Goal: Task Accomplishment & Management: Manage account settings

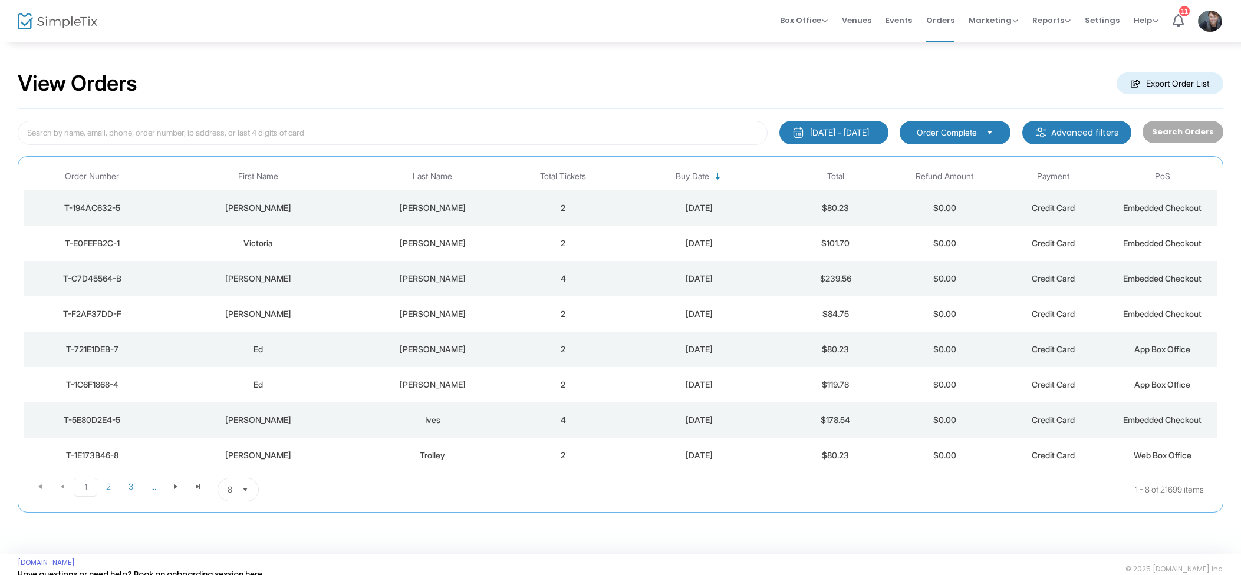
click at [656, 252] on td "[DATE]" at bounding box center [699, 243] width 163 height 35
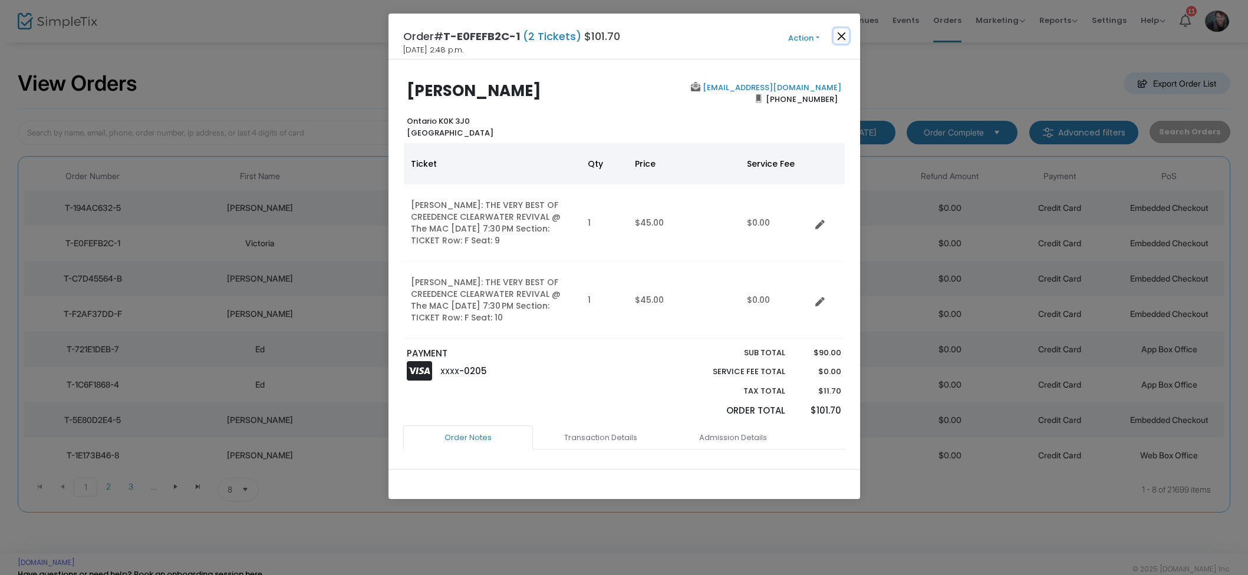
click at [841, 34] on button "Close" at bounding box center [841, 35] width 15 height 15
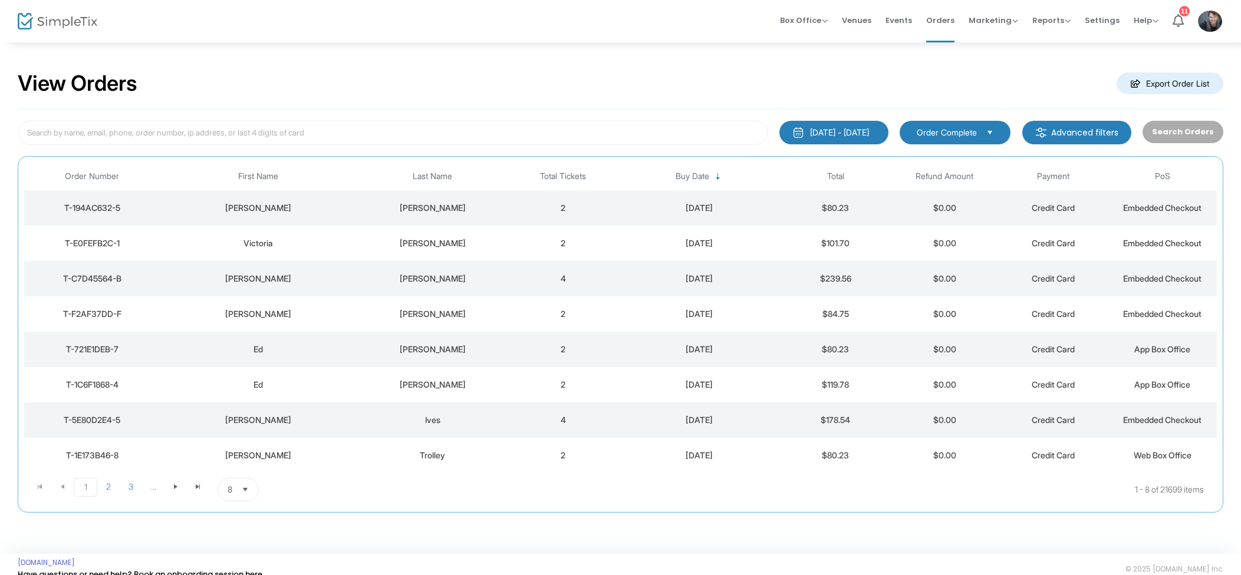
click at [496, 205] on div "[PERSON_NAME]" at bounding box center [432, 208] width 147 height 12
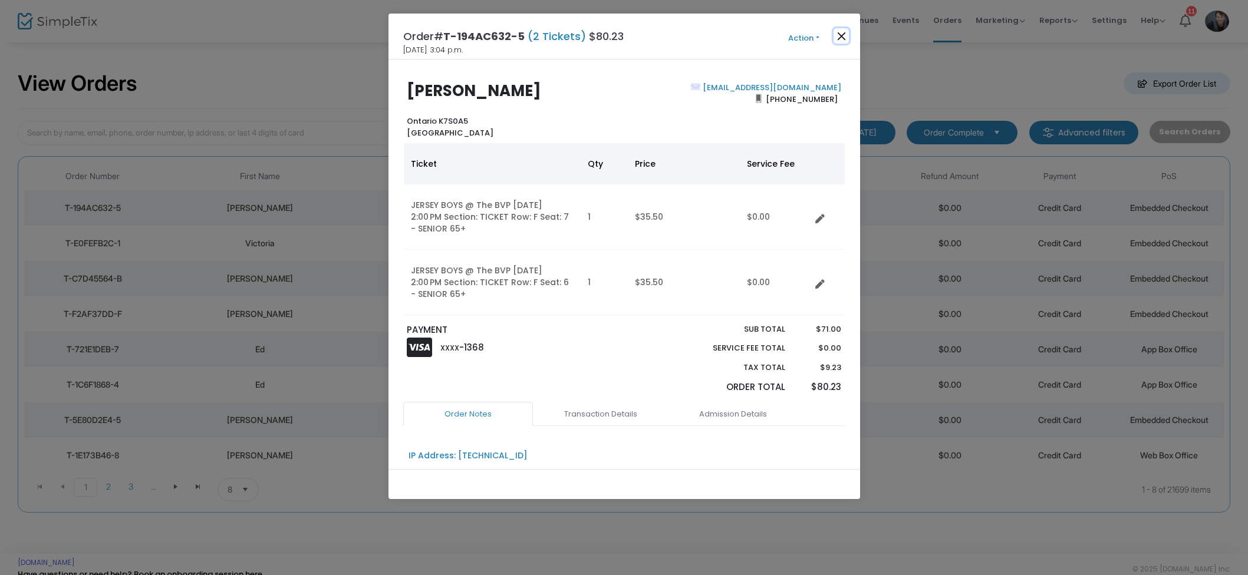
click at [841, 40] on button "Close" at bounding box center [841, 35] width 15 height 15
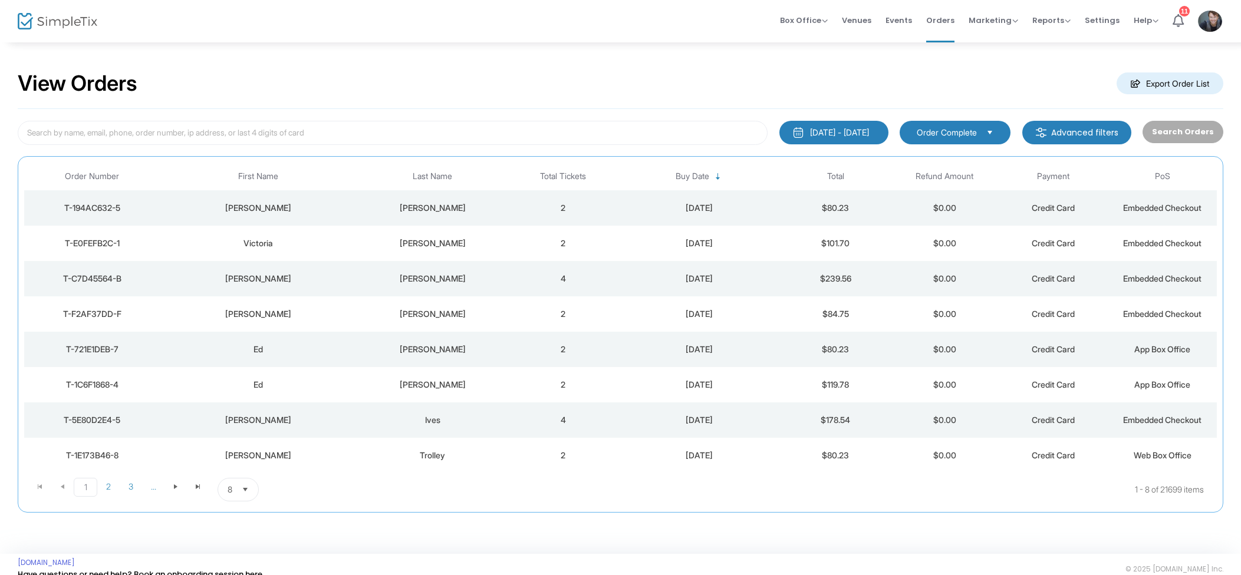
click at [408, 285] on td "[PERSON_NAME]" at bounding box center [432, 278] width 153 height 35
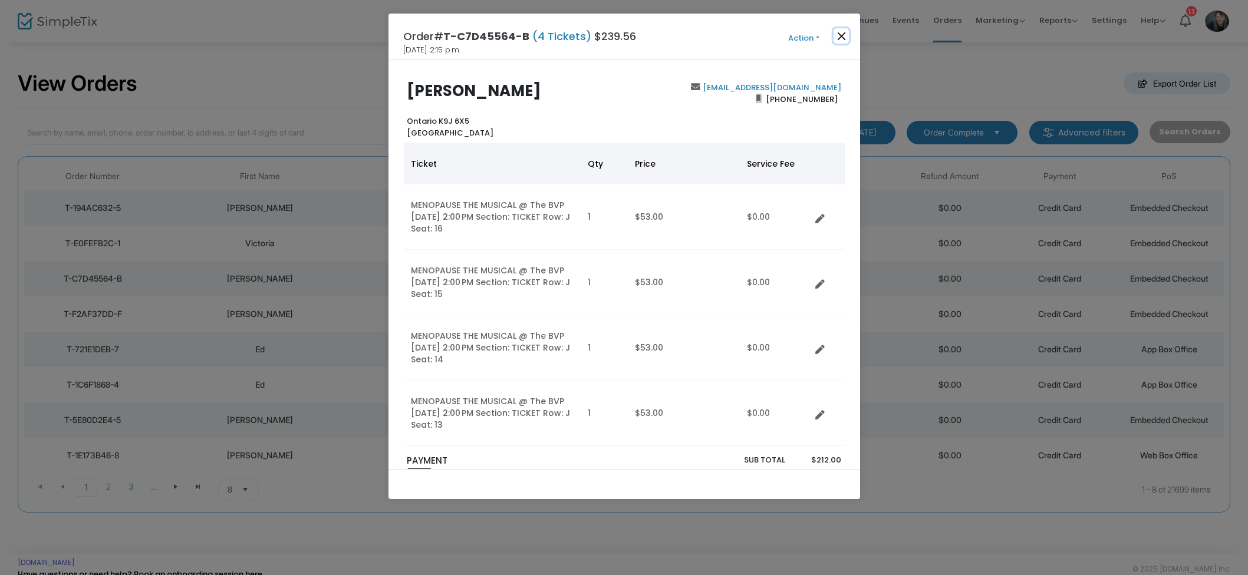
click at [839, 38] on button "Close" at bounding box center [841, 35] width 15 height 15
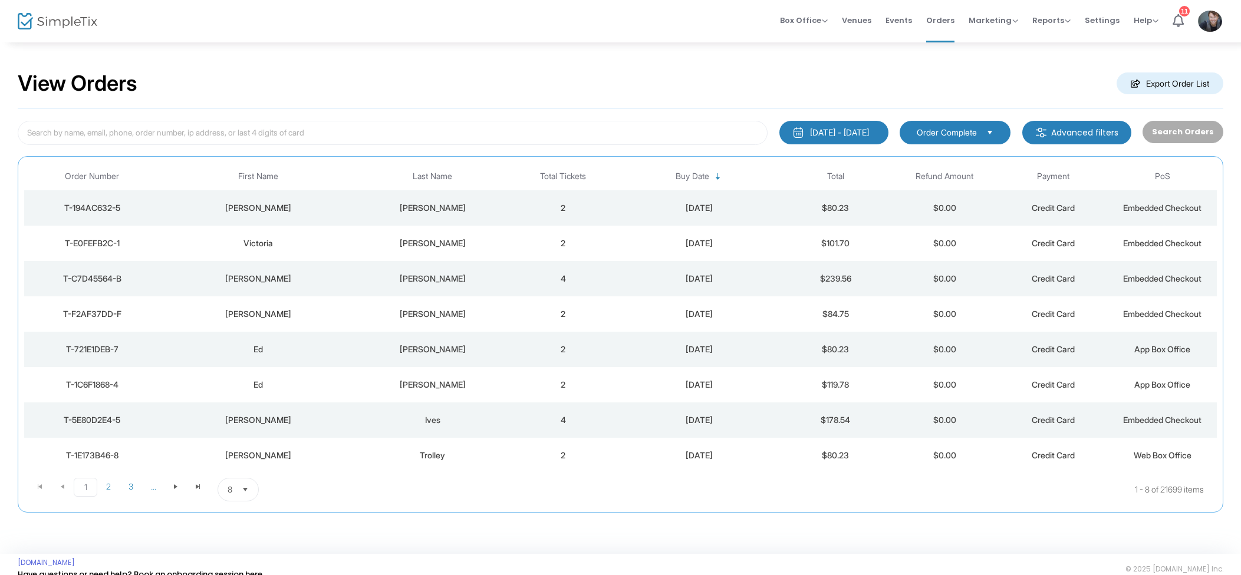
click at [534, 314] on td "2" at bounding box center [563, 314] width 109 height 35
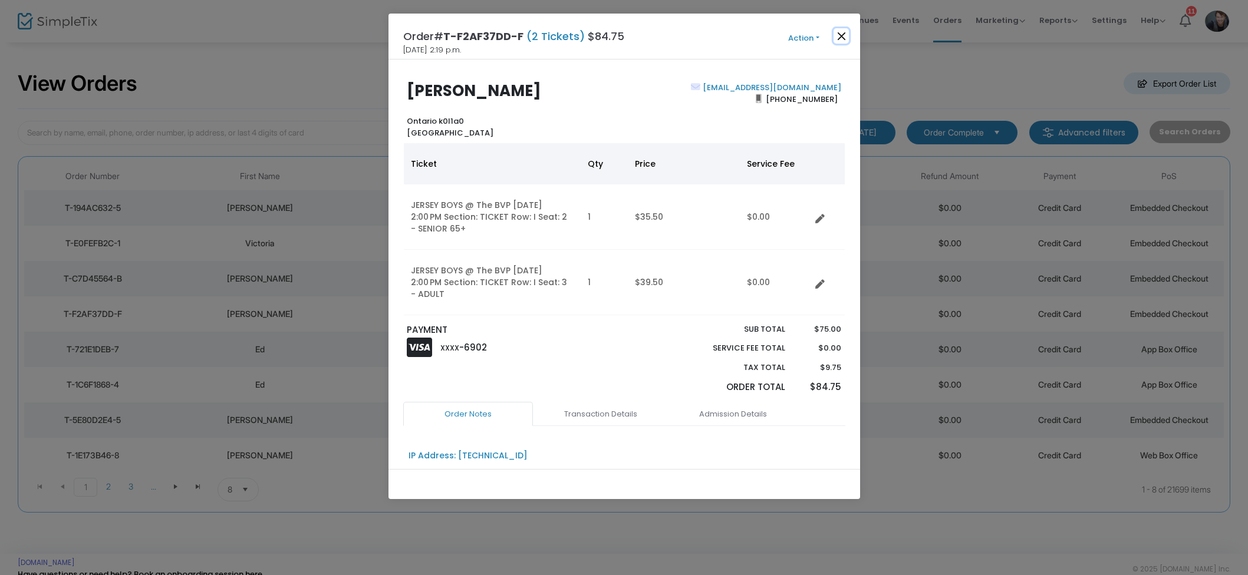
click at [841, 29] on button "Close" at bounding box center [841, 35] width 15 height 15
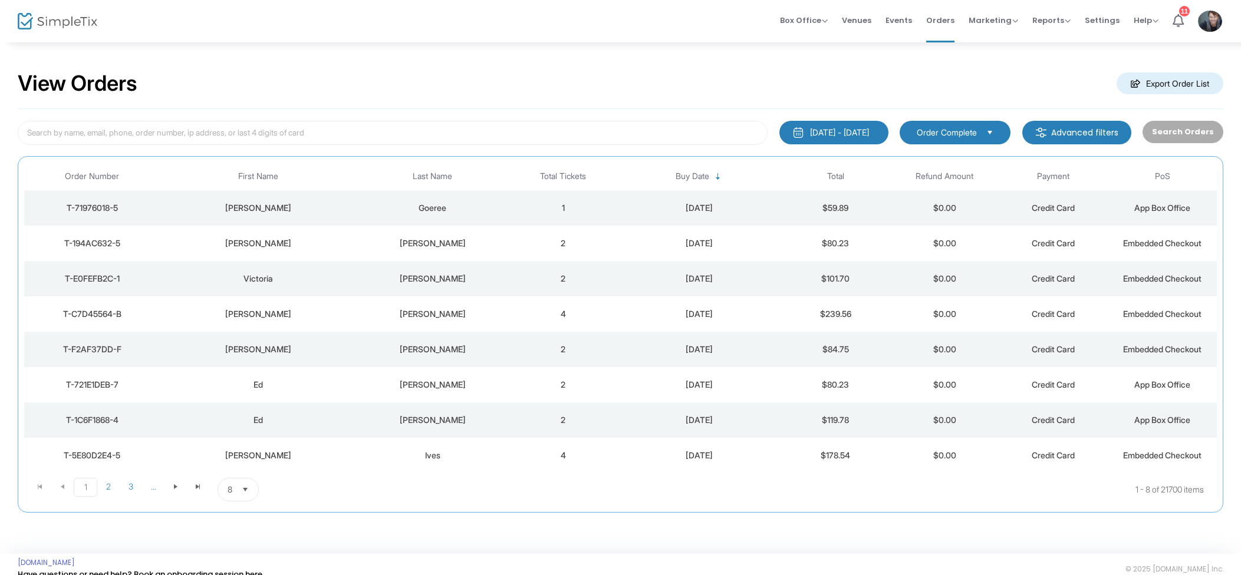
click at [582, 219] on td "1" at bounding box center [563, 207] width 109 height 35
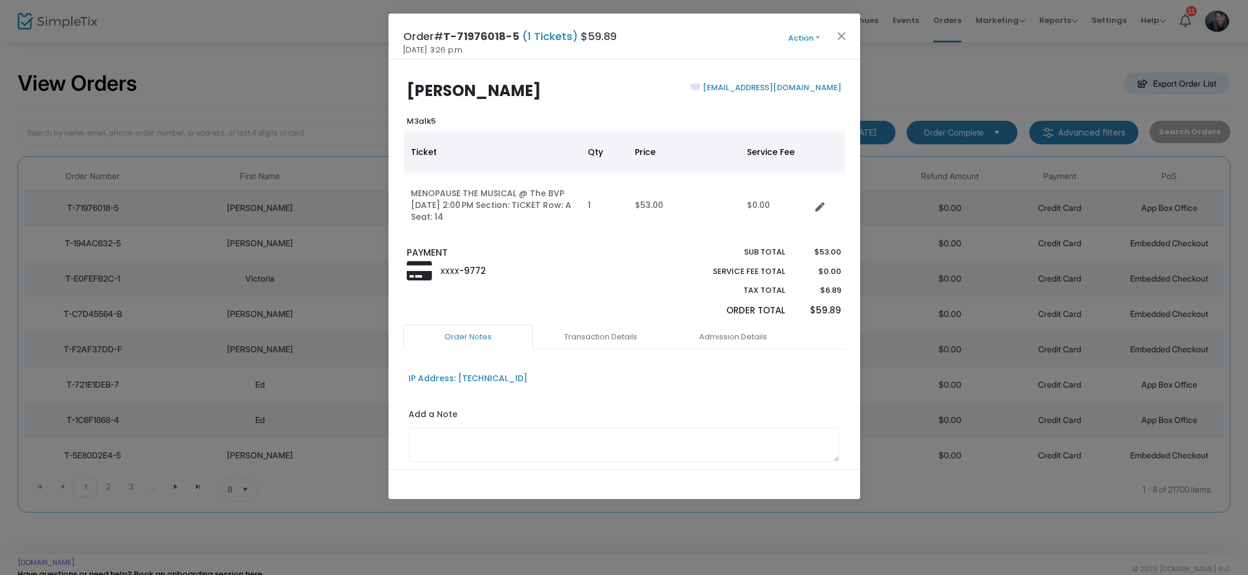
click at [792, 41] on button "Action" at bounding box center [804, 38] width 71 height 13
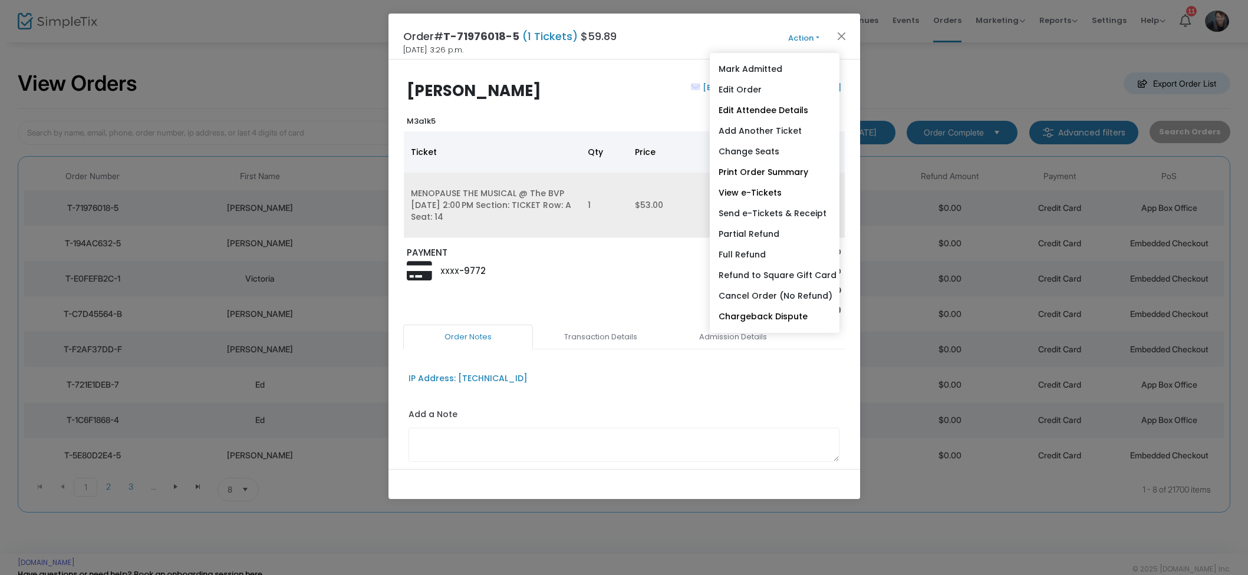
click at [781, 197] on link "View e-Tickets" at bounding box center [775, 193] width 130 height 21
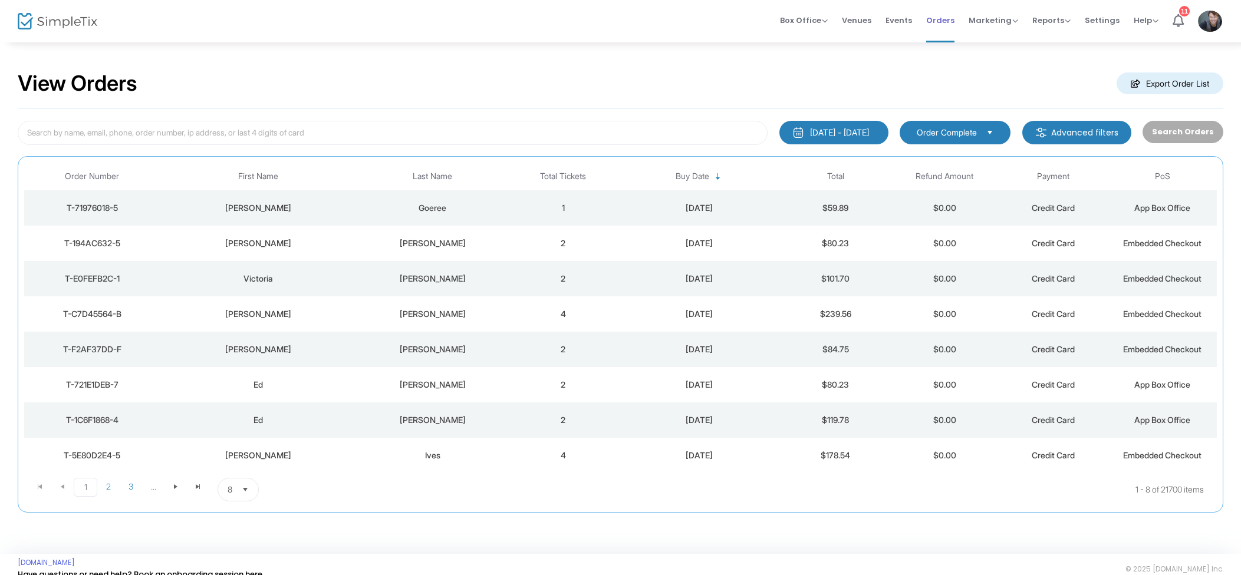
click at [939, 21] on span "Orders" at bounding box center [940, 20] width 28 height 30
click at [948, 15] on span "Orders" at bounding box center [940, 20] width 28 height 30
drag, startPoint x: 267, startPoint y: 139, endPoint x: 276, endPoint y: 134, distance: 10.5
click at [267, 139] on input at bounding box center [393, 133] width 750 height 24
click at [245, 133] on input at bounding box center [393, 133] width 750 height 24
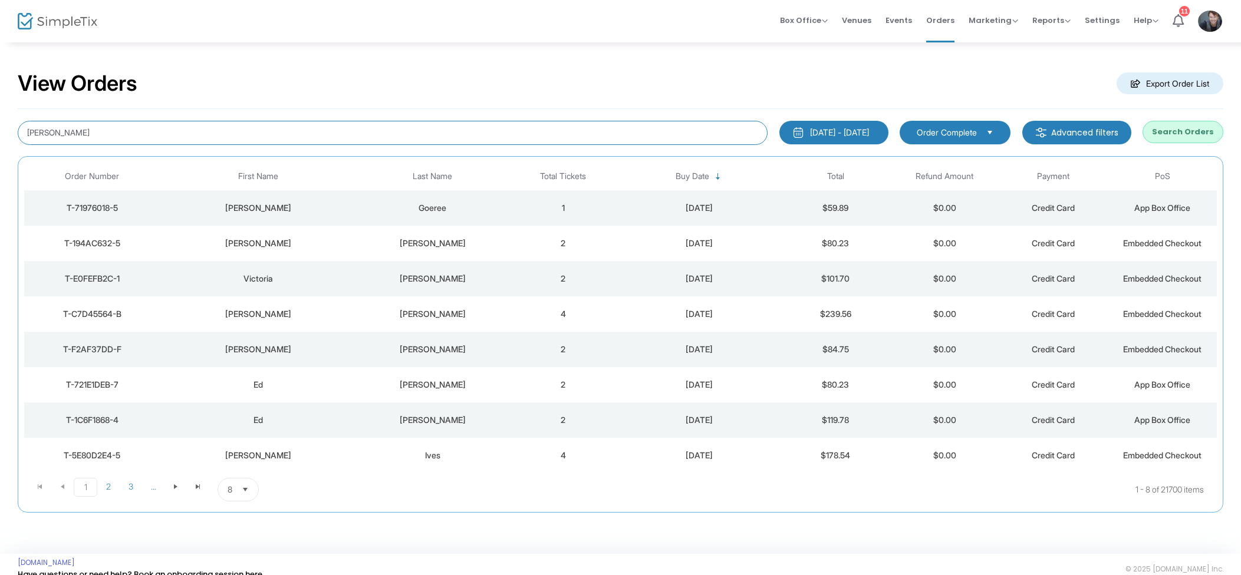
type input "Fleming"
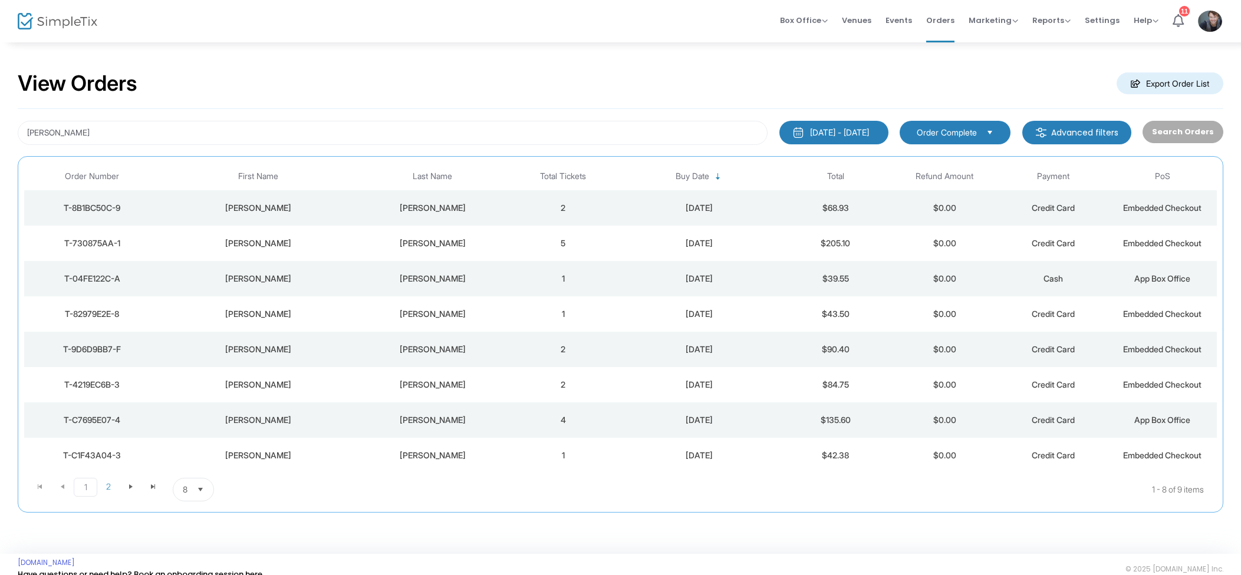
click at [616, 205] on td "2" at bounding box center [563, 207] width 109 height 35
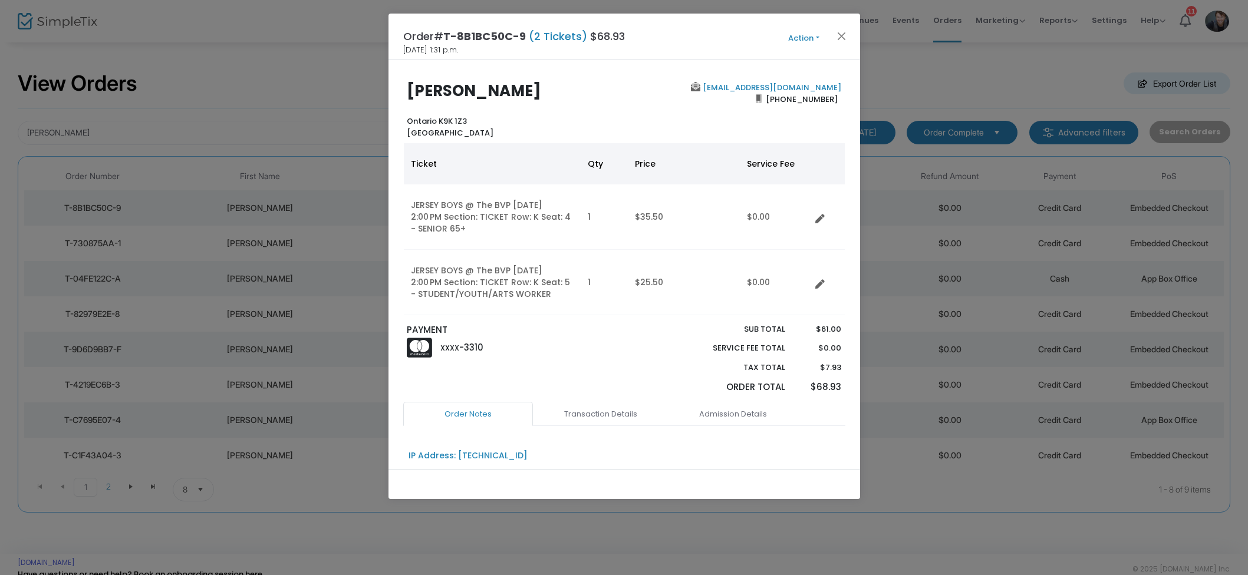
click at [814, 37] on button "Action" at bounding box center [804, 38] width 71 height 13
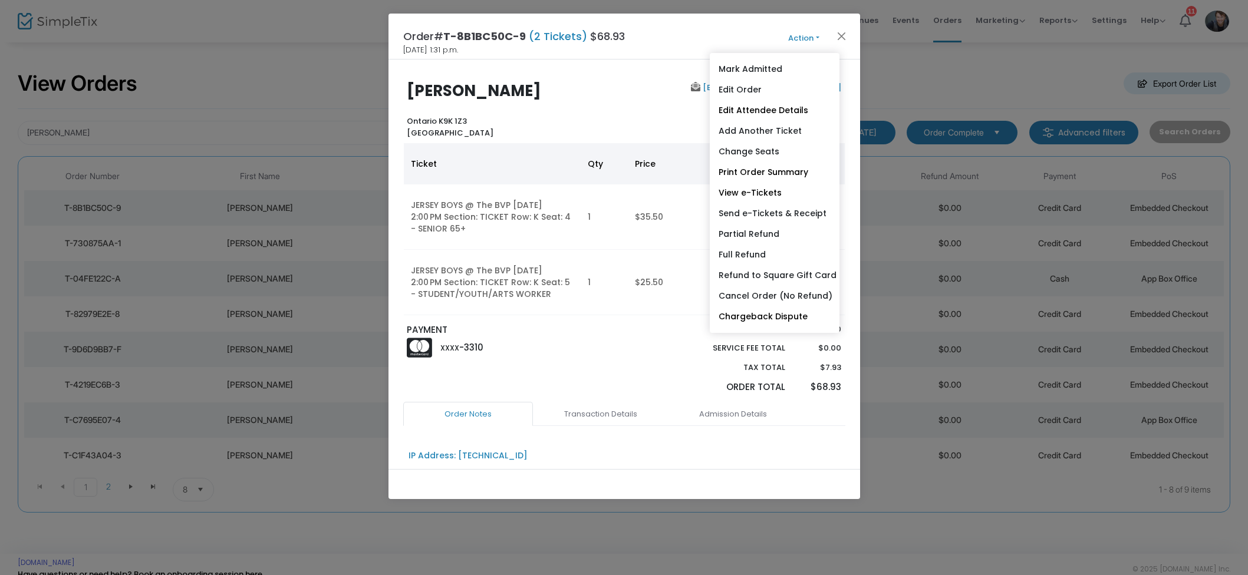
click at [814, 37] on button "Action" at bounding box center [804, 38] width 71 height 13
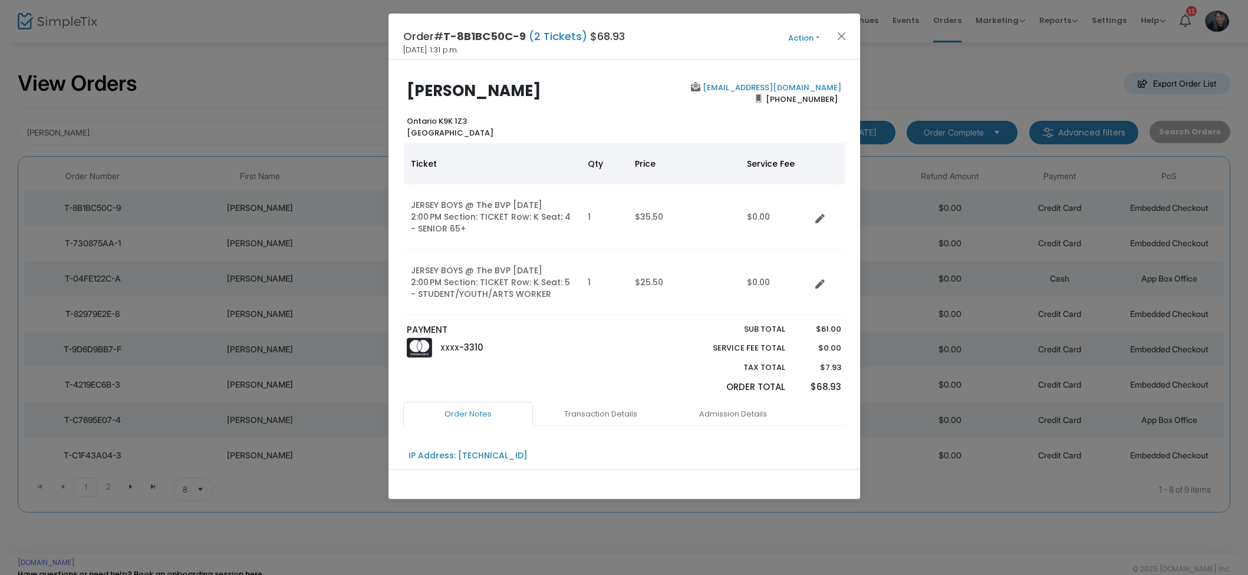
click at [815, 36] on button "Action" at bounding box center [804, 38] width 71 height 13
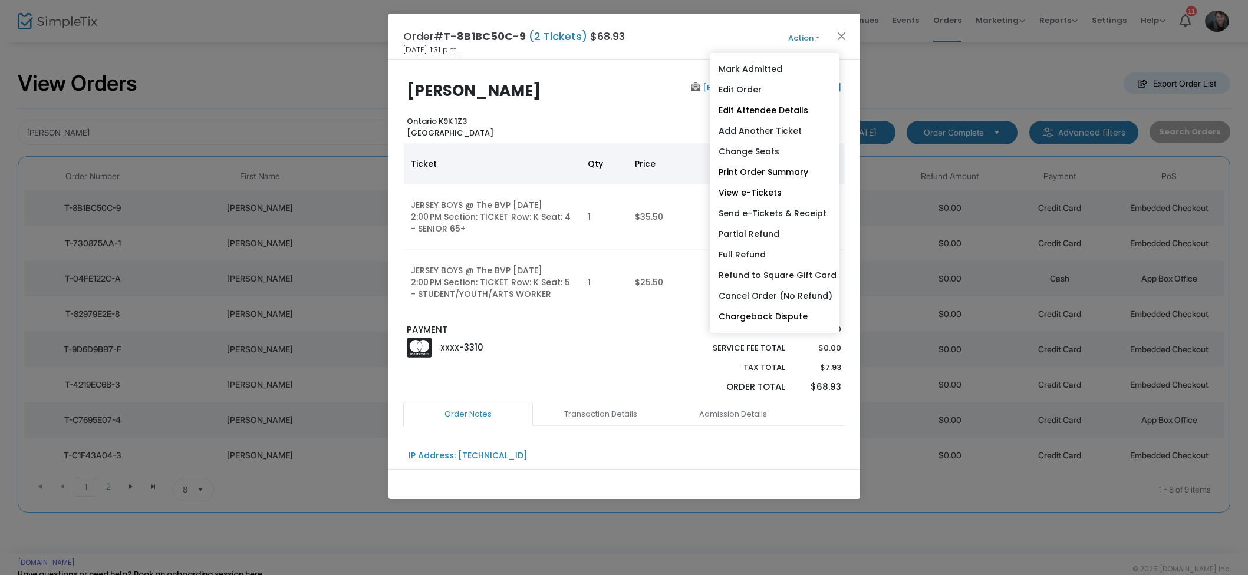
click at [801, 32] on button "Action" at bounding box center [804, 38] width 71 height 13
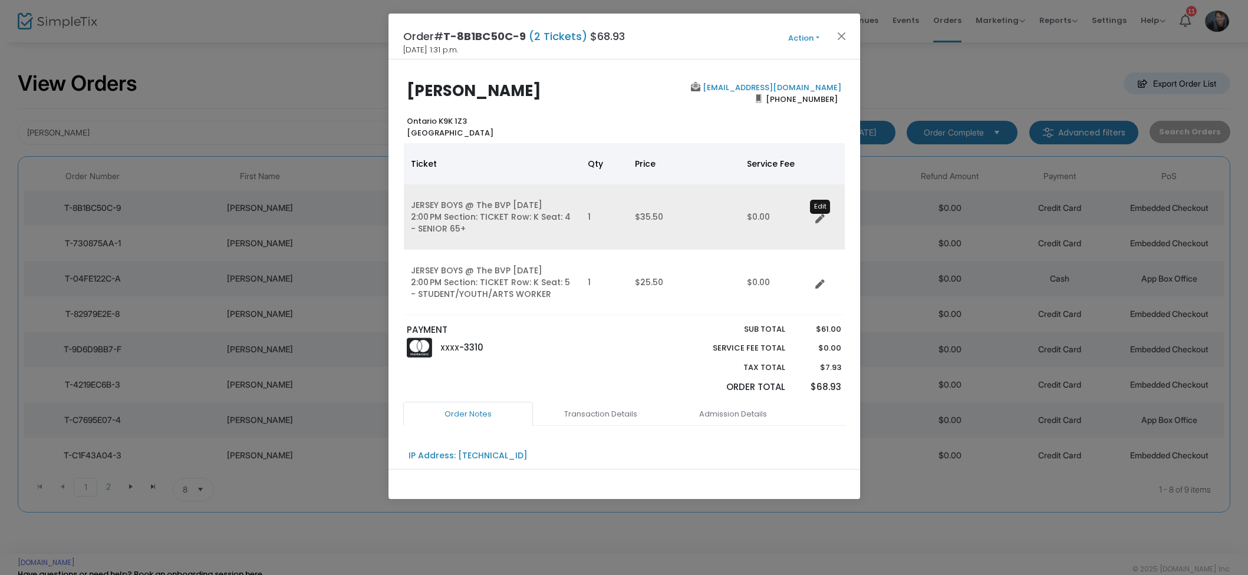
click at [818, 216] on icon "Data table" at bounding box center [819, 219] width 9 height 9
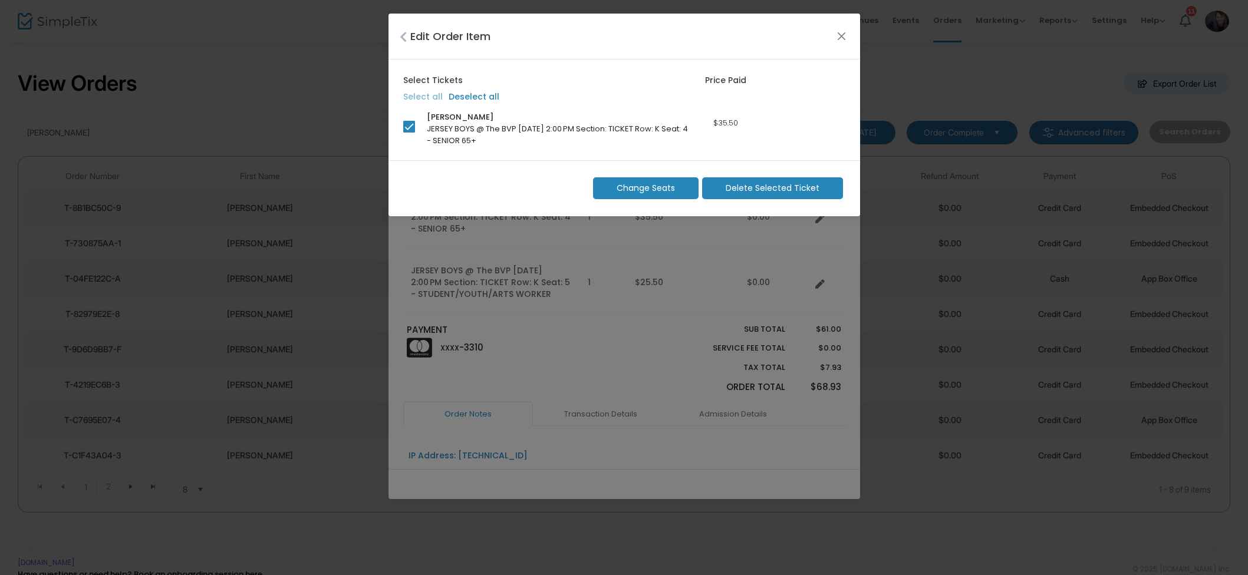
click at [651, 192] on span "Change Seats" at bounding box center [646, 188] width 58 height 12
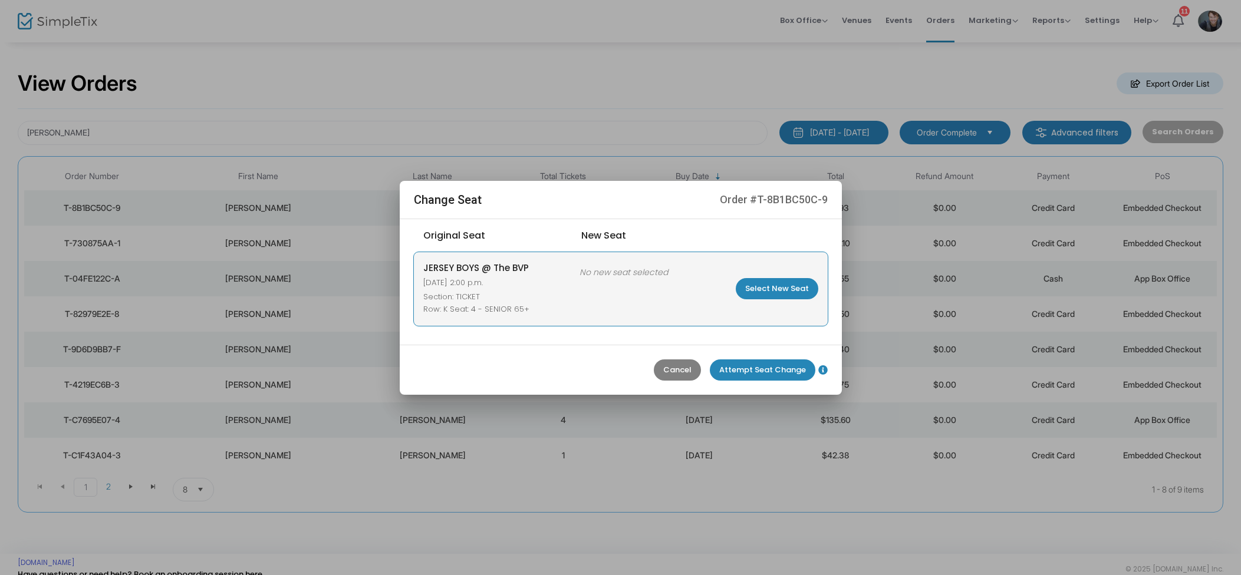
click at [773, 288] on m-button "Select New Seat" at bounding box center [777, 288] width 83 height 21
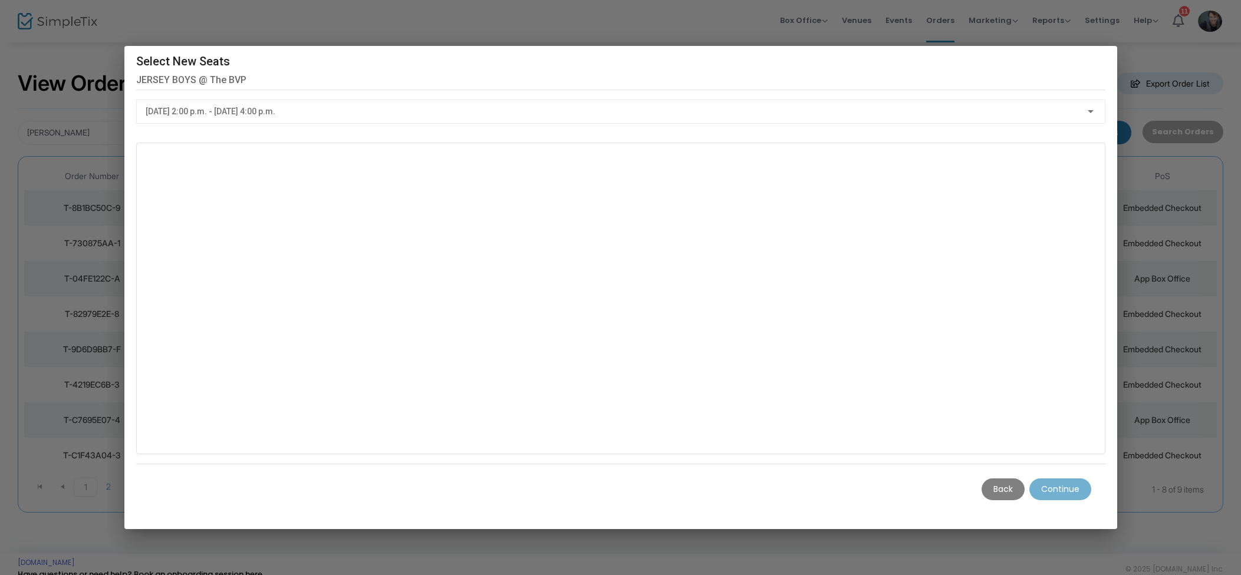
click at [390, 108] on div "2025-08-21 @ 2:00 p.m. - 2025-08-21 @ 4:00 p.m." at bounding box center [616, 111] width 940 height 9
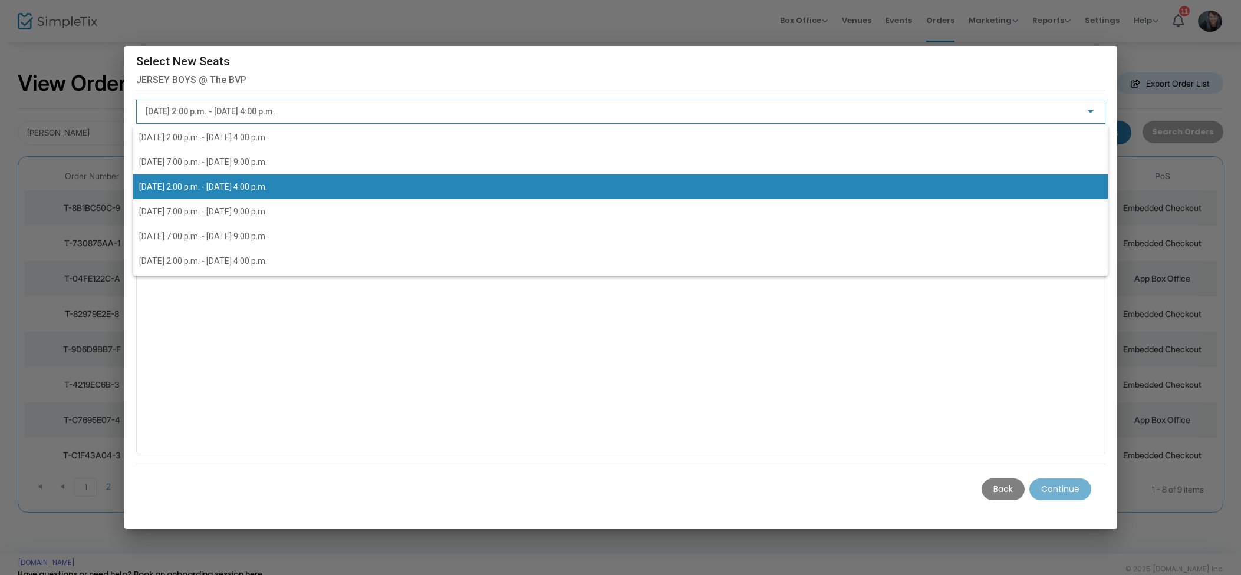
click at [344, 197] on span "2025-08-21 @ 2:00 p.m. - 2025-08-21 @ 4:00 p.m." at bounding box center [620, 187] width 963 height 25
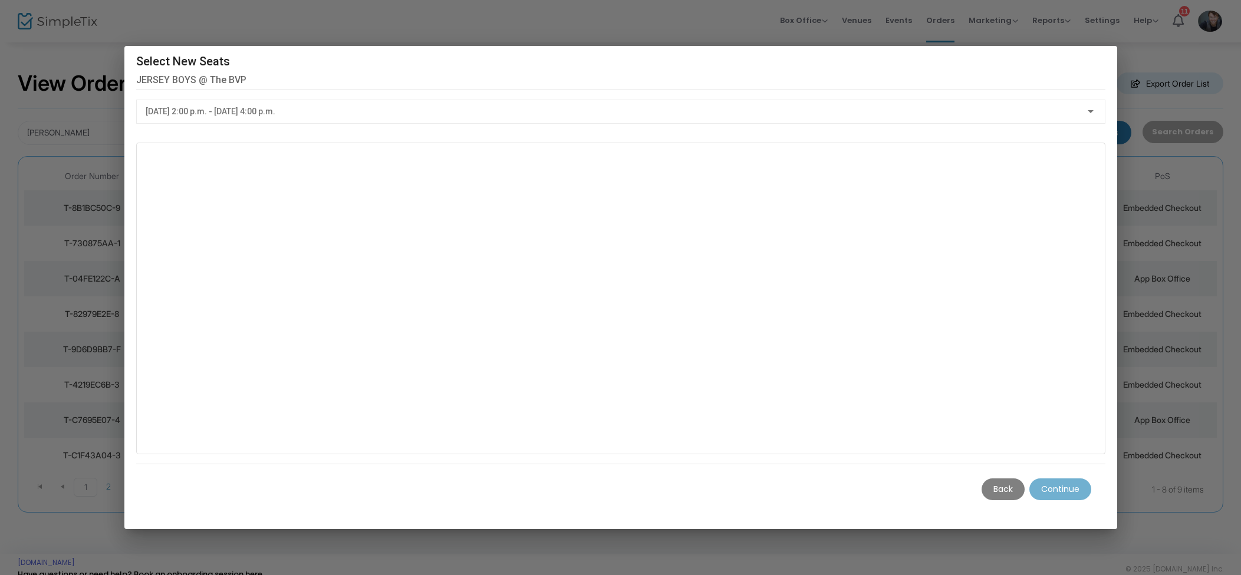
click at [597, 17] on div at bounding box center [620, 287] width 1241 height 575
click at [1000, 495] on m-button "Back" at bounding box center [1003, 490] width 43 height 22
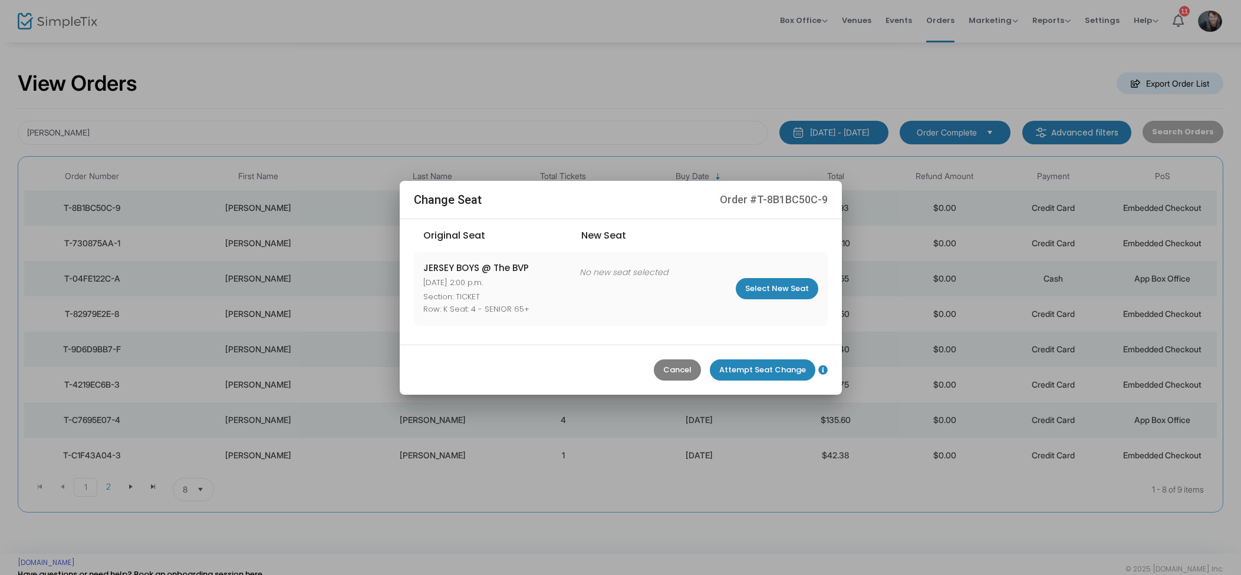
click at [586, 97] on div at bounding box center [620, 287] width 1241 height 575
click at [666, 358] on mat-dialog-actions "Cancel Attempt Seat Change" at bounding box center [621, 370] width 442 height 50
click at [675, 369] on m-button "Cancel" at bounding box center [677, 370] width 47 height 21
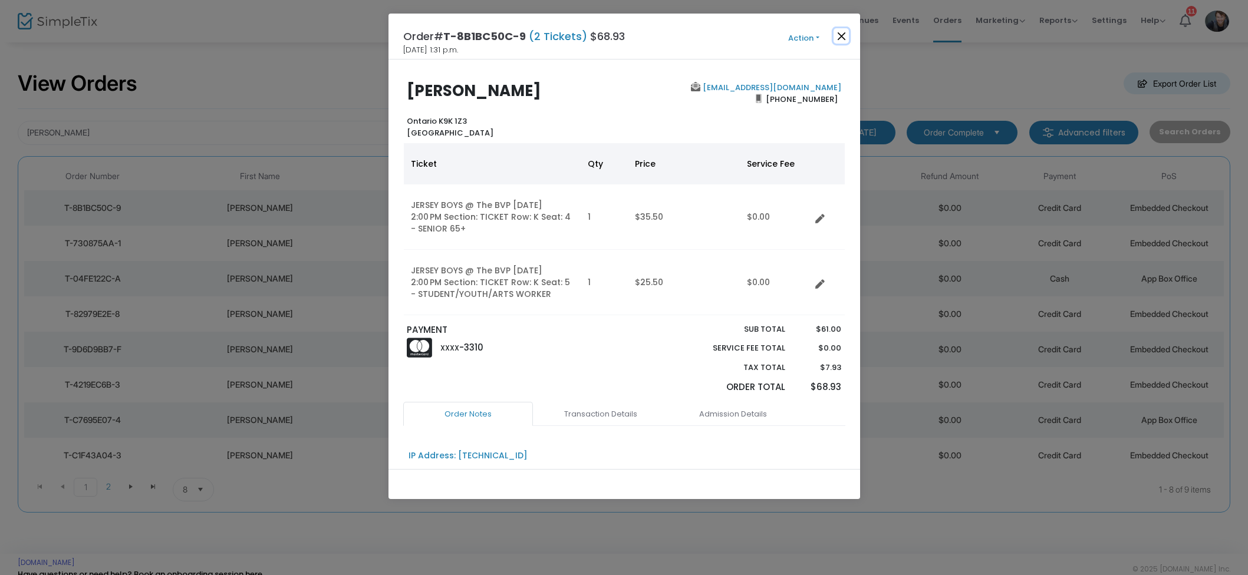
drag, startPoint x: 847, startPoint y: 34, endPoint x: 853, endPoint y: 34, distance: 6.5
click at [847, 34] on button "Close" at bounding box center [841, 35] width 15 height 15
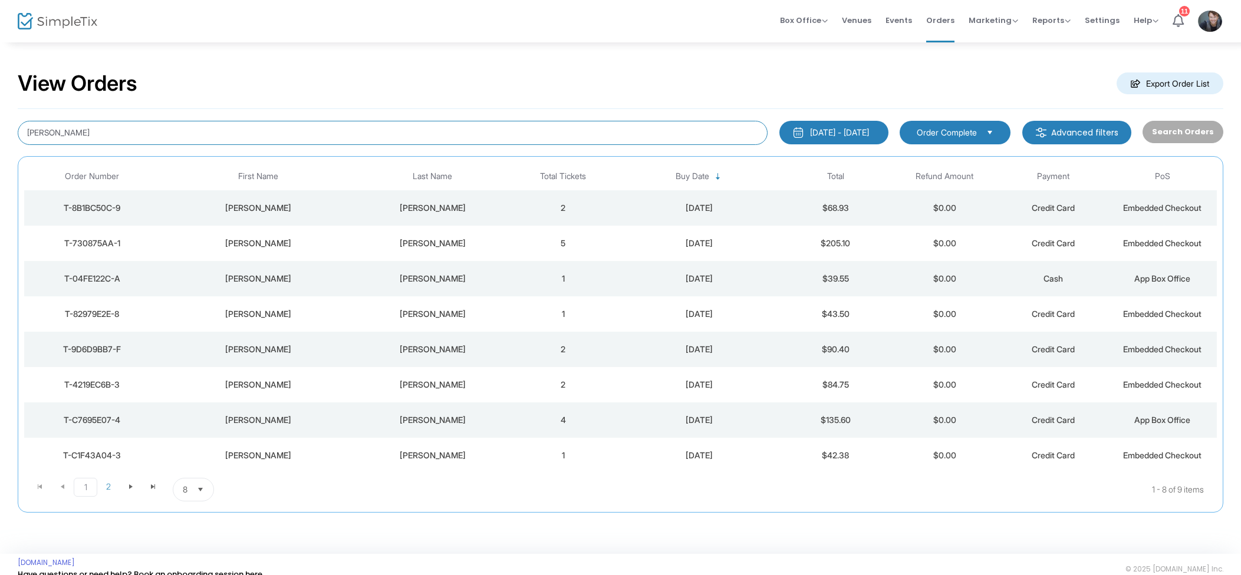
click at [237, 133] on input "Fleming" at bounding box center [393, 133] width 750 height 24
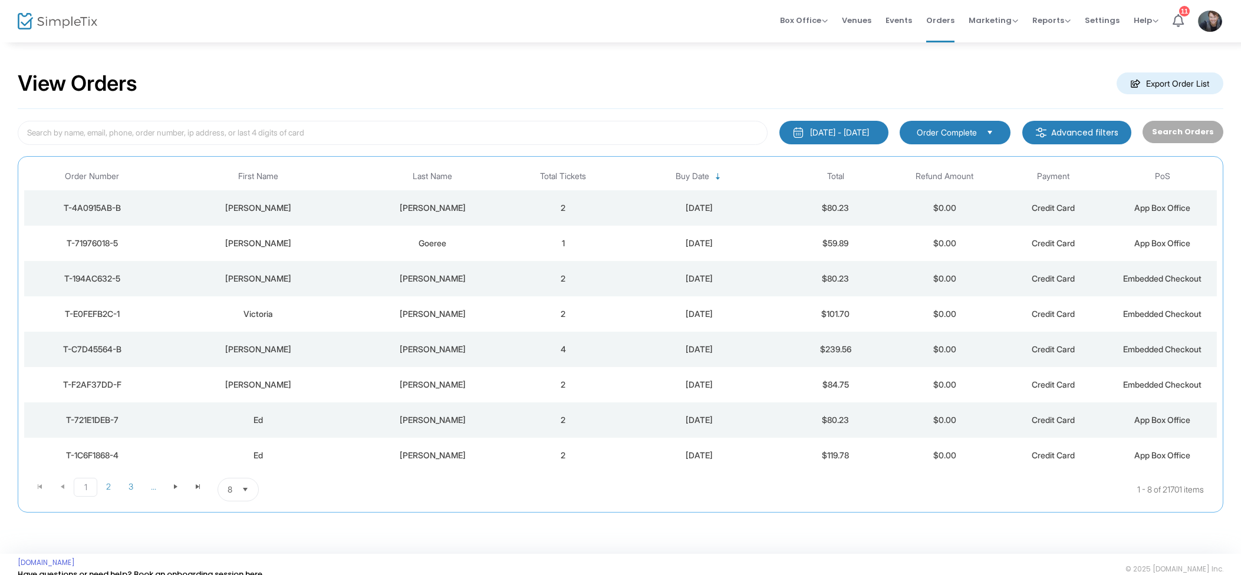
click at [561, 209] on td "2" at bounding box center [563, 207] width 109 height 35
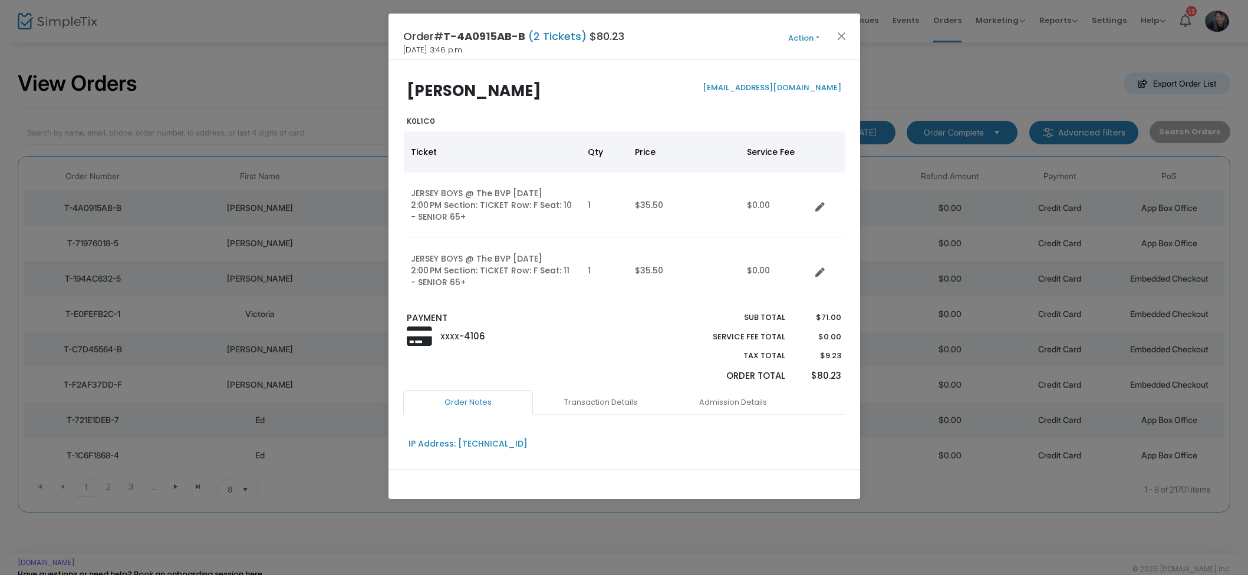
click at [795, 44] on button "Action" at bounding box center [804, 38] width 71 height 13
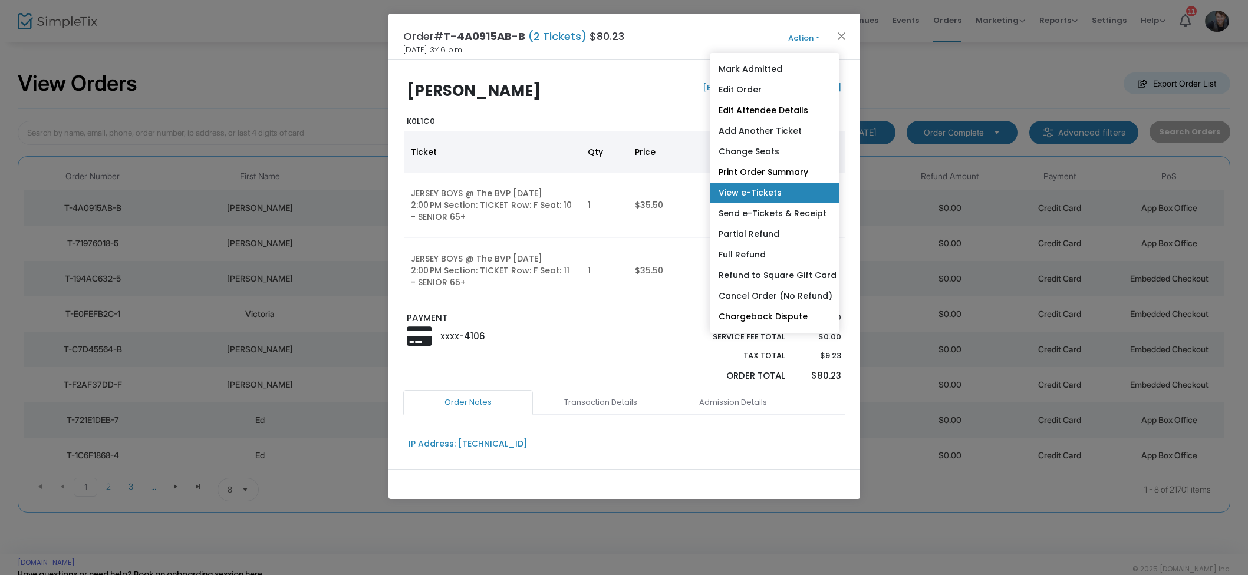
click at [774, 193] on link "View e-Tickets" at bounding box center [775, 193] width 130 height 21
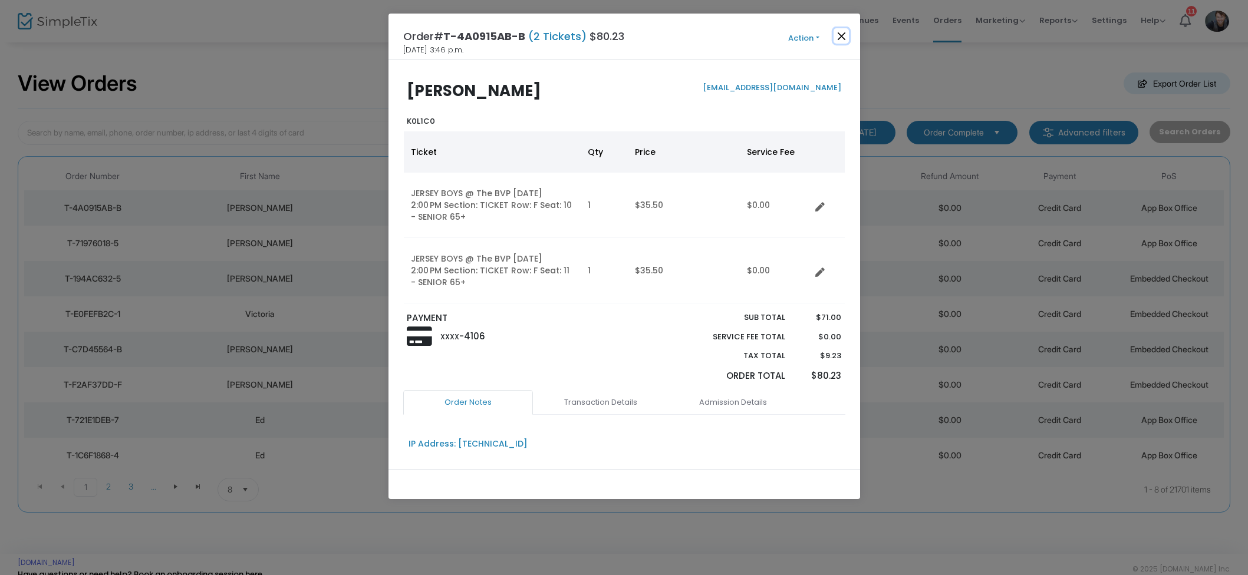
click at [843, 34] on button "Close" at bounding box center [841, 35] width 15 height 15
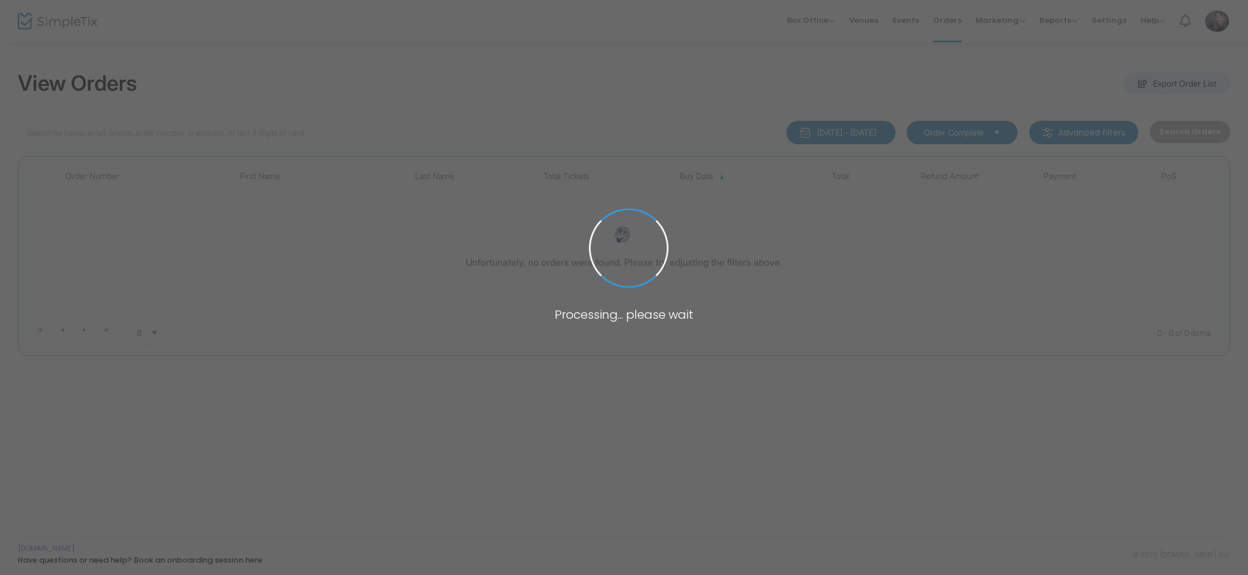
type input "Marie Lewis"
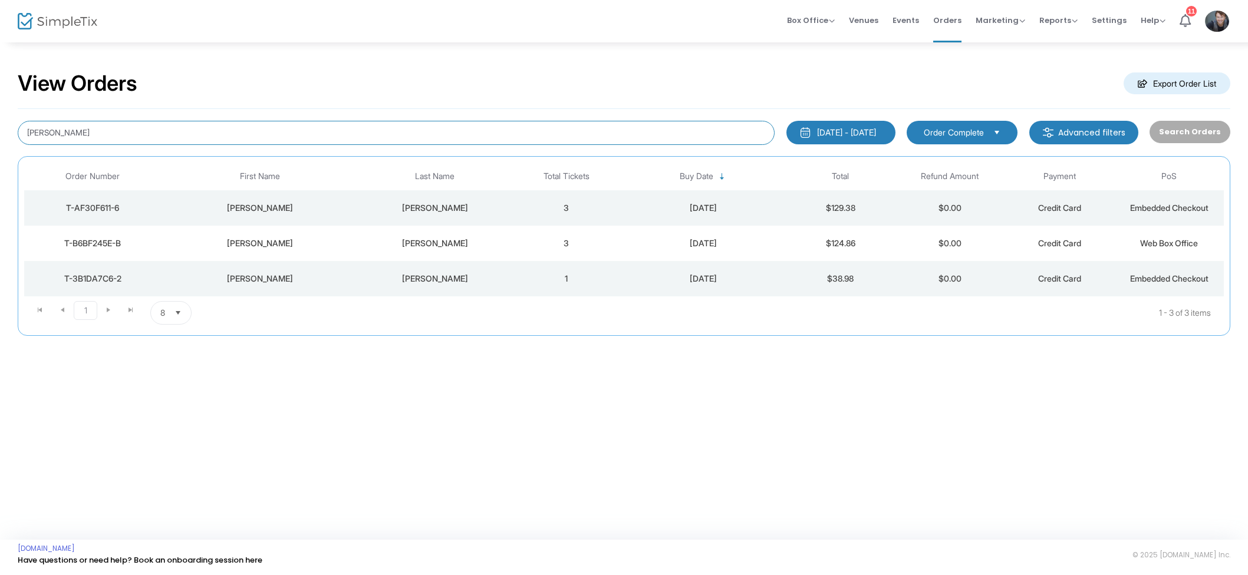
click at [92, 138] on input "Marie Lewis" at bounding box center [396, 133] width 757 height 24
click at [785, 79] on div "View Orders Export Order List" at bounding box center [624, 84] width 1213 height 50
click at [909, 21] on span "Events" at bounding box center [906, 20] width 27 height 30
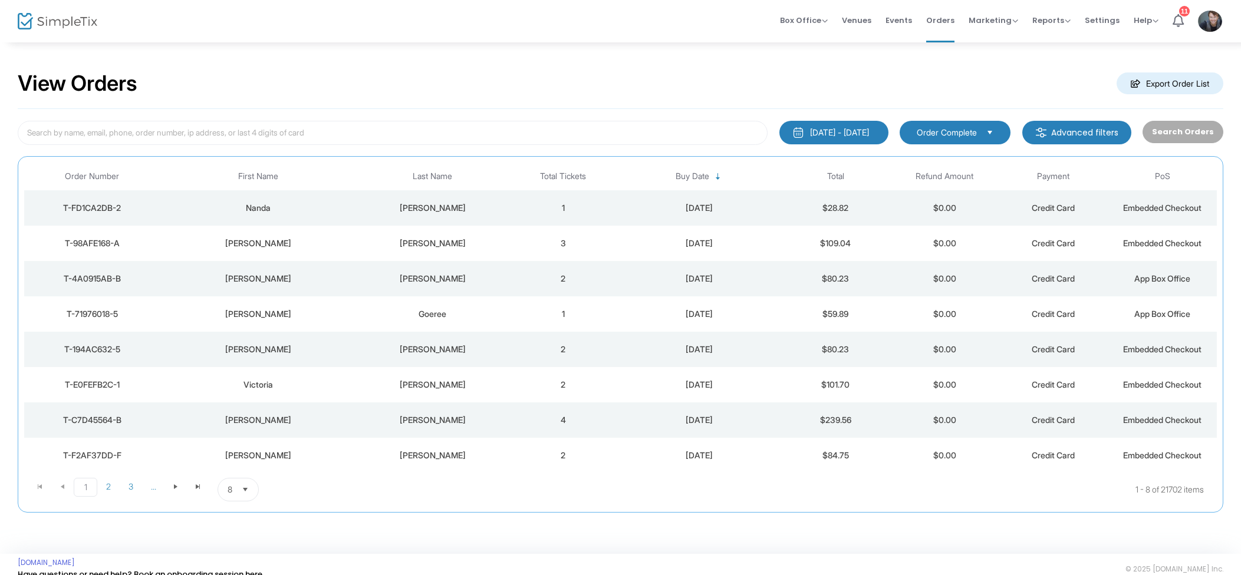
click at [590, 246] on td "3" at bounding box center [563, 243] width 109 height 35
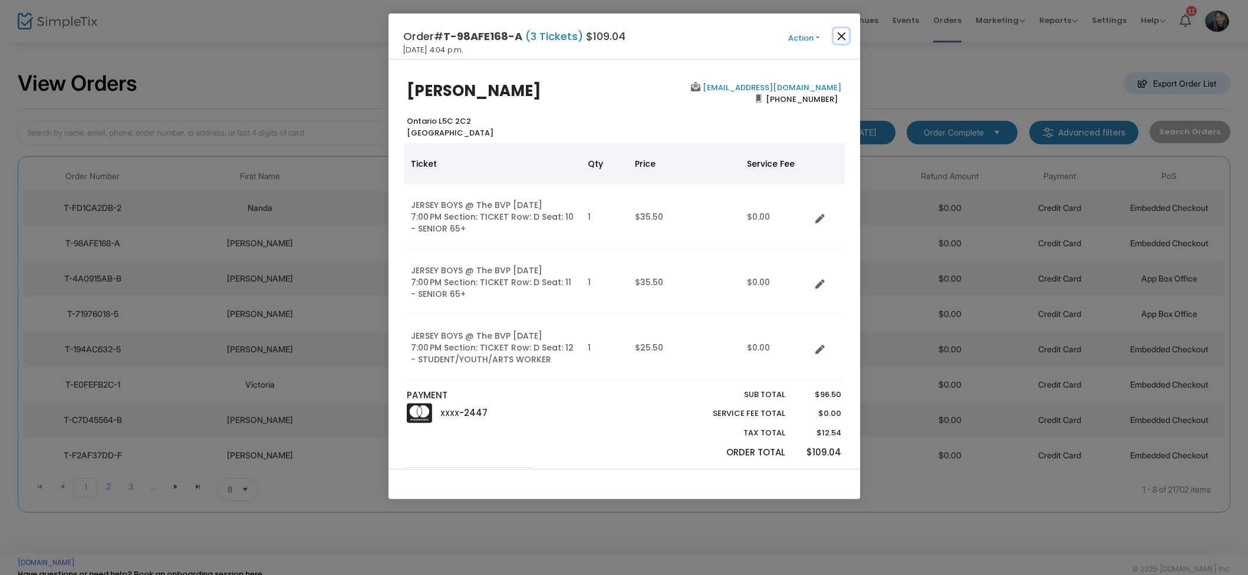
click at [837, 34] on button "Close" at bounding box center [841, 35] width 15 height 15
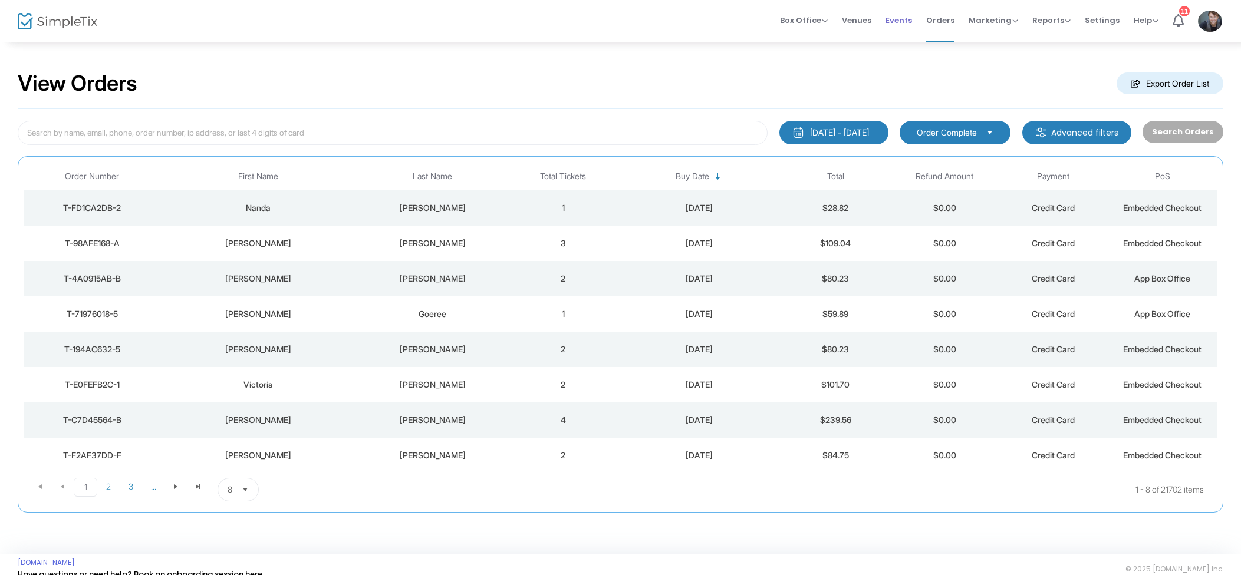
click at [911, 26] on span "Events" at bounding box center [899, 20] width 27 height 30
drag, startPoint x: 190, startPoint y: 123, endPoint x: 249, endPoint y: 131, distance: 59.5
click at [190, 123] on input at bounding box center [393, 133] width 750 height 24
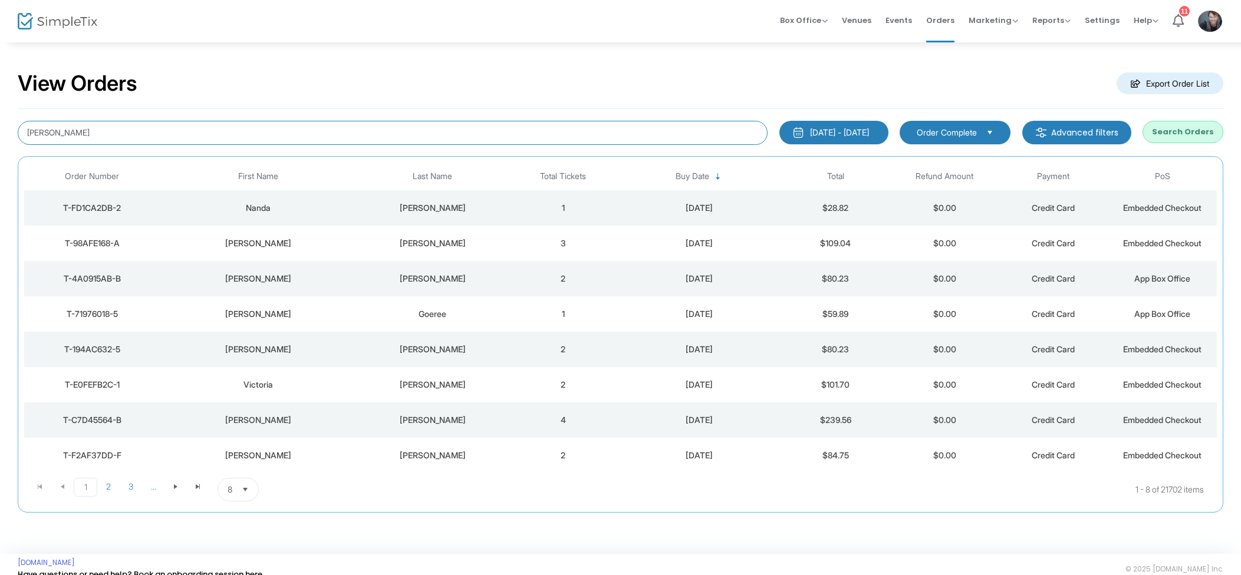
type input "[PERSON_NAME]"
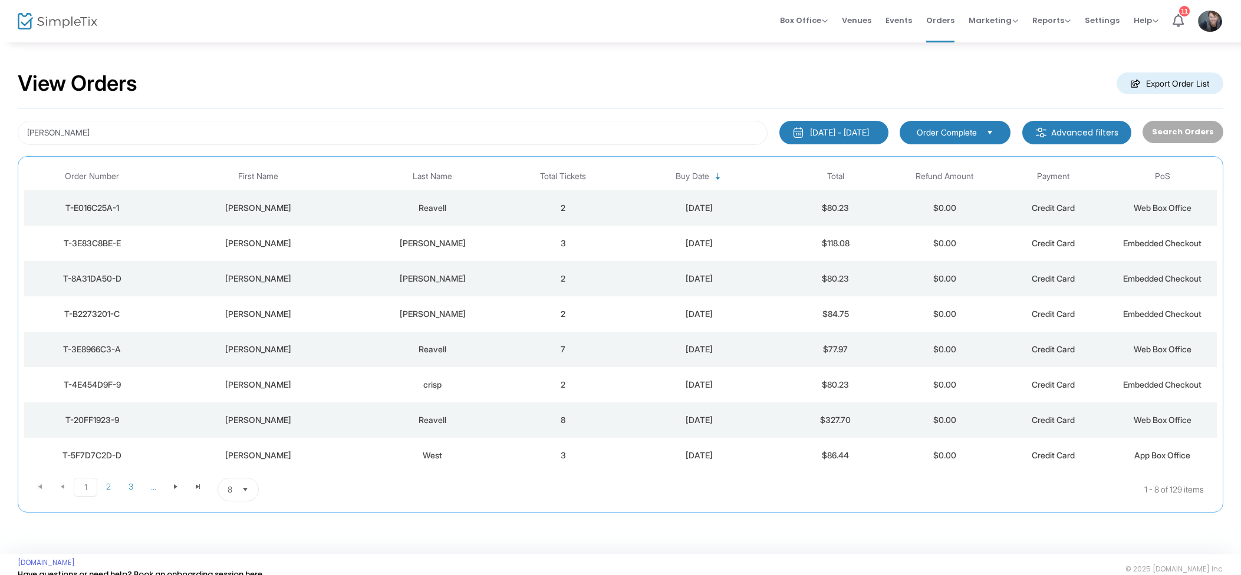
click at [461, 198] on td "Reavell" at bounding box center [432, 207] width 153 height 35
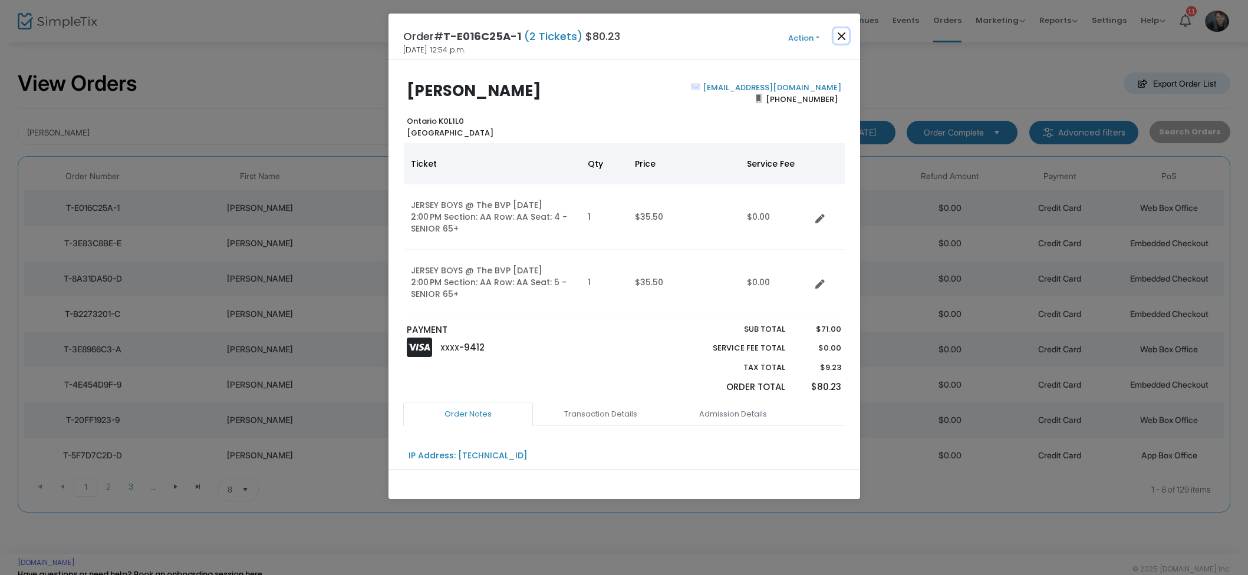
click at [843, 38] on button "Close" at bounding box center [841, 35] width 15 height 15
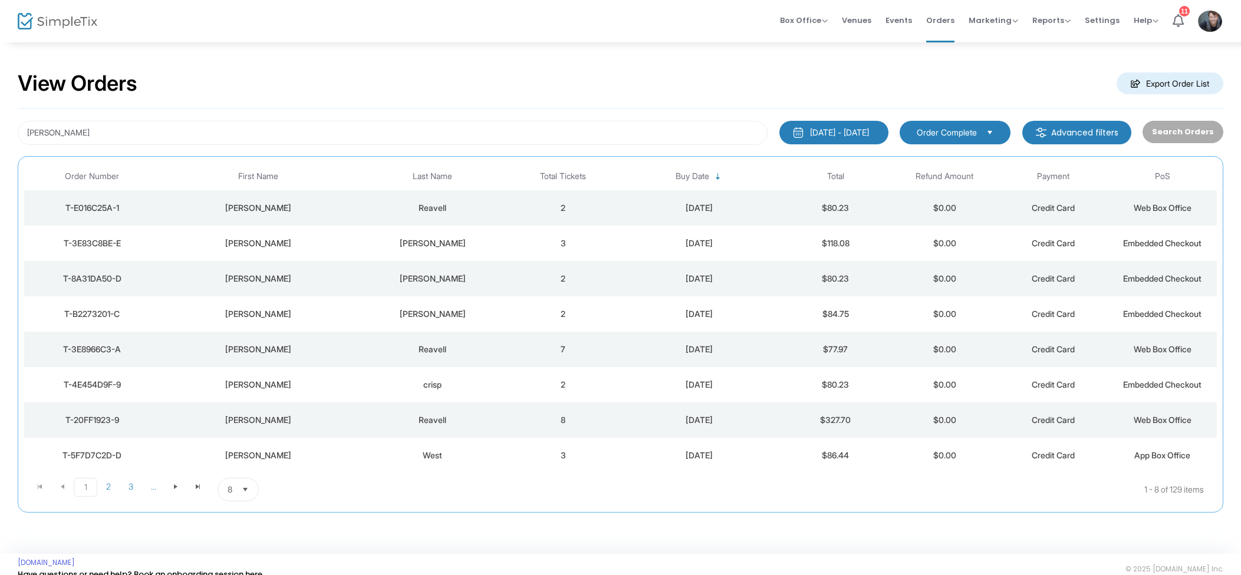
click at [732, 73] on div "View Orders Export Order List" at bounding box center [621, 84] width 1206 height 50
click at [58, 131] on input "[PERSON_NAME]" at bounding box center [393, 133] width 750 height 24
click at [57, 131] on input "[PERSON_NAME]" at bounding box center [393, 133] width 750 height 24
click at [917, 21] on li "Events" at bounding box center [899, 21] width 41 height 42
click at [912, 19] on span "Events" at bounding box center [899, 20] width 27 height 30
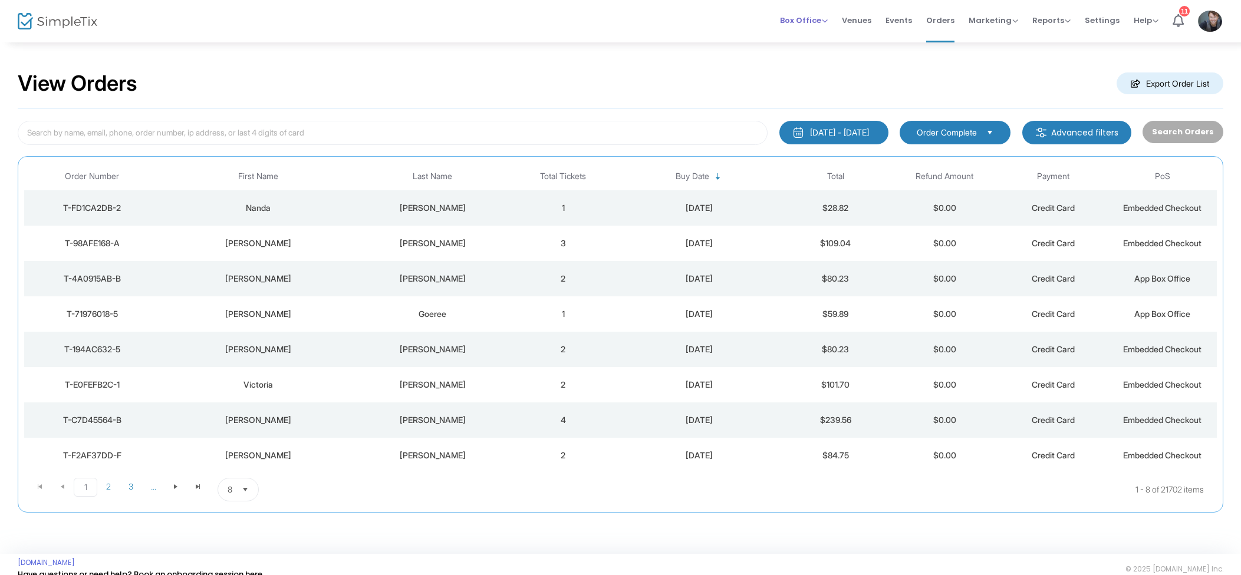
click at [807, 19] on span "Box Office" at bounding box center [804, 20] width 48 height 11
click at [813, 44] on li "Sell Tickets" at bounding box center [822, 39] width 84 height 23
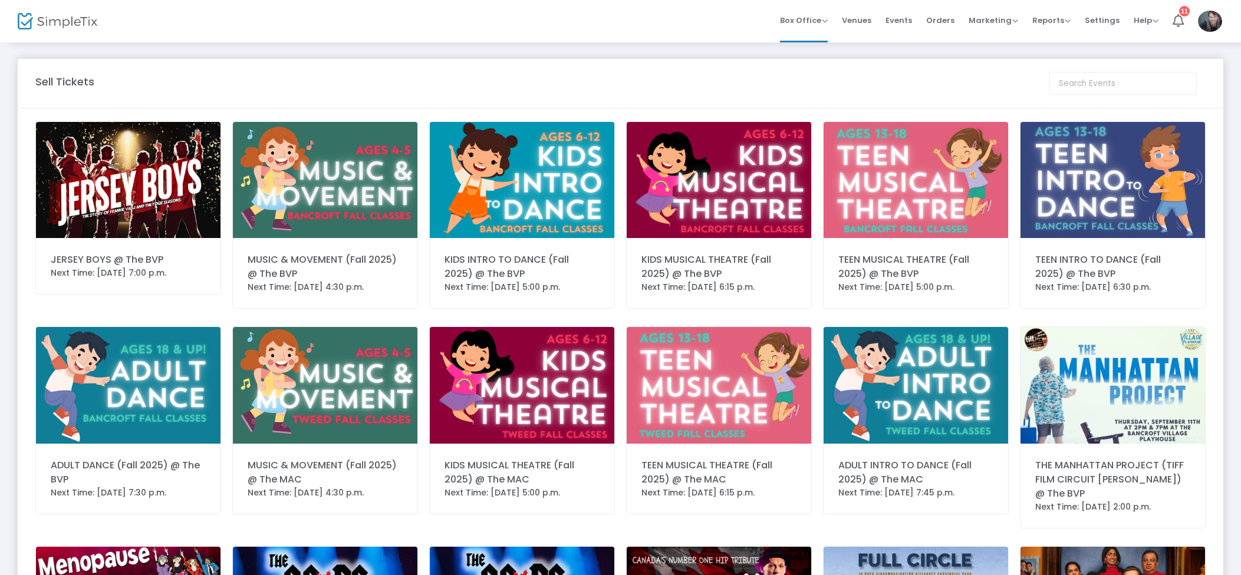
click at [102, 176] on img at bounding box center [128, 180] width 185 height 116
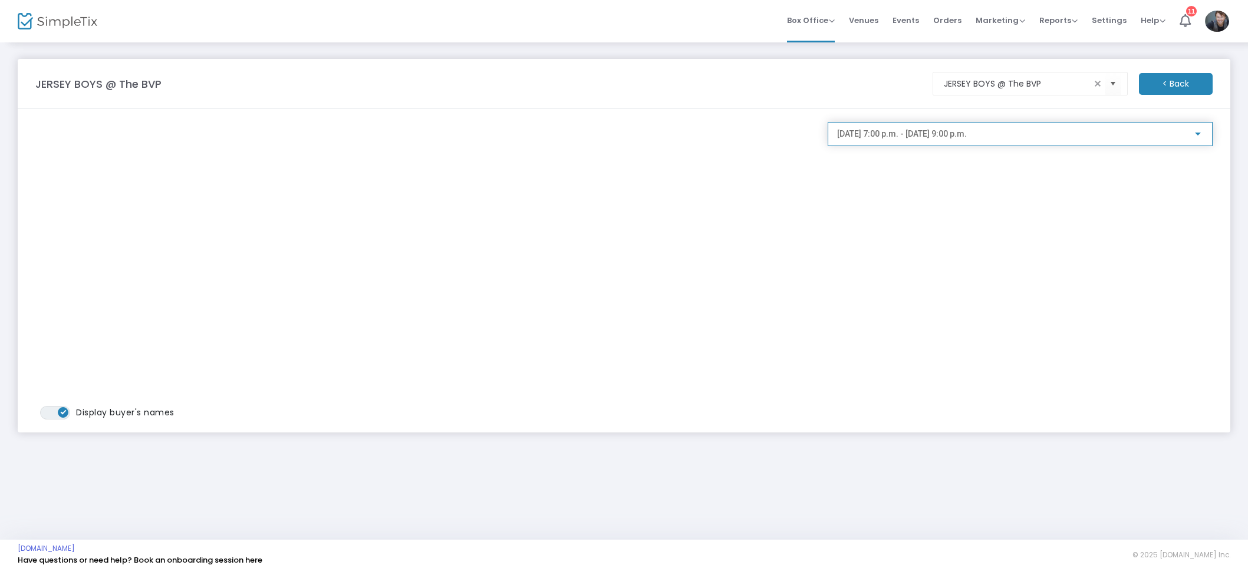
click at [879, 131] on span "2025-08-20 @ 7:00 p.m. - 2025-08-20 @ 9:00 p.m." at bounding box center [902, 133] width 130 height 9
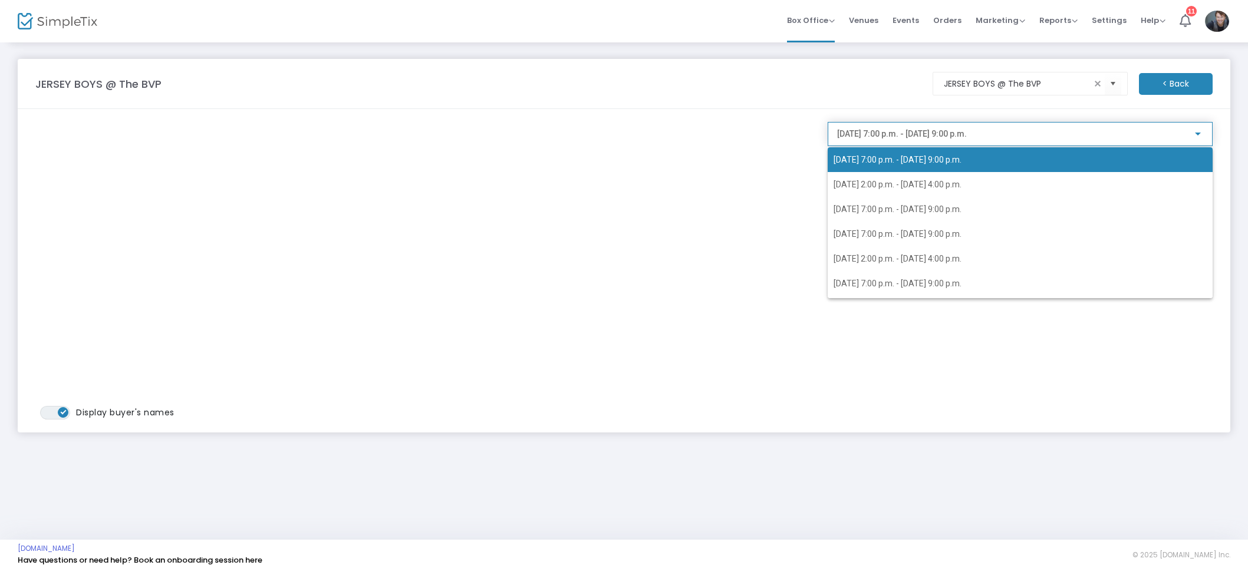
click at [914, 167] on span "2025-08-20 @ 7:00 p.m. - 2025-08-20 @ 9:00 p.m." at bounding box center [1020, 159] width 373 height 25
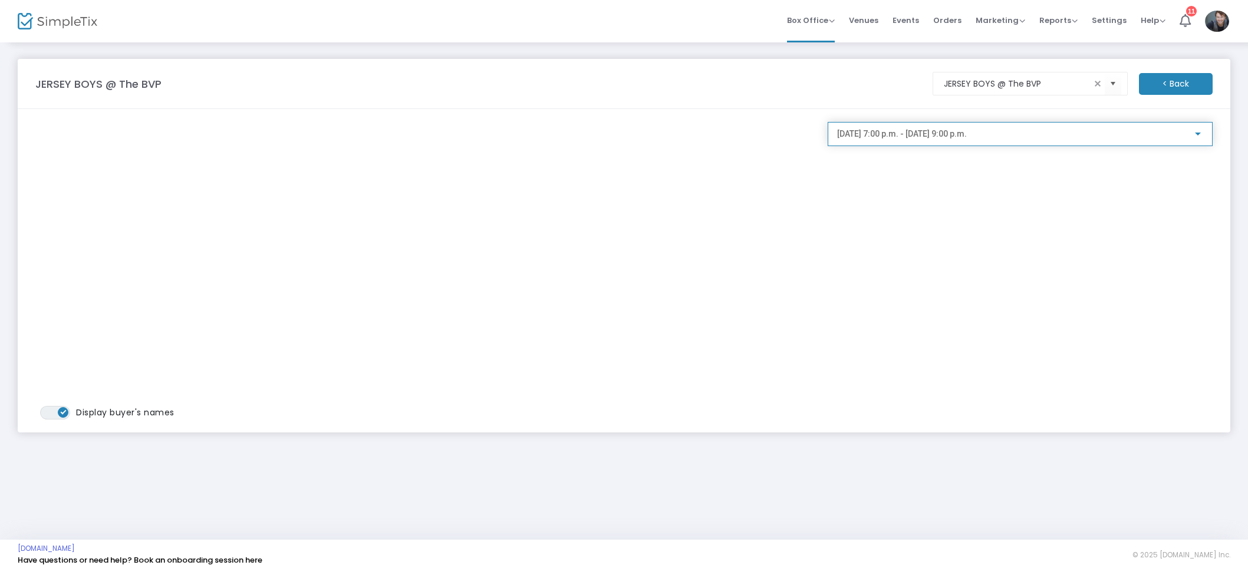
click at [921, 137] on span "2025-08-20 @ 7:00 p.m. - 2025-08-20 @ 9:00 p.m." at bounding box center [902, 133] width 130 height 9
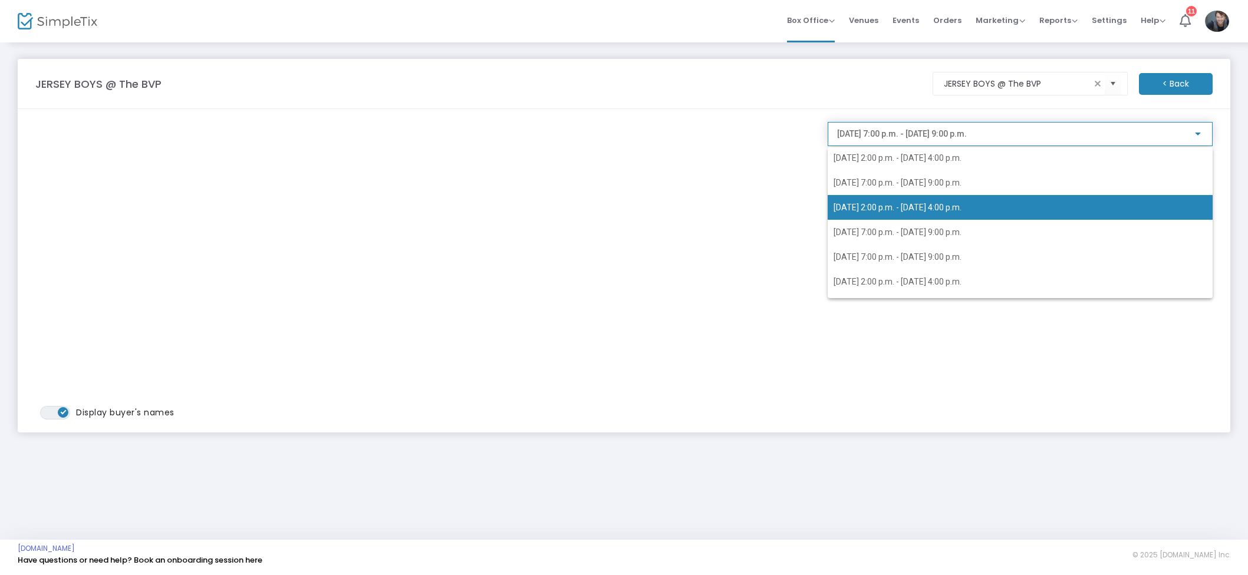
scroll to position [102, 0]
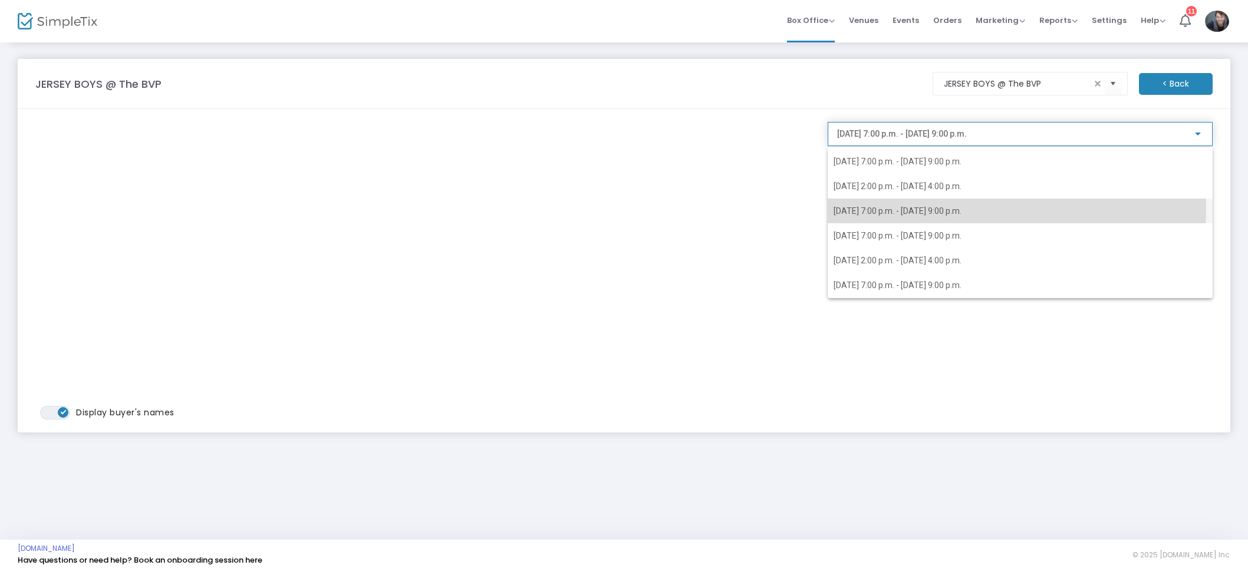
click at [954, 208] on span "2025-08-26 @ 7:00 p.m. - 2025-08-26 @ 9:00 p.m." at bounding box center [898, 210] width 128 height 9
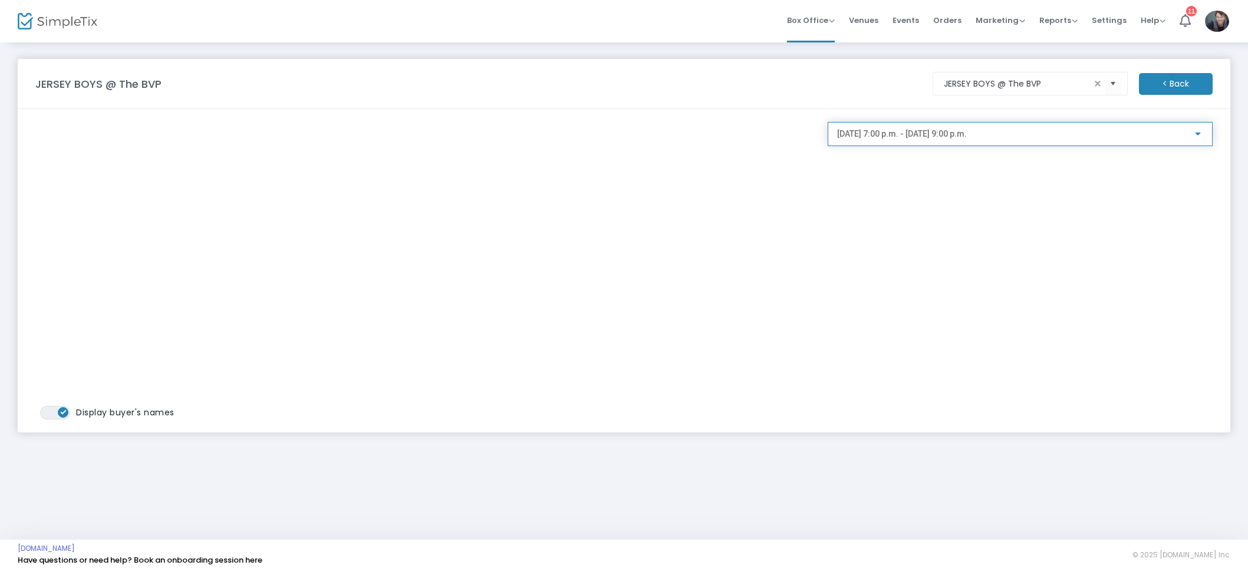
scroll to position [123, 0]
click at [945, 130] on span "2025-08-26 @ 7:00 p.m. - 2025-08-26 @ 9:00 p.m." at bounding box center [902, 133] width 130 height 9
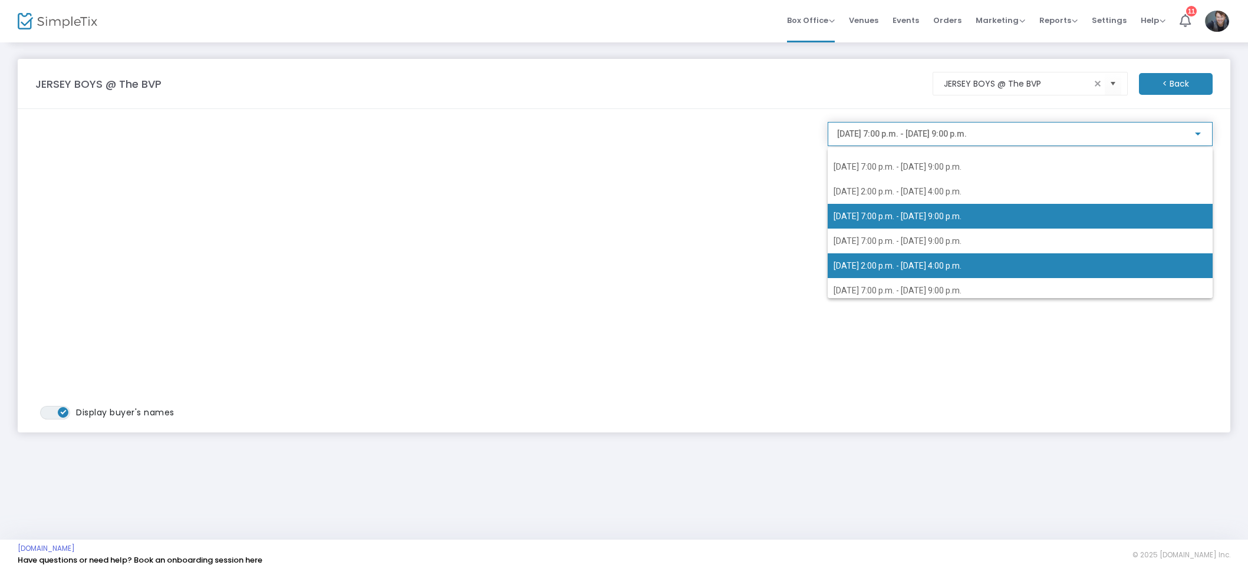
scroll to position [171, 0]
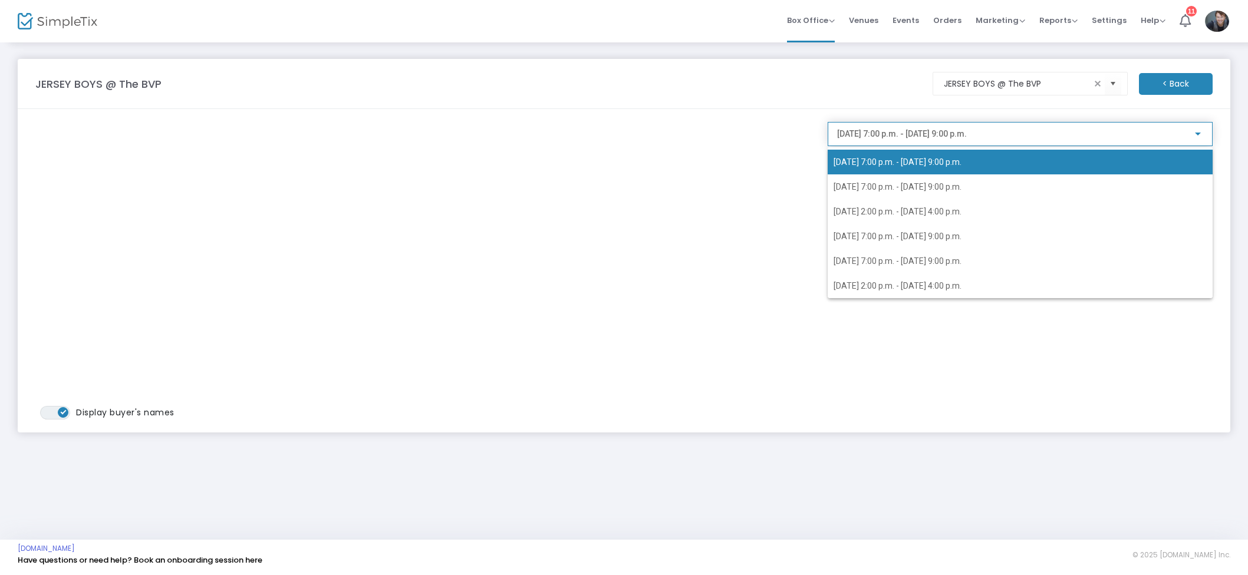
click at [906, 160] on span "2025-08-26 @ 7:00 p.m. - 2025-08-26 @ 9:00 p.m." at bounding box center [898, 161] width 128 height 9
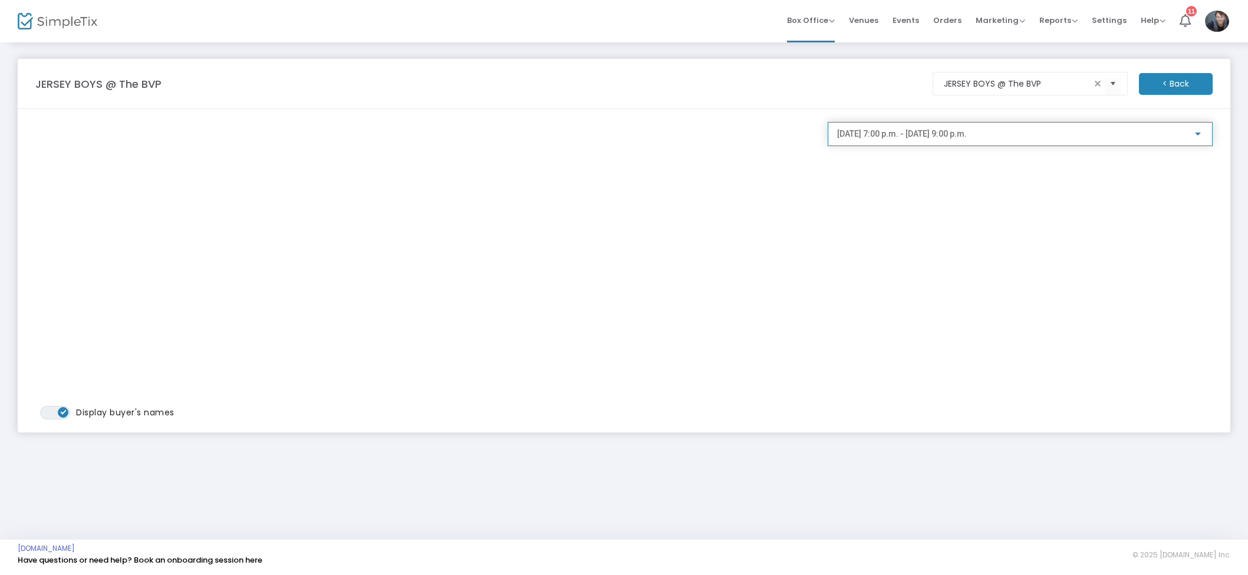
click at [920, 137] on span "2025-08-26 @ 7:00 p.m. - 2025-08-26 @ 9:00 p.m." at bounding box center [902, 133] width 130 height 9
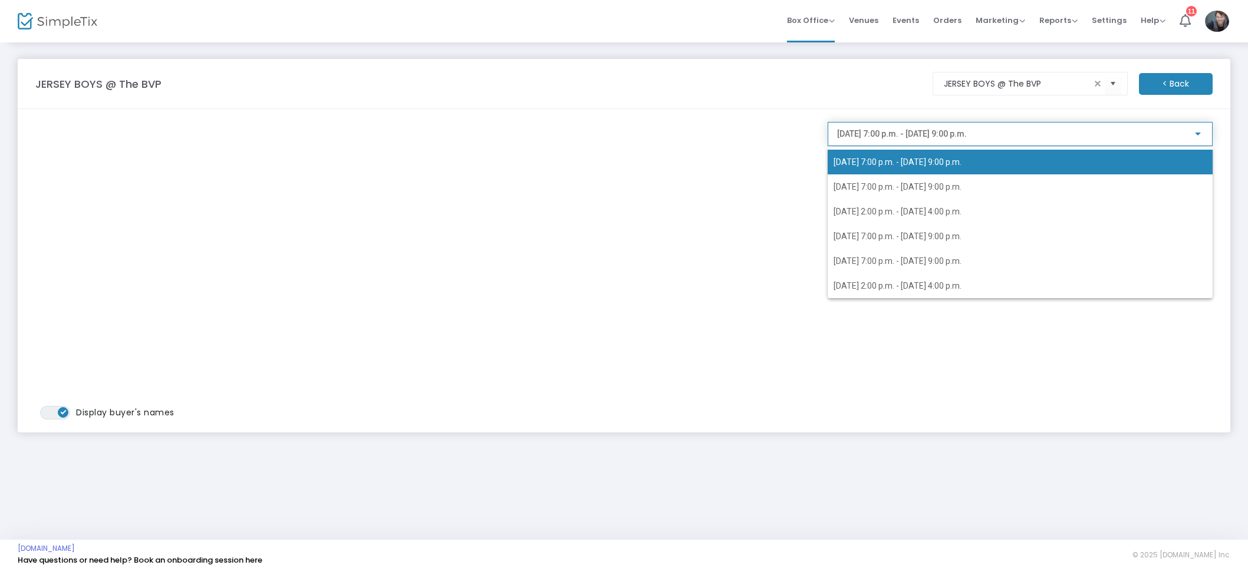
click at [376, 137] on div at bounding box center [624, 287] width 1248 height 575
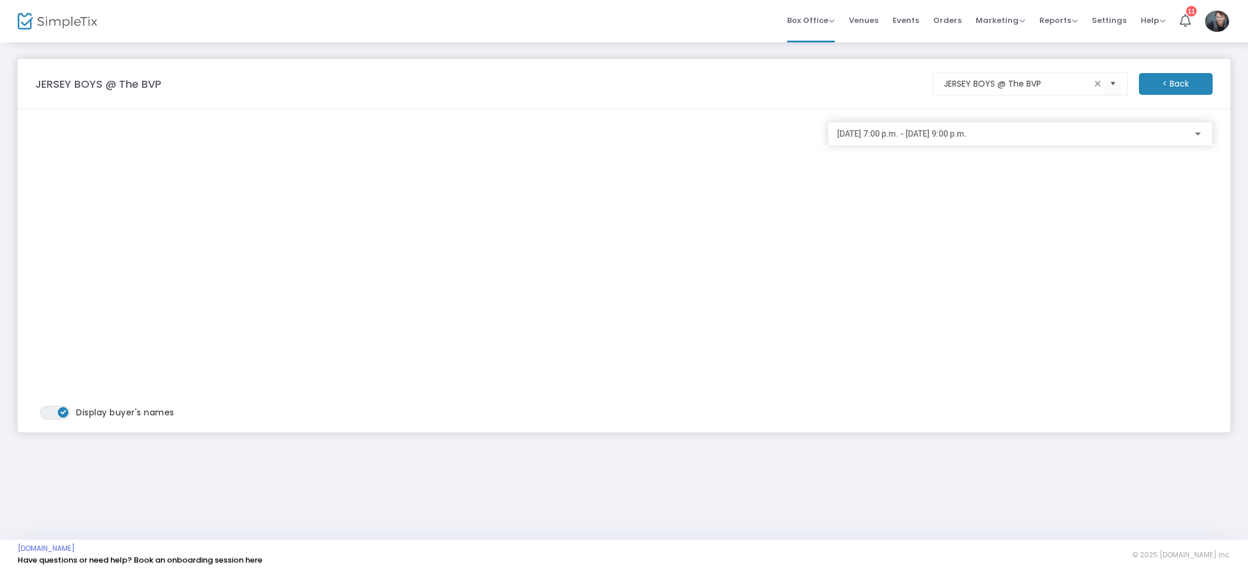
click at [1096, 131] on div "2025-08-26 @ 7:00 p.m. - 2025-08-26 @ 9:00 p.m." at bounding box center [1015, 134] width 356 height 9
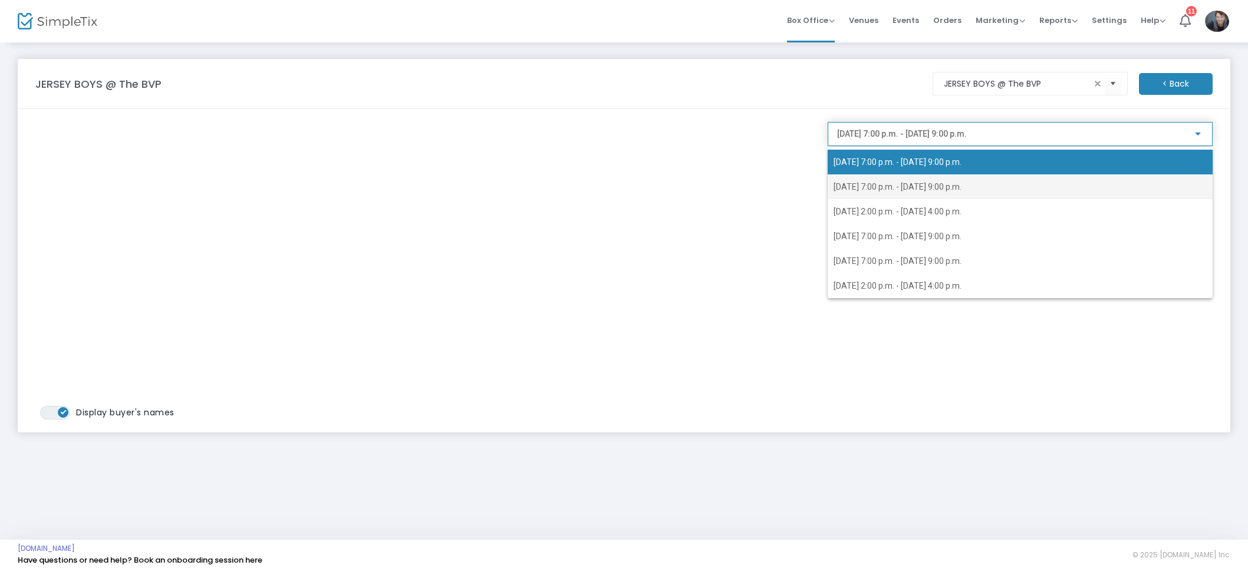
click at [951, 175] on span "2025-08-27 @ 7:00 p.m. - 2025-08-27 @ 9:00 p.m." at bounding box center [1020, 187] width 373 height 25
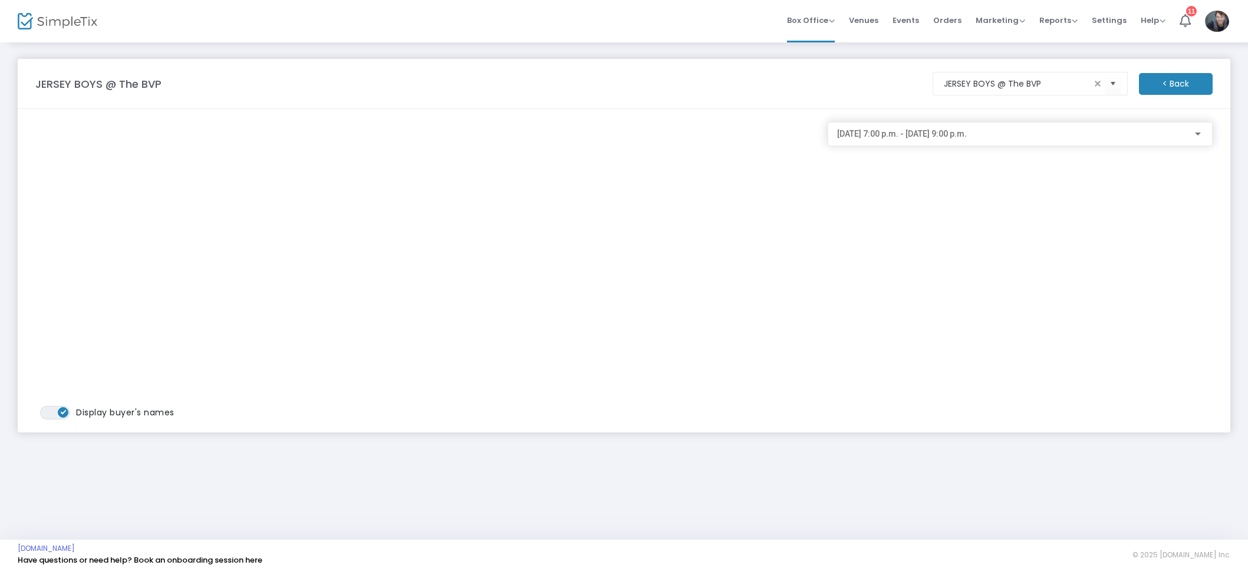
click at [948, 141] on div "2025-08-27 @ 7:00 p.m. - 2025-08-27 @ 9:00 p.m." at bounding box center [1020, 131] width 366 height 22
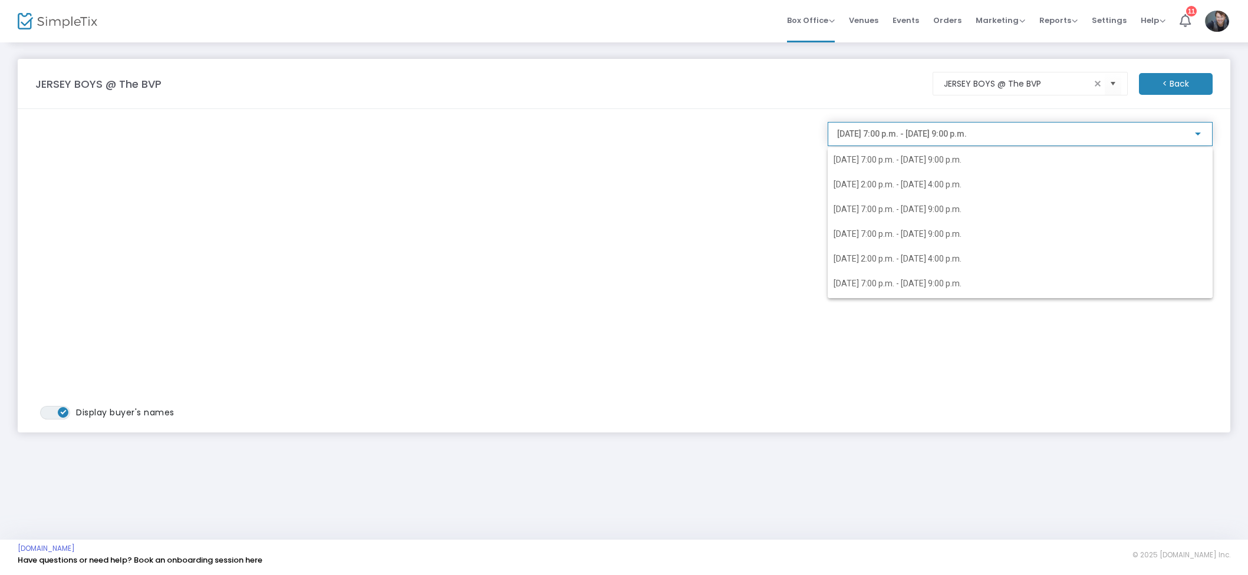
scroll to position [120, 0]
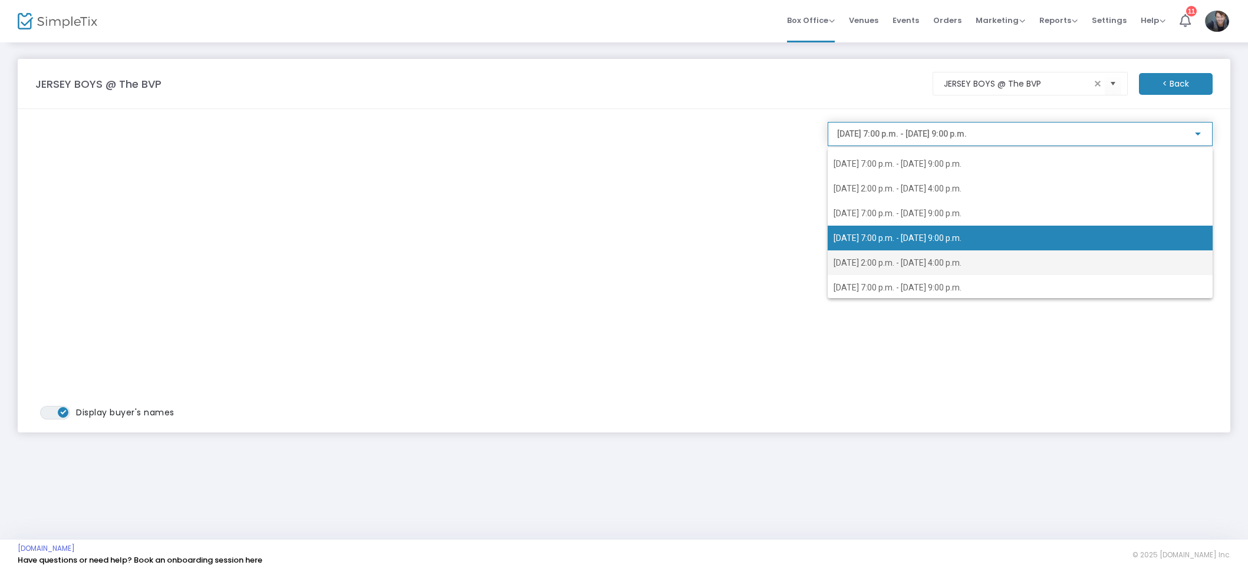
click at [927, 256] on span "2025-08-28 @ 2:00 p.m. - 2025-08-28 @ 4:00 p.m." at bounding box center [1020, 263] width 373 height 25
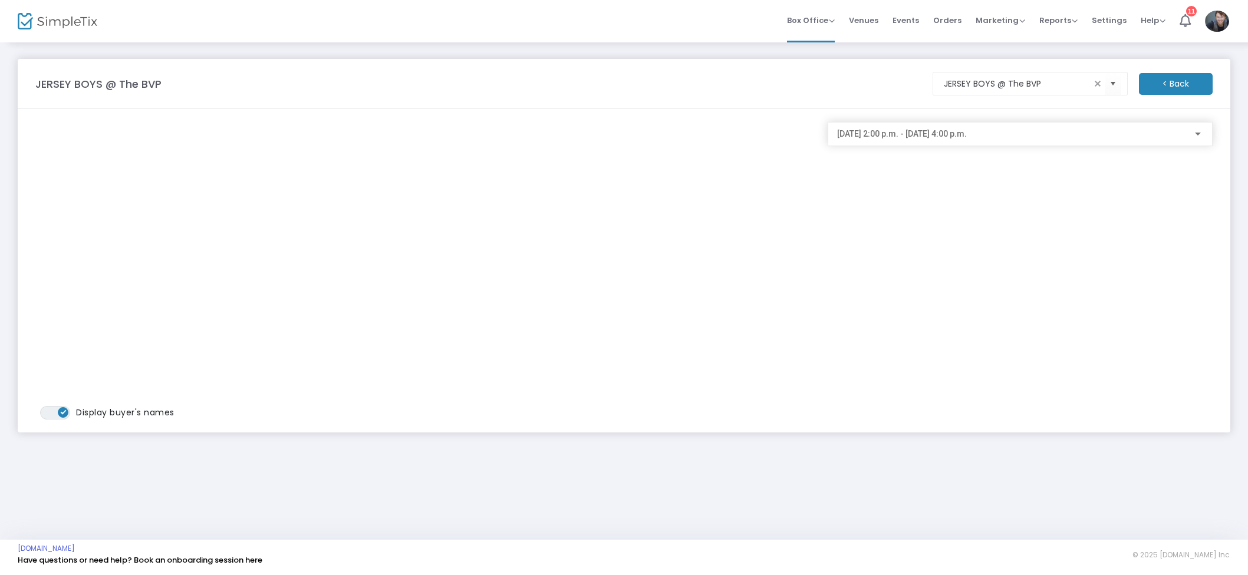
click at [925, 140] on div "2025-08-28 @ 2:00 p.m. - 2025-08-28 @ 4:00 p.m." at bounding box center [1020, 131] width 366 height 22
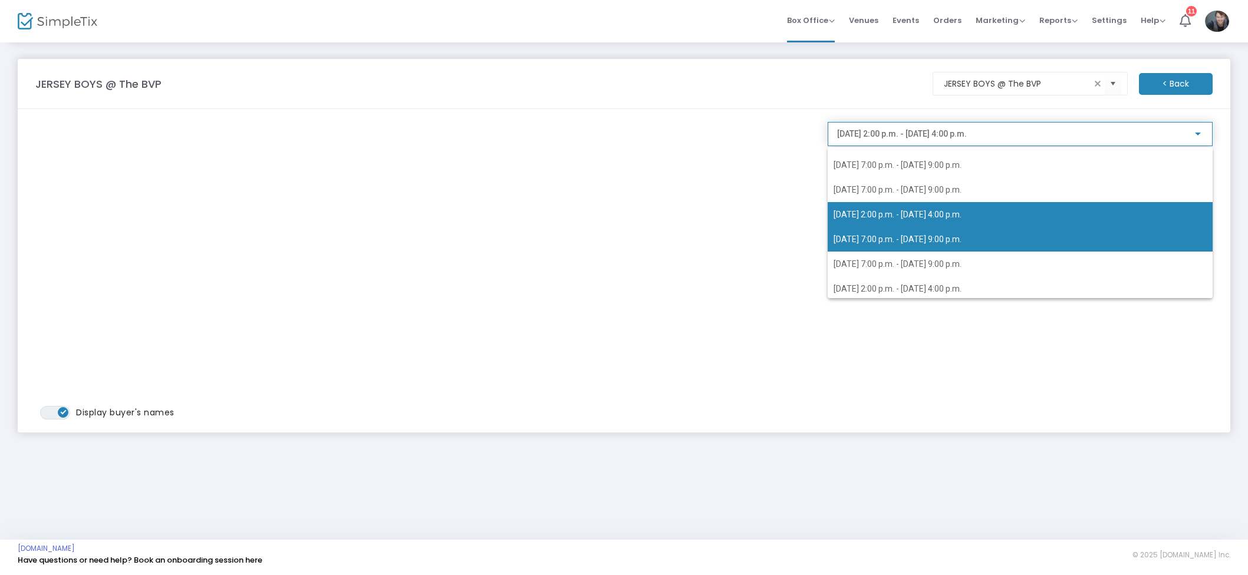
scroll to position [171, 0]
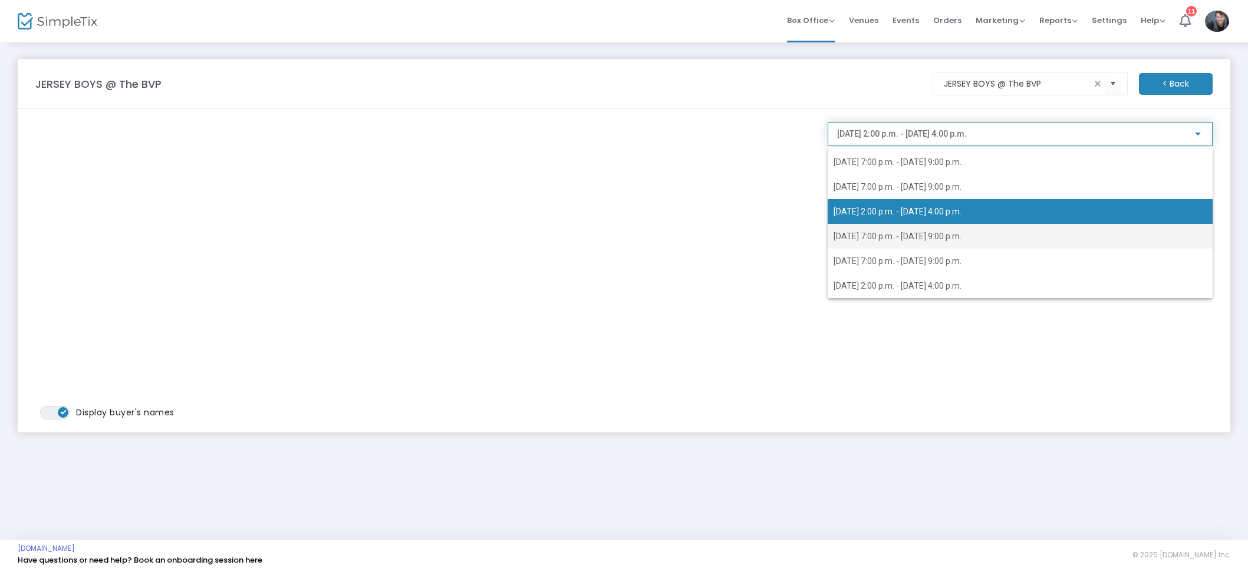
click at [904, 235] on span "2025-08-29 @ 7:00 p.m. - 2025-08-29 @ 9:00 p.m." at bounding box center [898, 236] width 128 height 9
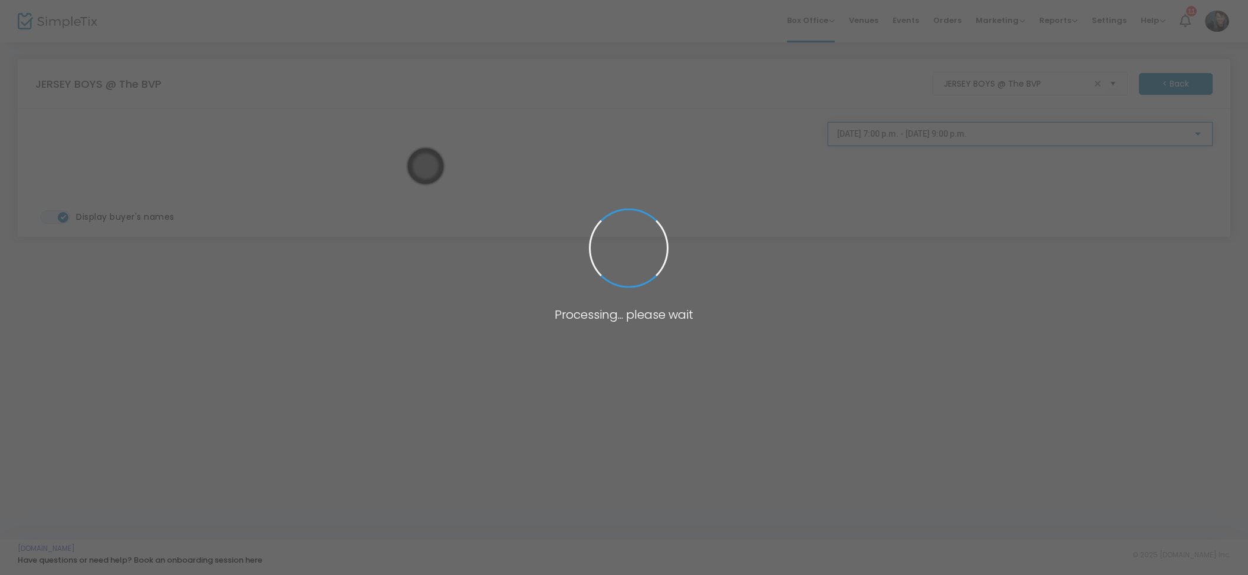
click at [916, 137] on span at bounding box center [624, 287] width 1248 height 575
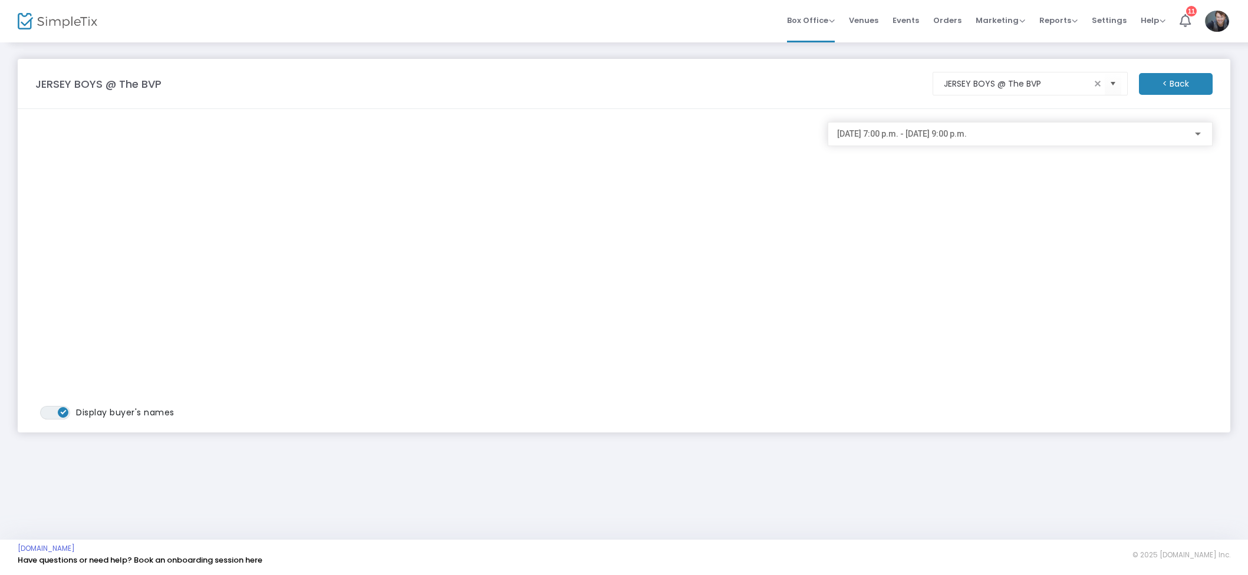
click at [930, 136] on span "2025-08-29 @ 7:00 p.m. - 2025-08-29 @ 9:00 p.m." at bounding box center [902, 133] width 130 height 9
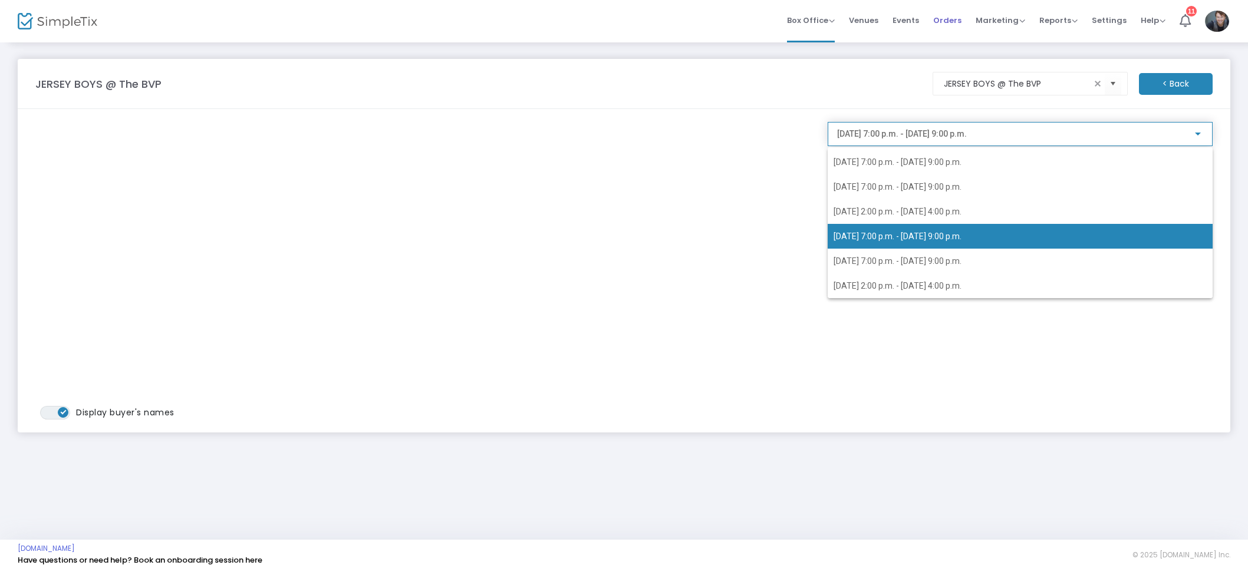
click at [948, 15] on div at bounding box center [624, 287] width 1248 height 575
click at [944, 19] on span "Orders" at bounding box center [947, 20] width 28 height 30
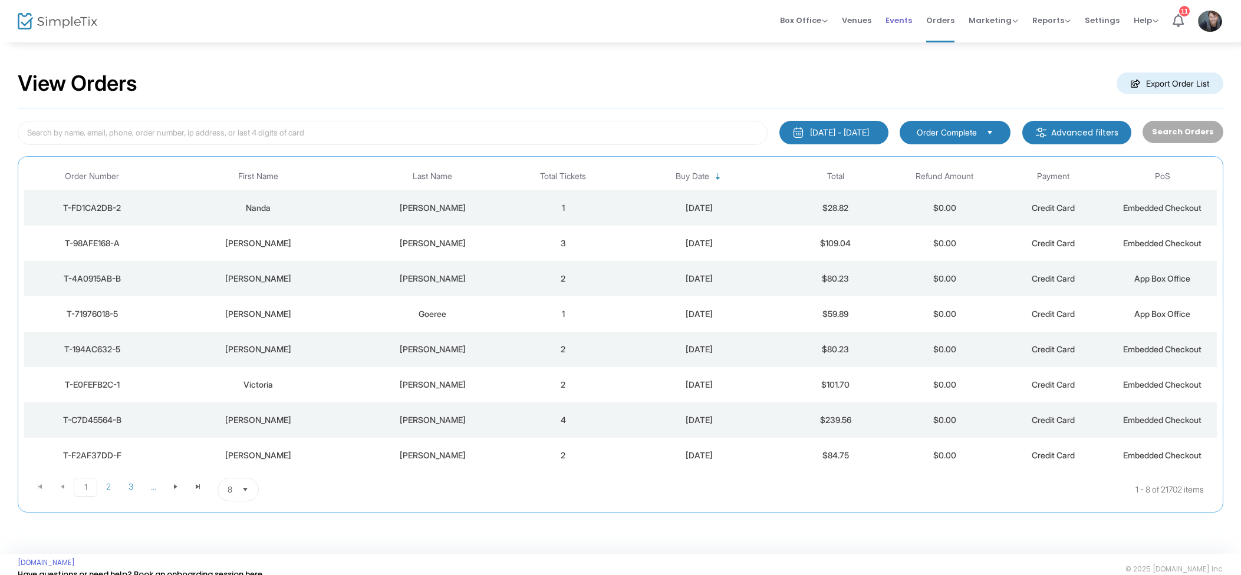
click at [895, 22] on span "Events" at bounding box center [899, 20] width 27 height 30
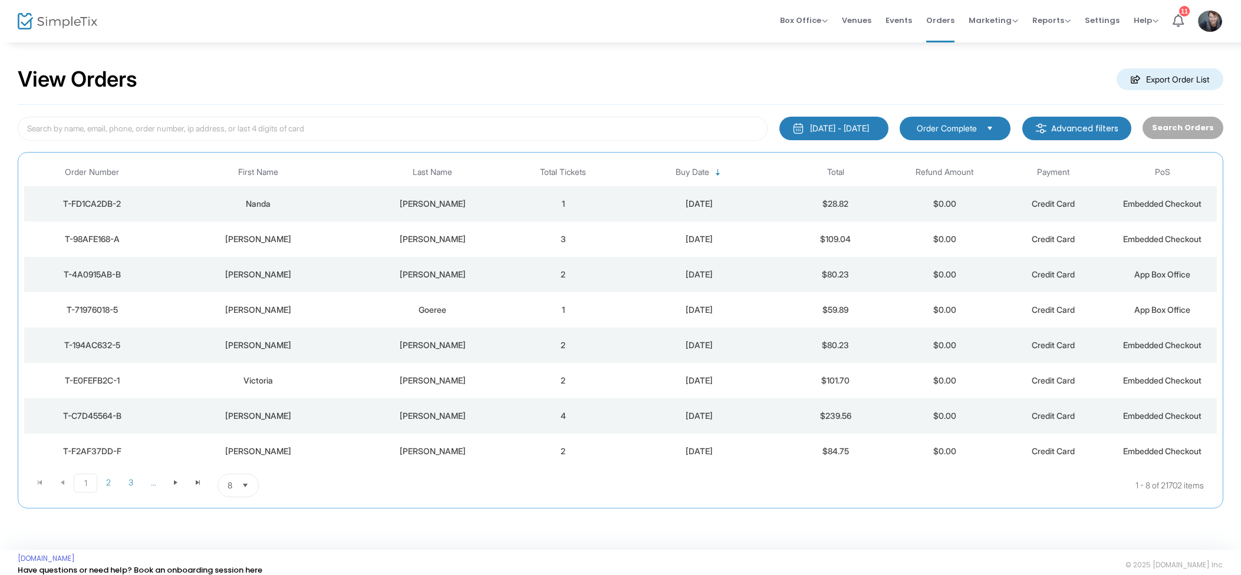
click at [615, 225] on td "3" at bounding box center [563, 239] width 109 height 35
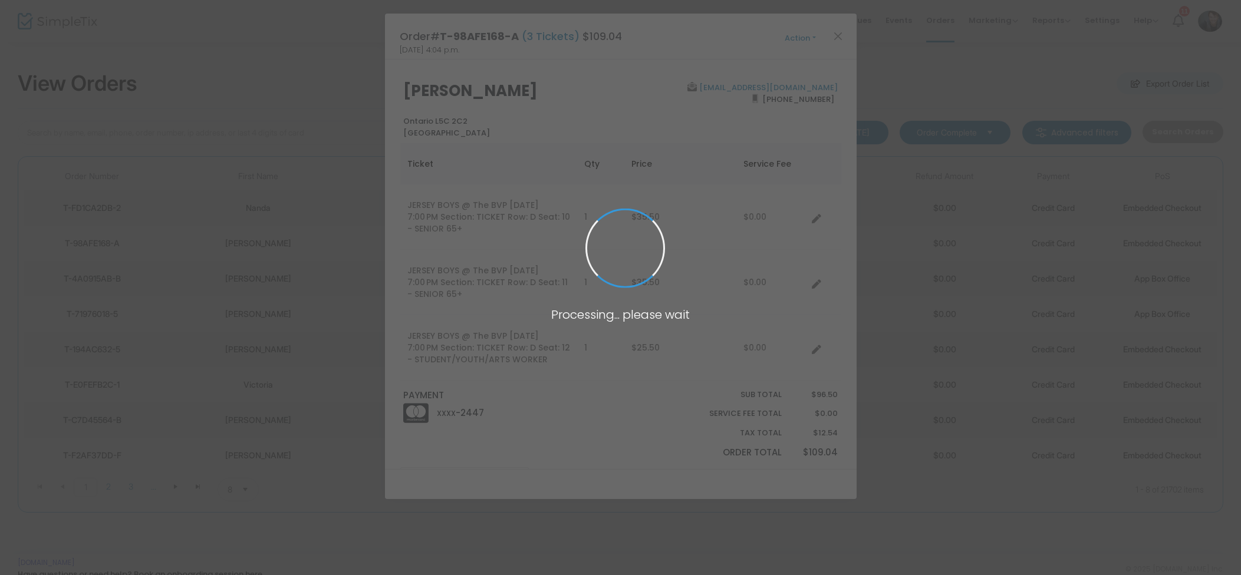
scroll to position [0, 0]
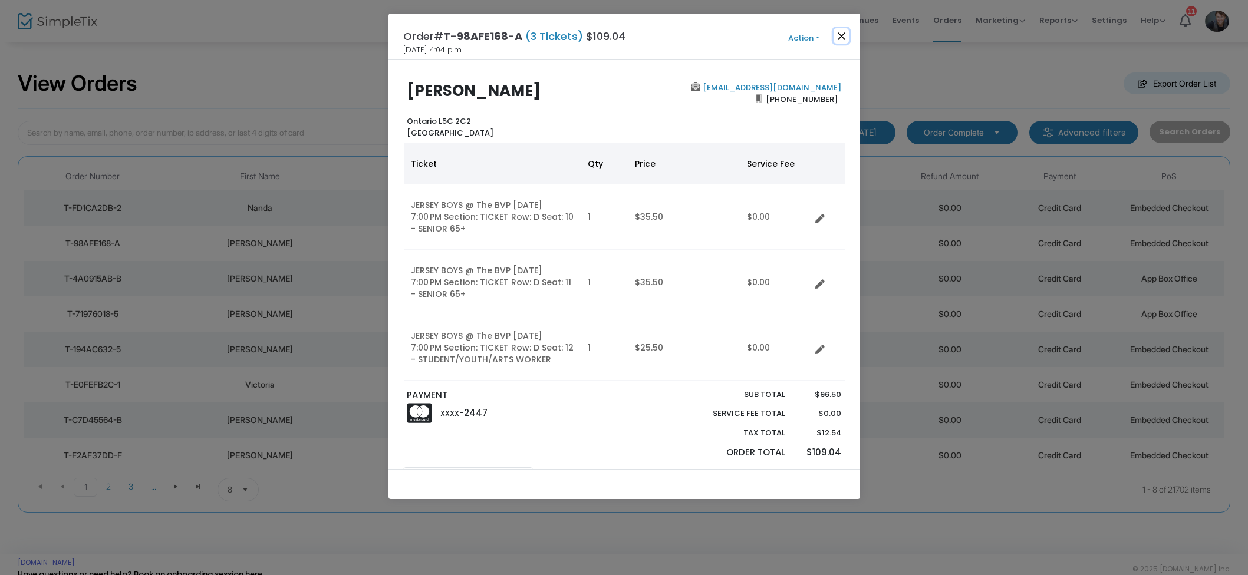
click at [844, 32] on button "Close" at bounding box center [841, 35] width 15 height 15
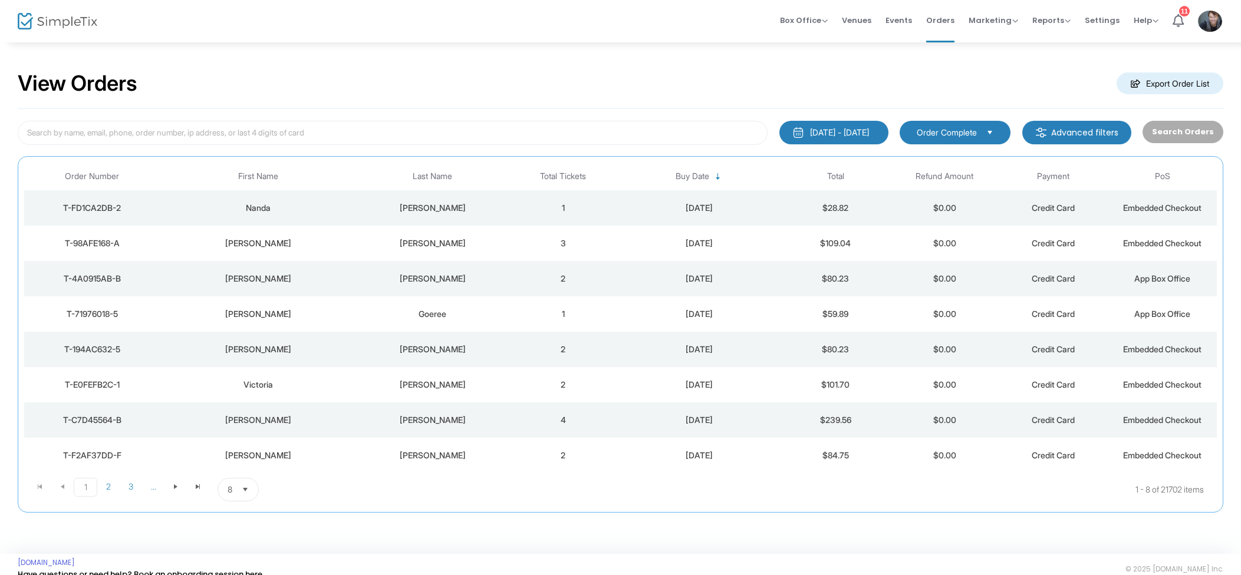
click at [904, 20] on span "Events" at bounding box center [899, 20] width 27 height 30
click at [909, 24] on span "Events" at bounding box center [899, 20] width 27 height 30
click at [297, 129] on input at bounding box center [393, 133] width 750 height 24
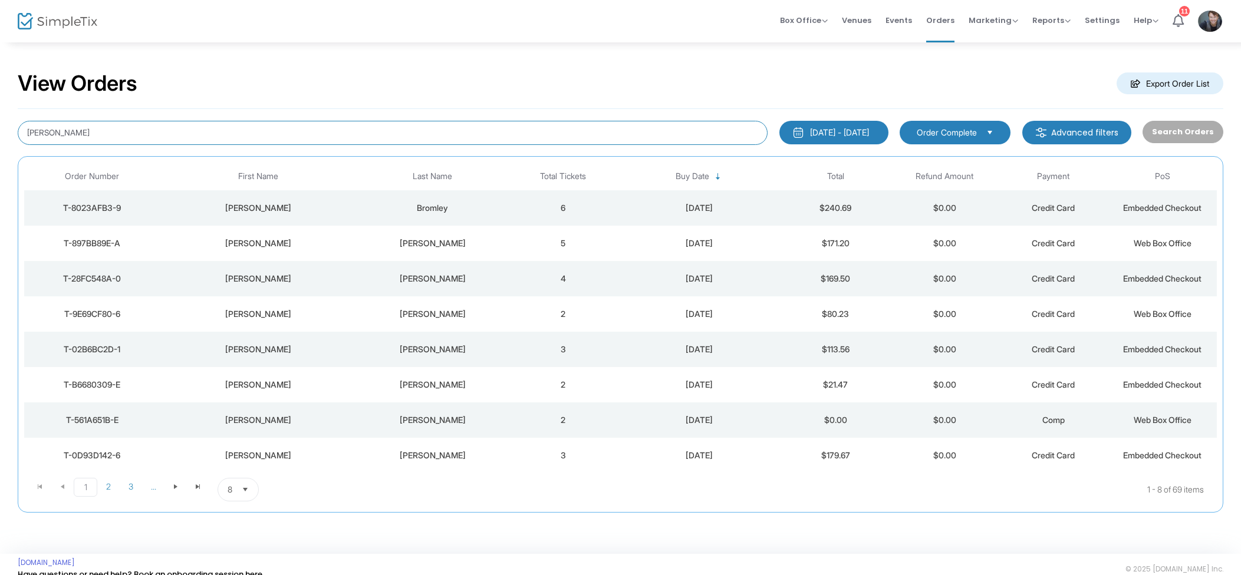
click at [137, 129] on input "Pam" at bounding box center [393, 133] width 750 height 24
type input "Pam Penner"
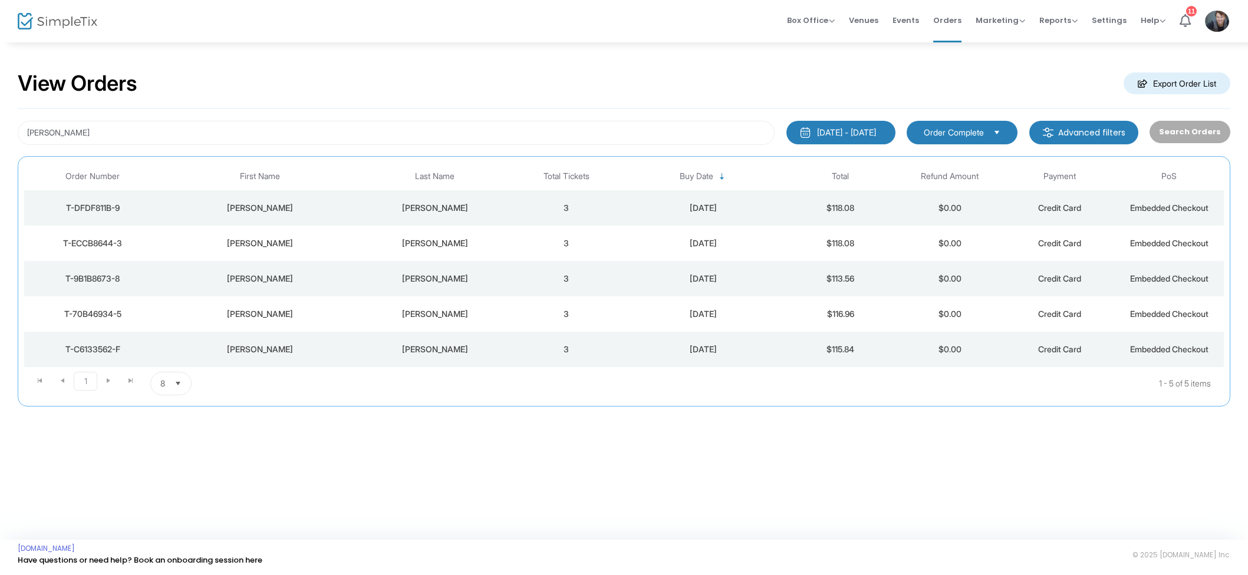
click at [581, 202] on td "3" at bounding box center [567, 207] width 110 height 35
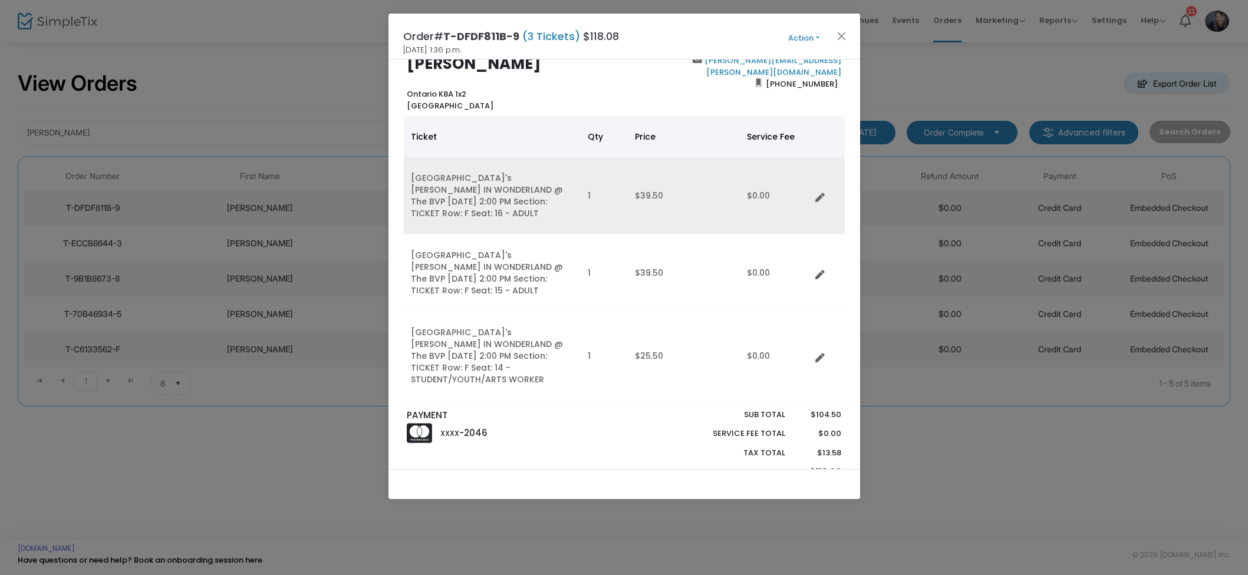
scroll to position [44, 0]
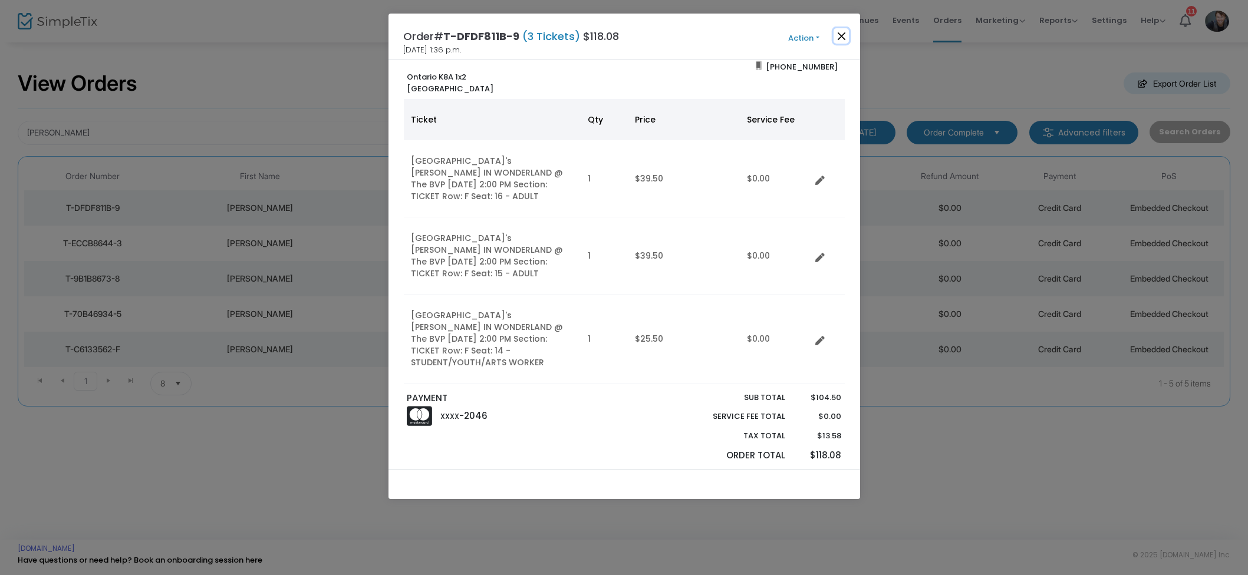
click at [836, 43] on button "Close" at bounding box center [841, 35] width 15 height 15
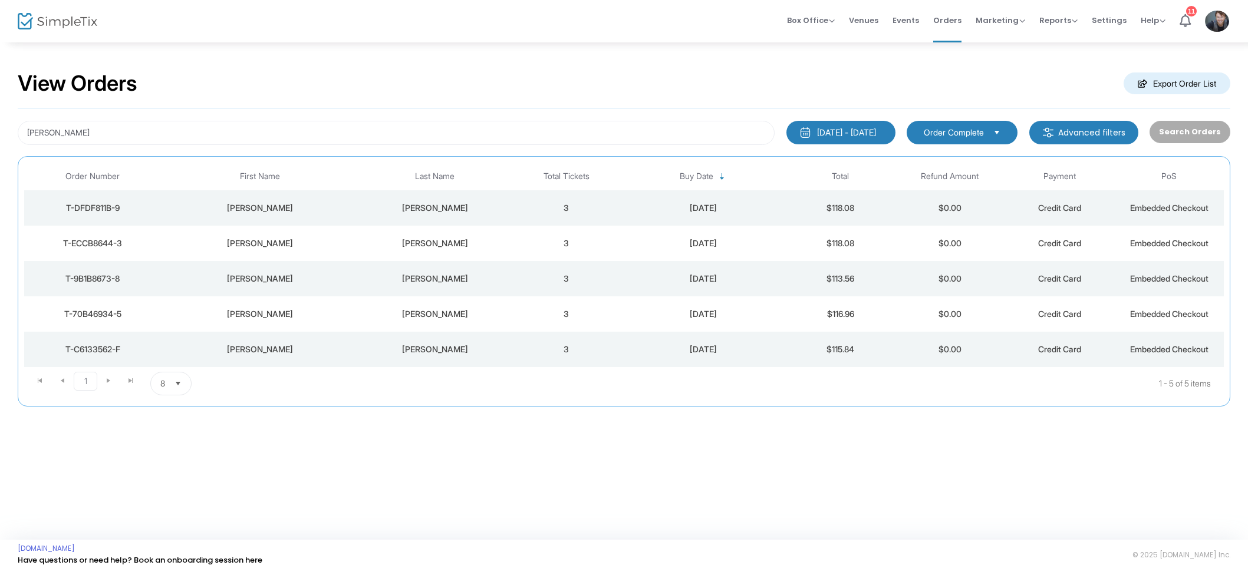
click at [532, 242] on td "3" at bounding box center [567, 243] width 110 height 35
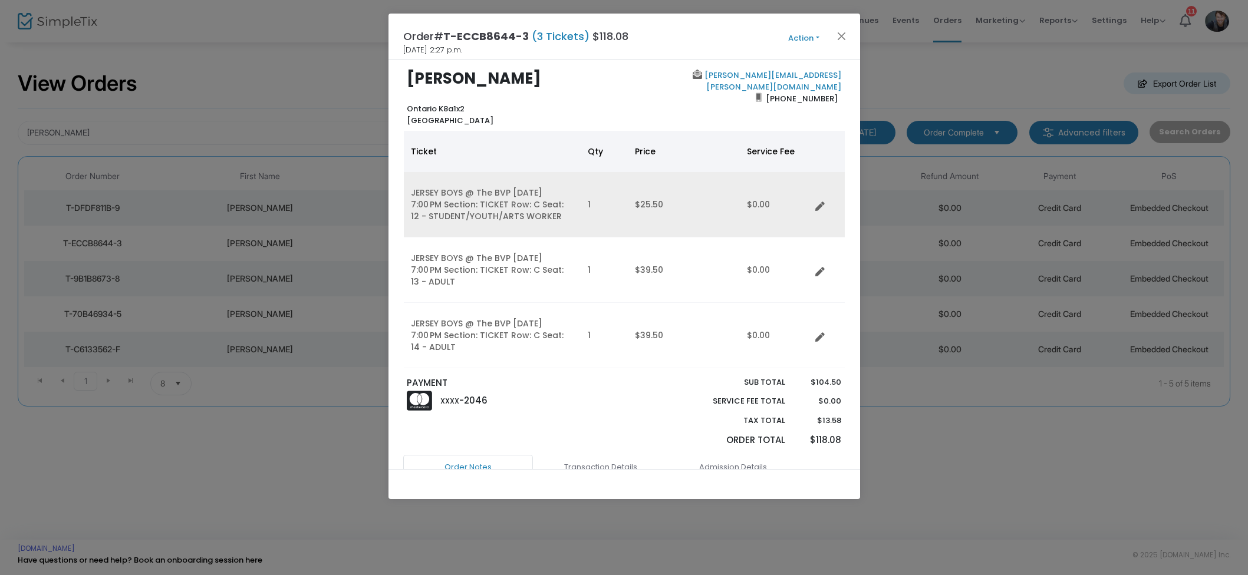
scroll to position [0, 0]
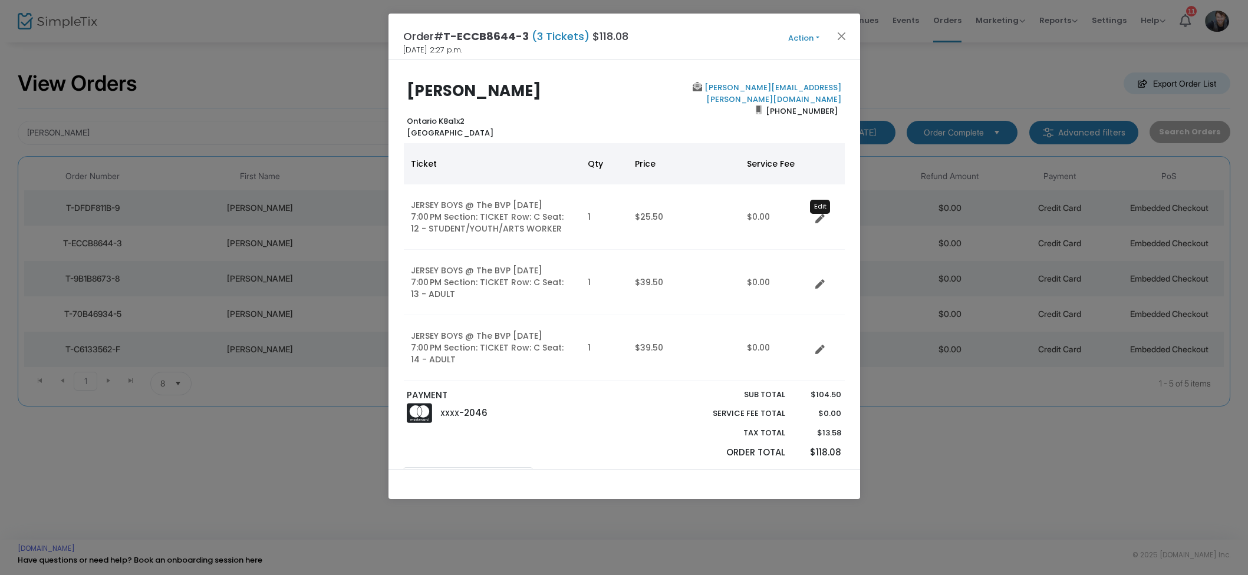
click at [820, 216] on icon "Data table" at bounding box center [819, 219] width 9 height 9
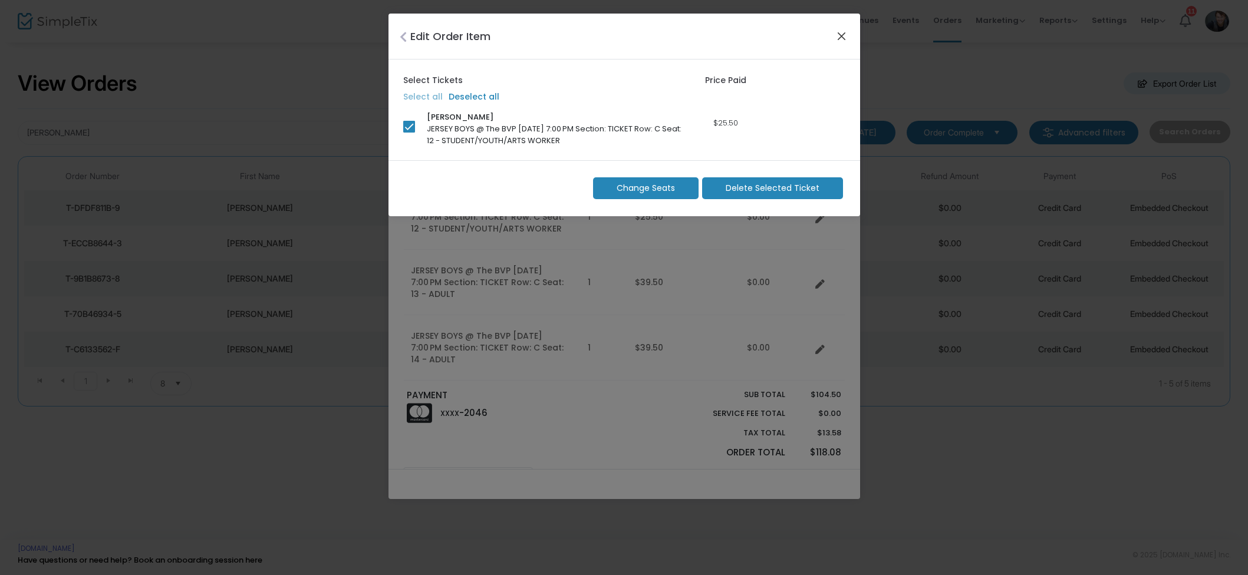
click at [843, 38] on button "Close" at bounding box center [841, 35] width 15 height 15
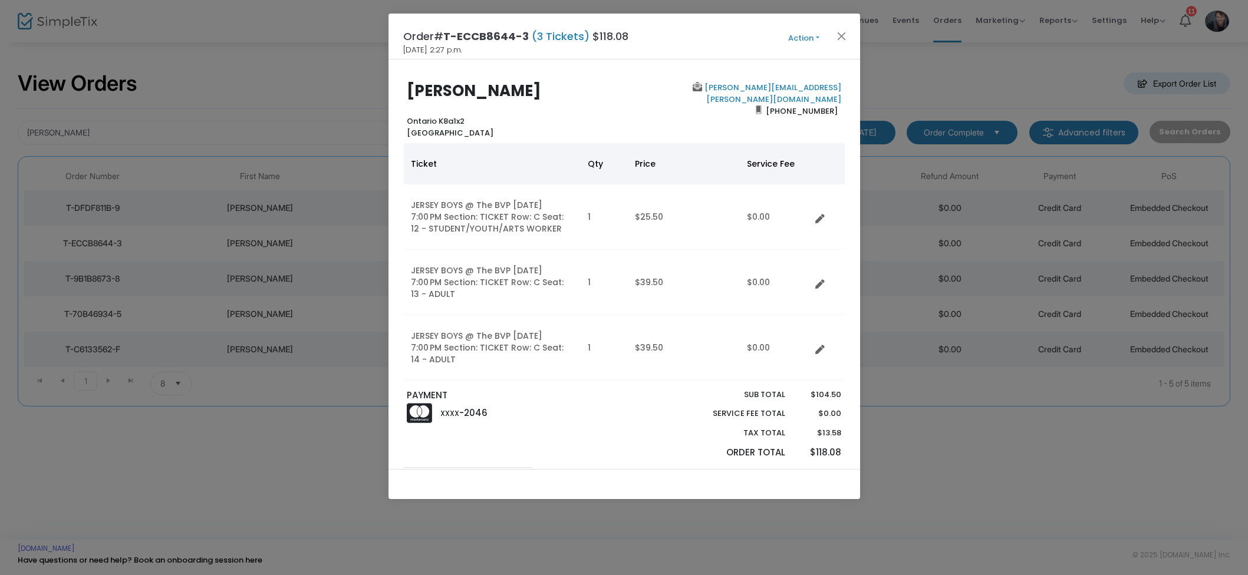
click at [802, 38] on button "Action" at bounding box center [804, 38] width 71 height 13
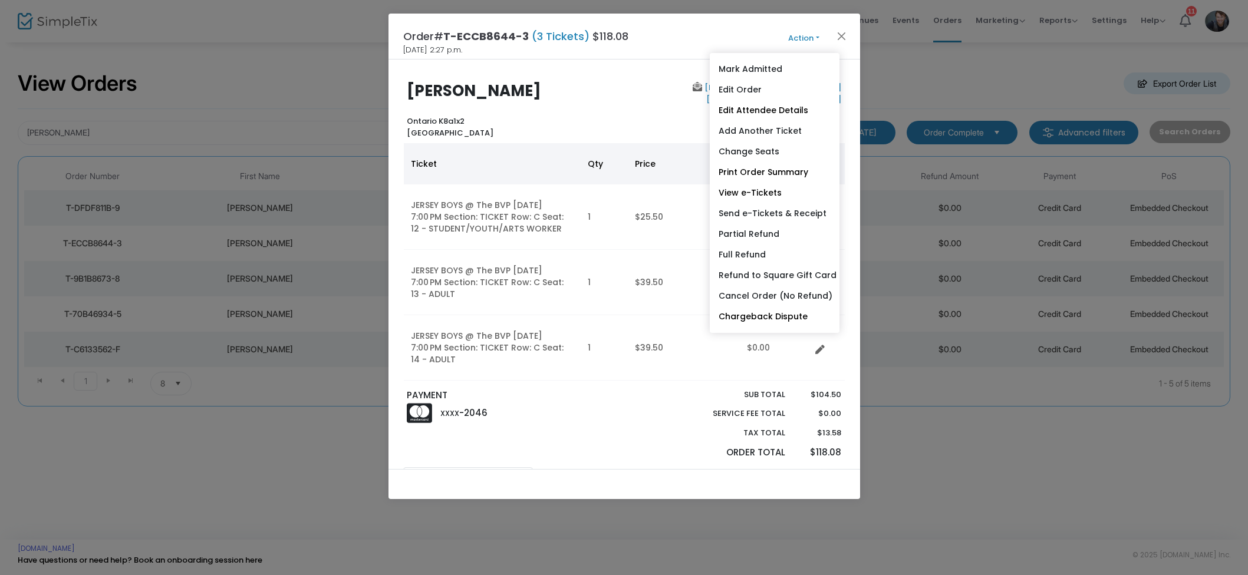
click at [801, 277] on link "Refund to Square Gift Card" at bounding box center [775, 275] width 130 height 21
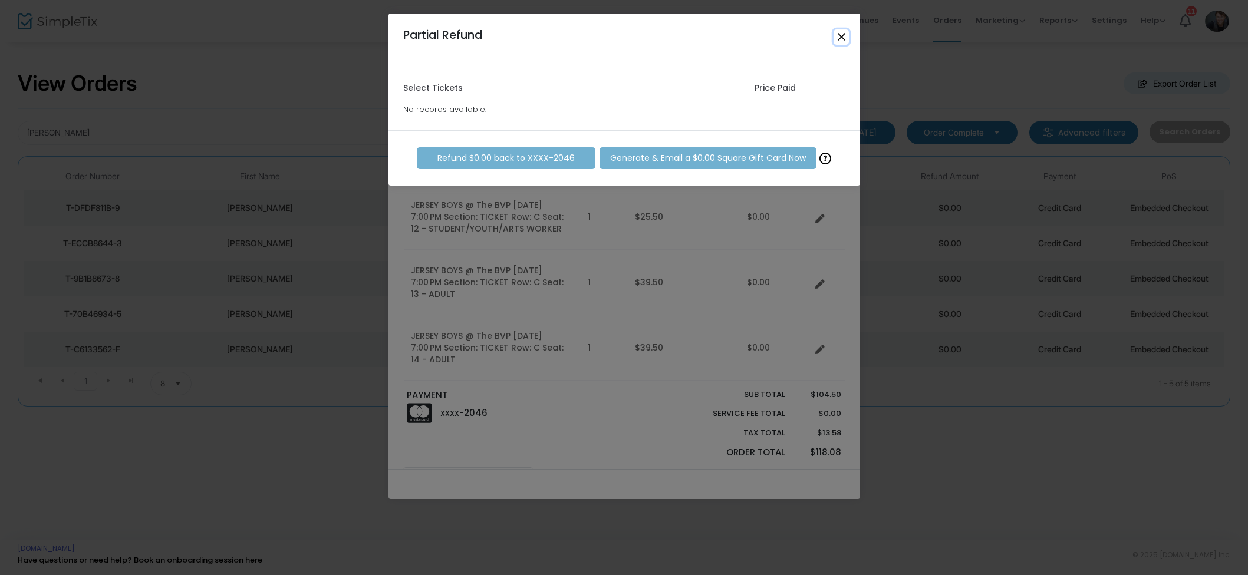
click at [843, 35] on button "Close" at bounding box center [841, 36] width 15 height 15
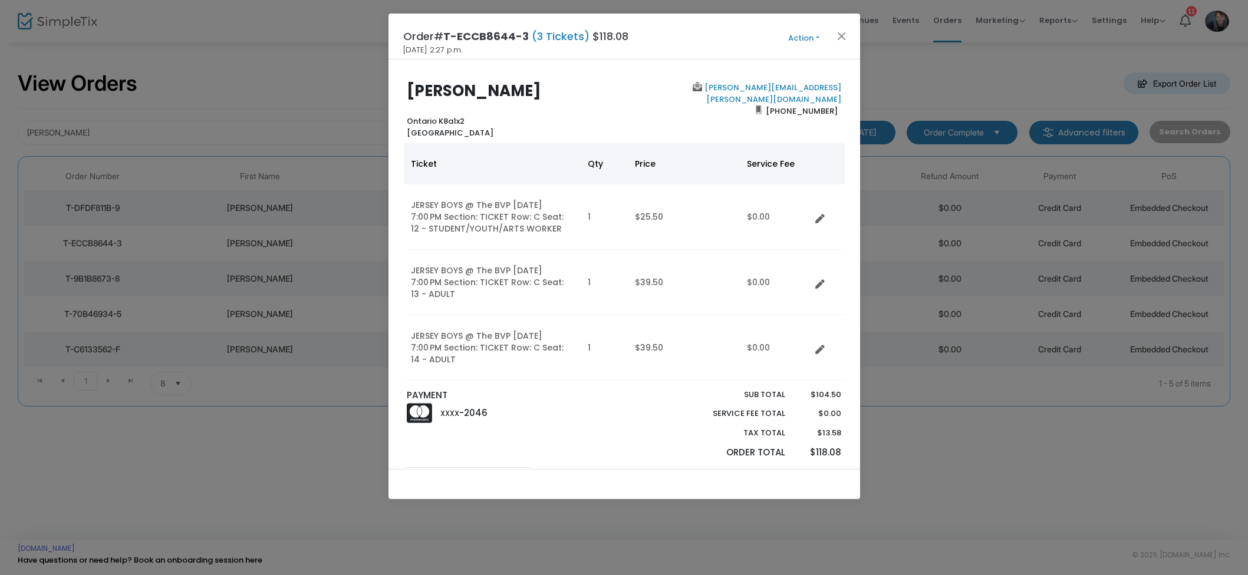
click at [808, 42] on button "Action" at bounding box center [804, 38] width 71 height 13
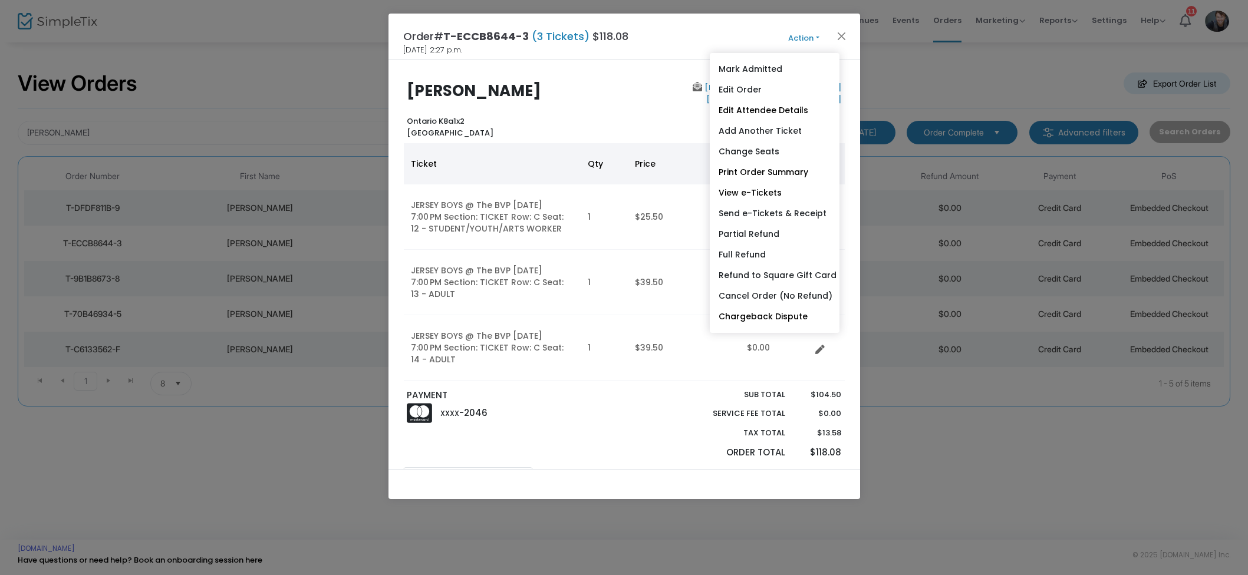
click at [782, 225] on link "Partial Refund" at bounding box center [775, 234] width 130 height 21
radio input "true"
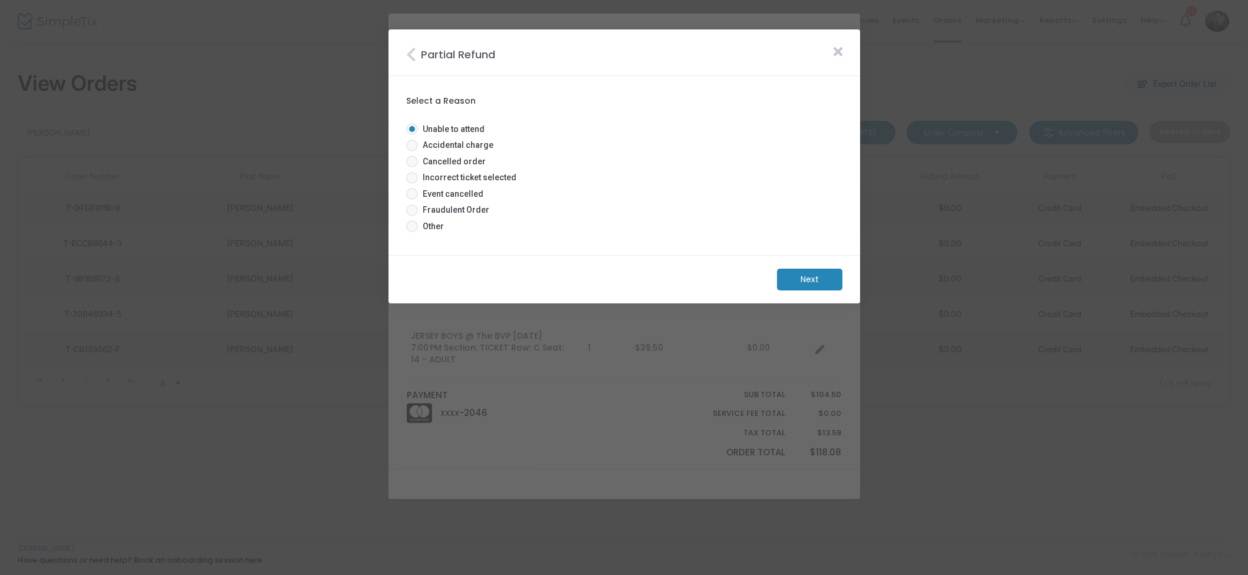
click at [830, 282] on m-button "Next" at bounding box center [809, 280] width 65 height 22
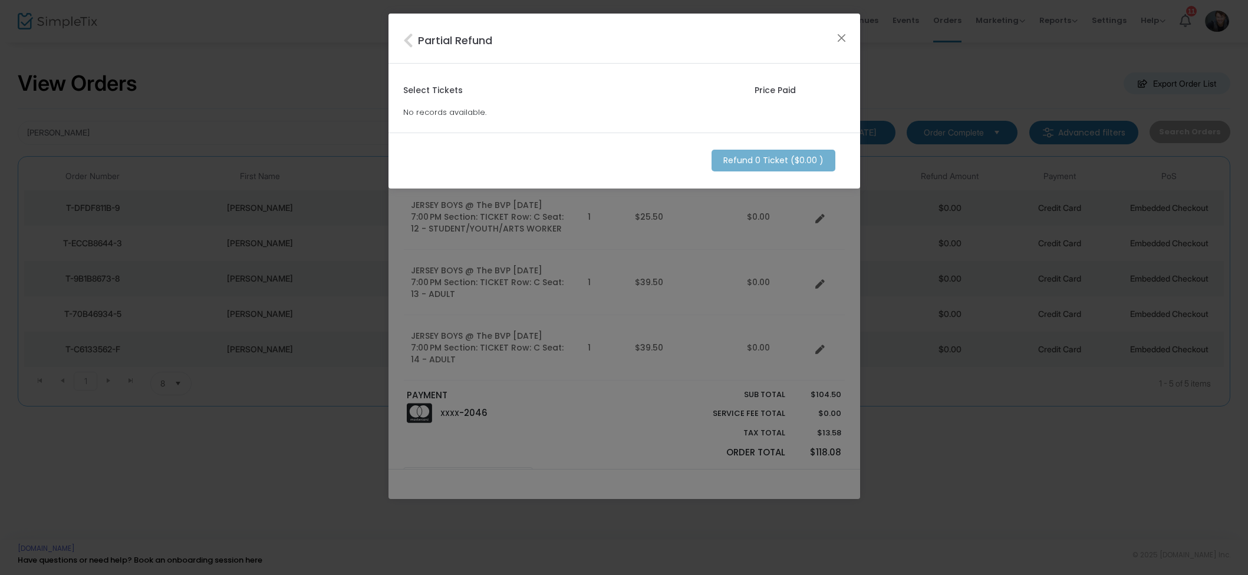
click at [419, 52] on div "Partial Refund" at bounding box center [625, 39] width 472 height 50
click at [415, 47] on icon "Close" at bounding box center [410, 40] width 15 height 16
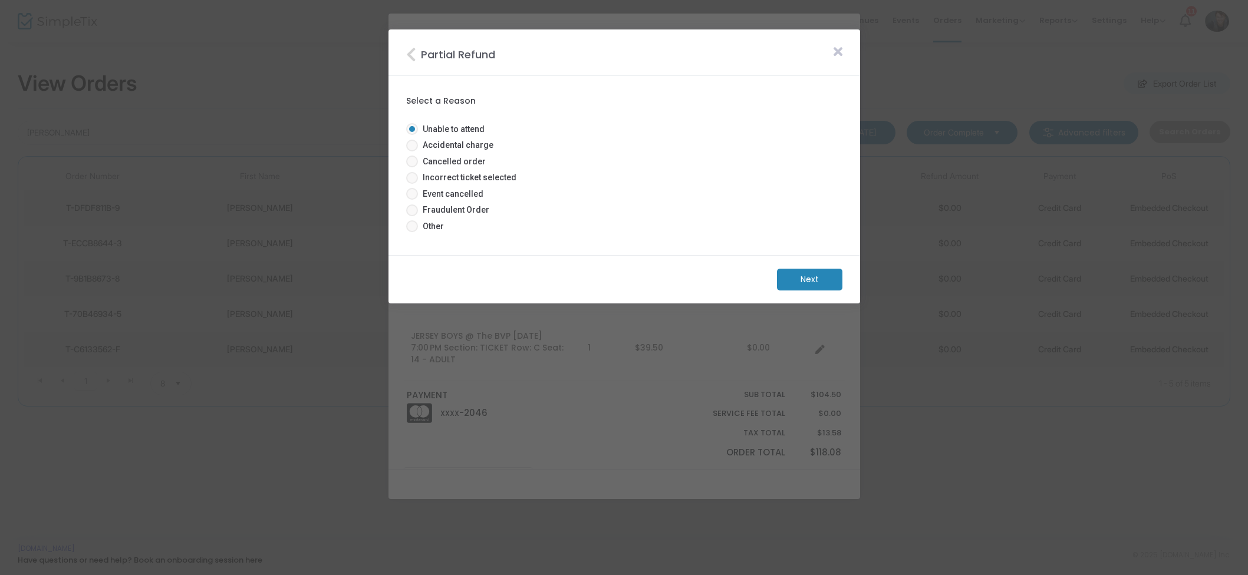
click at [408, 57] on icon "Close" at bounding box center [413, 55] width 15 height 16
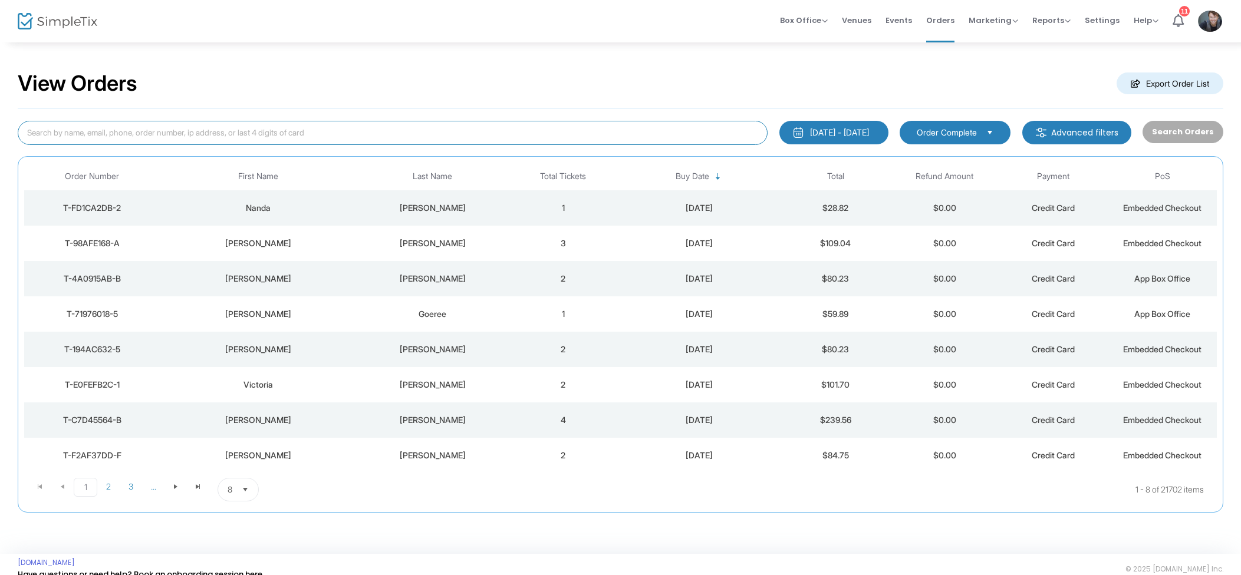
click at [254, 134] on input at bounding box center [393, 133] width 750 height 24
paste input "[EMAIL_ADDRESS][DOMAIN_NAME]"
type input "[EMAIL_ADDRESS][DOMAIN_NAME]"
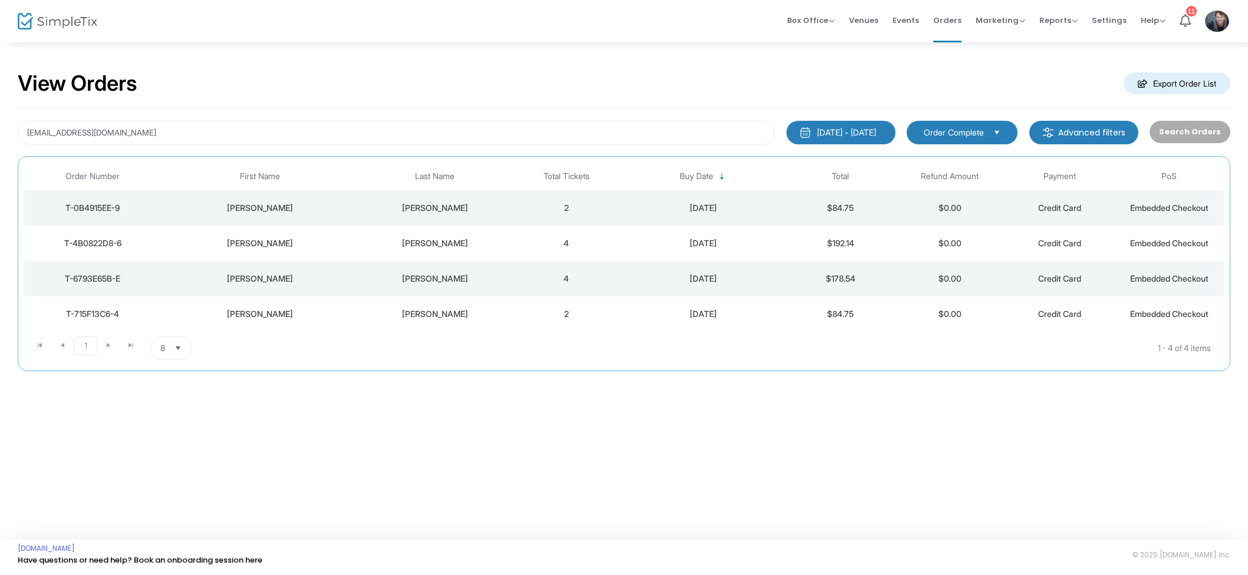
click at [522, 207] on td "2" at bounding box center [567, 207] width 110 height 35
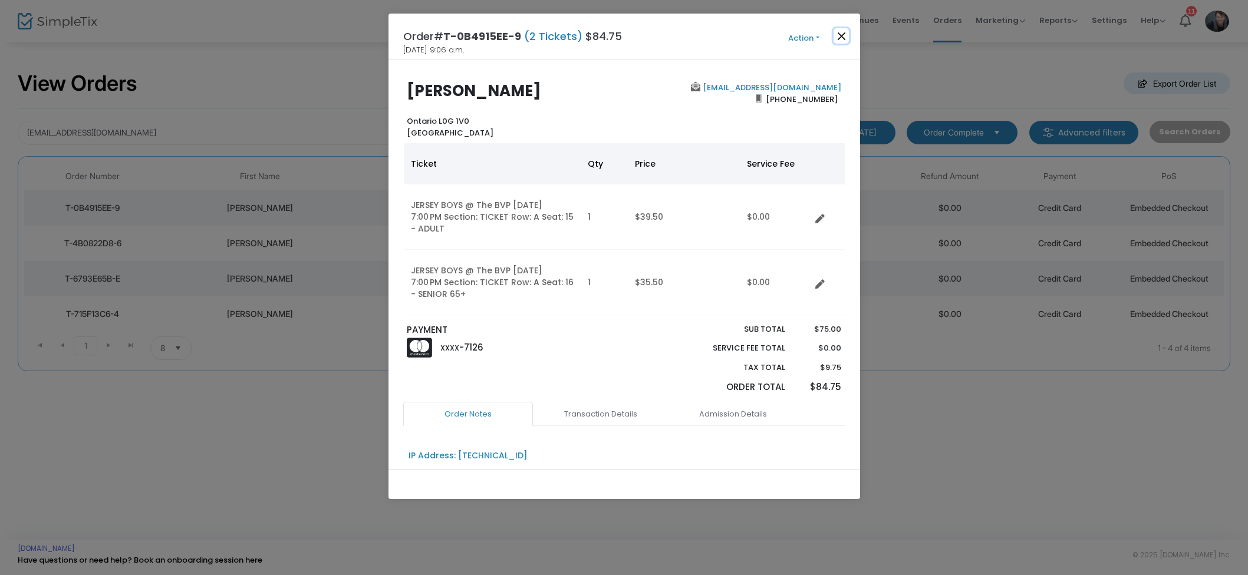
click at [841, 30] on button "Close" at bounding box center [841, 35] width 15 height 15
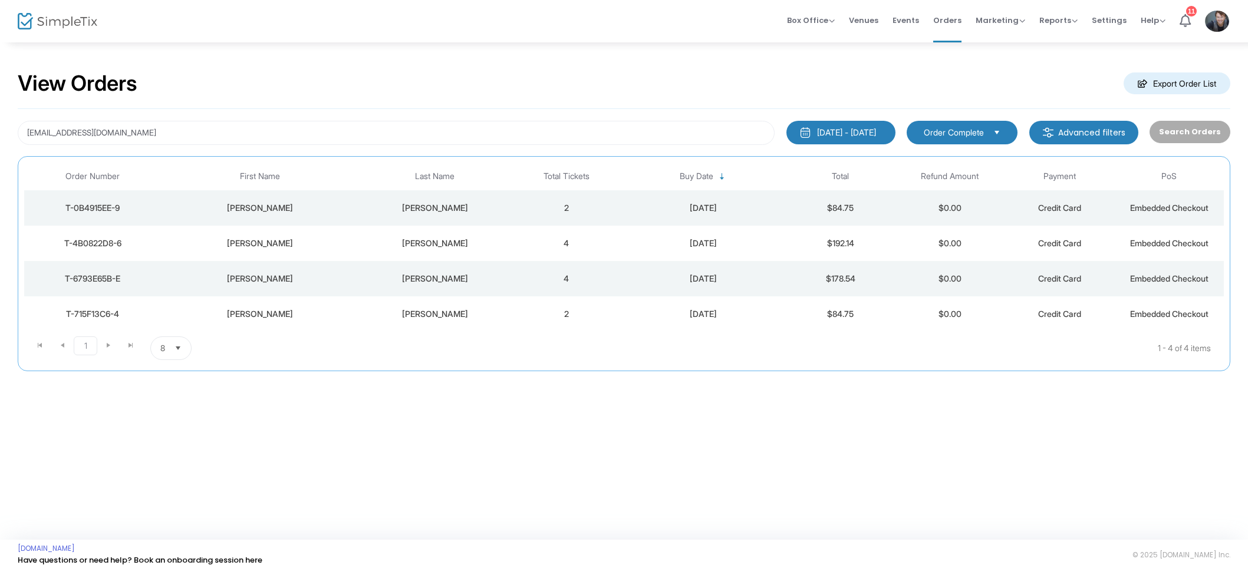
click at [490, 253] on td "[PERSON_NAME]" at bounding box center [434, 243] width 153 height 35
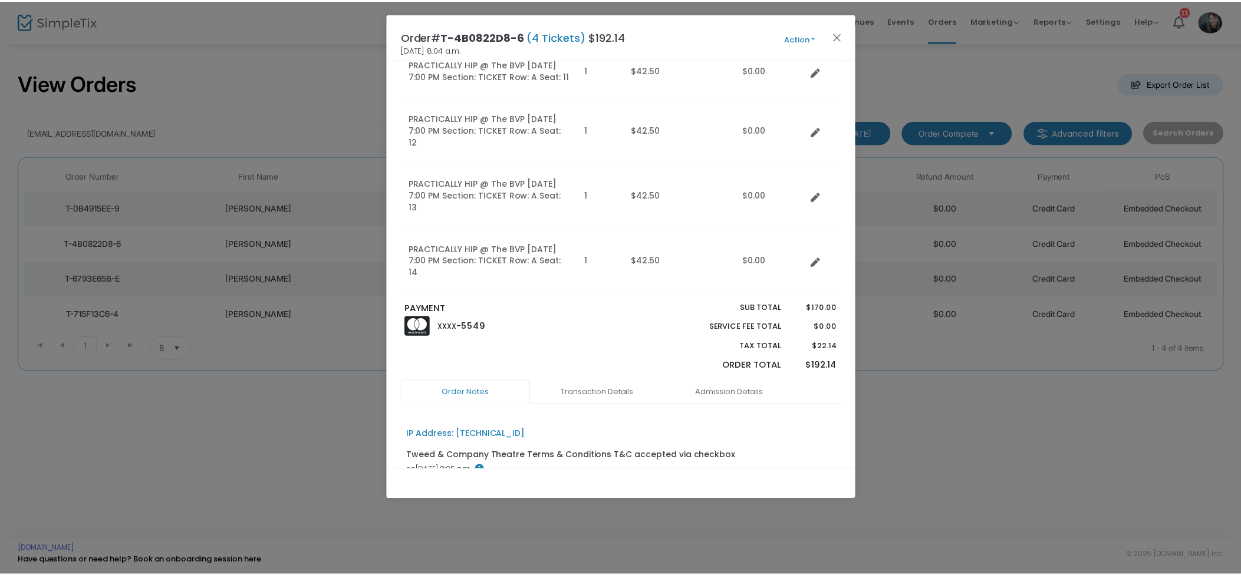
scroll to position [568, 0]
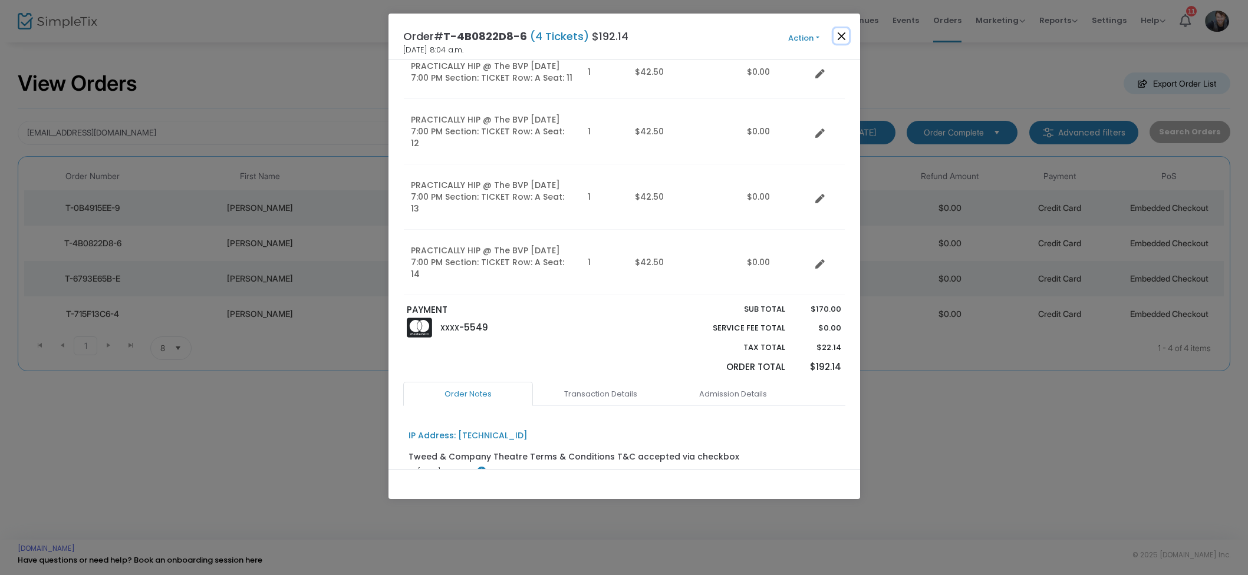
drag, startPoint x: 843, startPoint y: 31, endPoint x: 808, endPoint y: 37, distance: 35.9
click at [843, 31] on button "Close" at bounding box center [841, 35] width 15 height 15
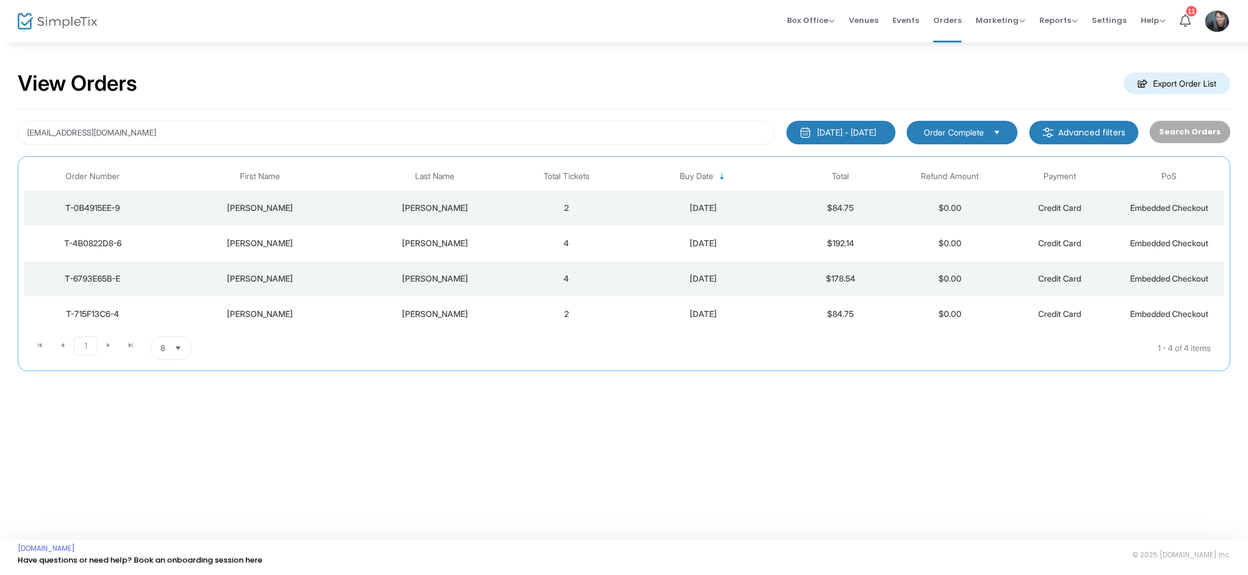
click at [901, 19] on span "Events" at bounding box center [906, 20] width 27 height 30
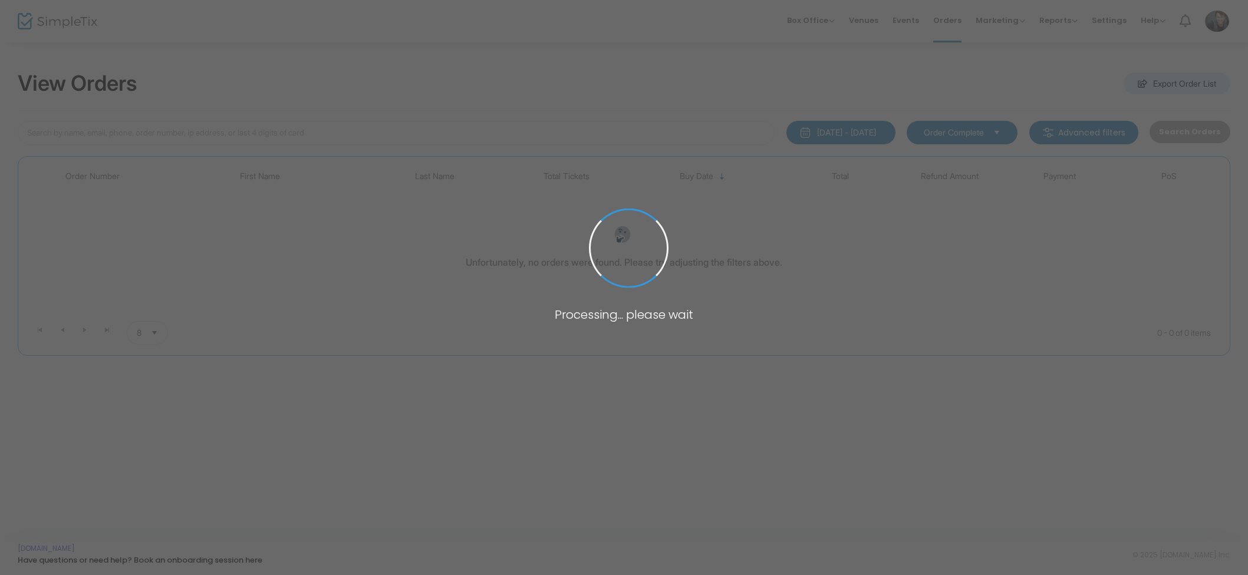
type input "[PERSON_NAME]"
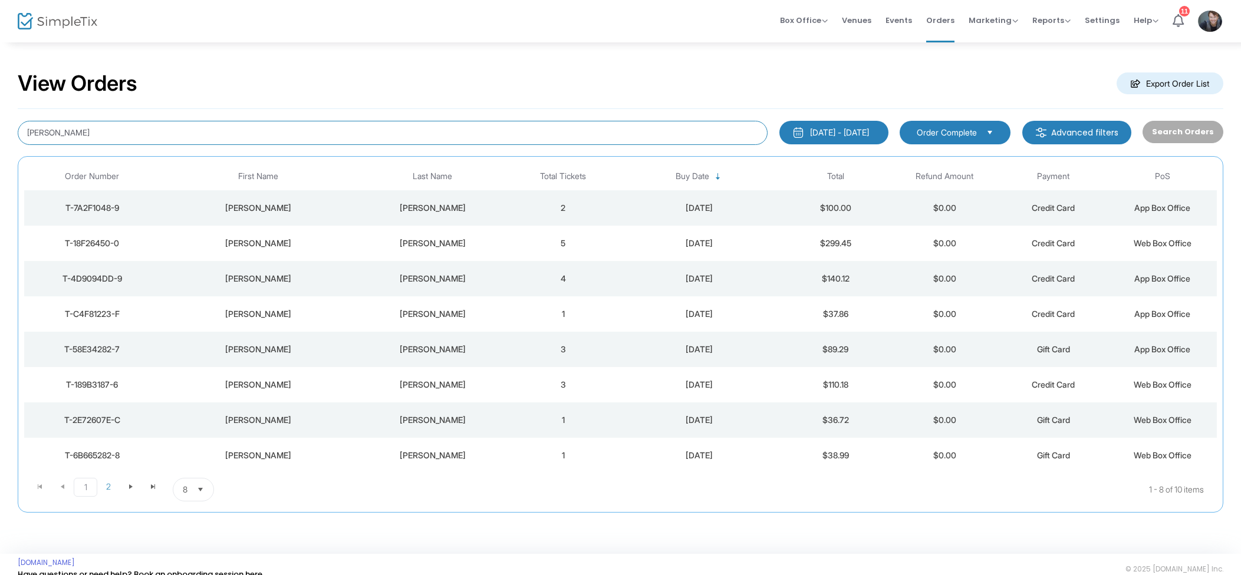
click at [91, 136] on input "[PERSON_NAME]" at bounding box center [393, 133] width 750 height 24
click at [91, 136] on input "Karen Burnet" at bounding box center [393, 133] width 750 height 24
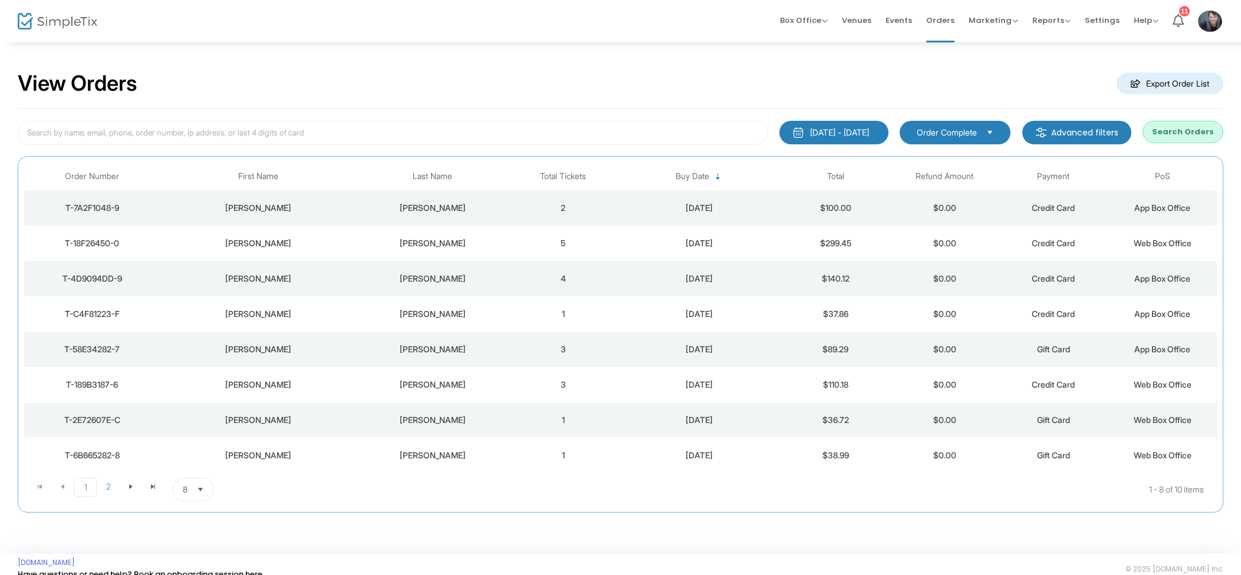
click at [893, 19] on span "Events" at bounding box center [899, 20] width 27 height 30
click at [455, 218] on td "[PERSON_NAME]" at bounding box center [432, 207] width 153 height 35
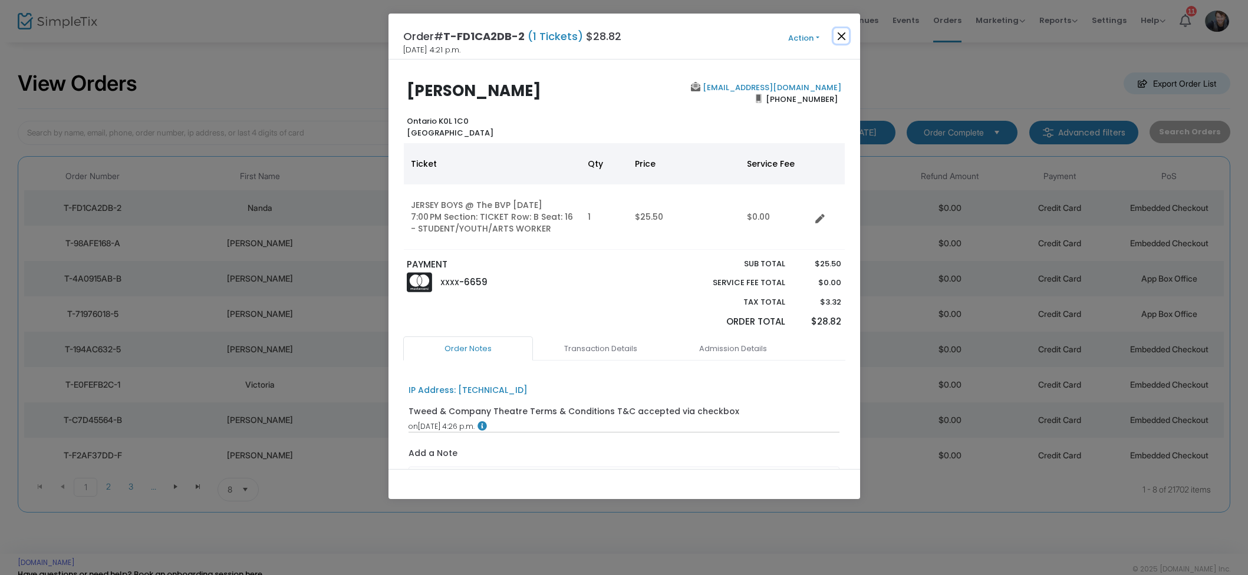
click at [846, 35] on button "Close" at bounding box center [841, 35] width 15 height 15
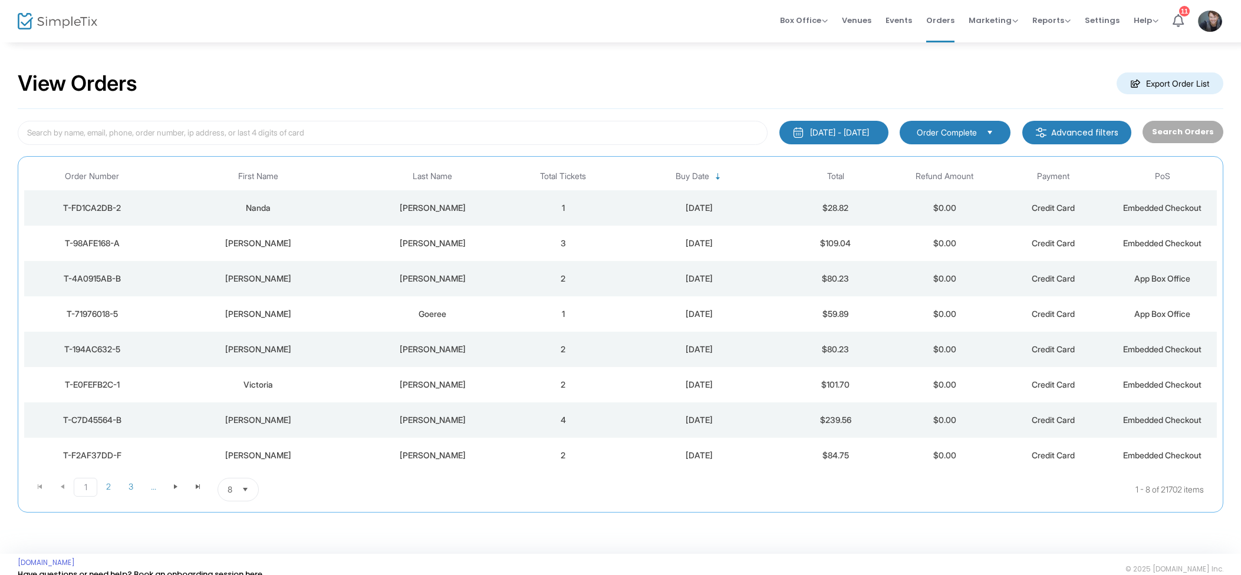
drag, startPoint x: 554, startPoint y: 246, endPoint x: 567, endPoint y: 239, distance: 14.8
click at [563, 240] on td "3" at bounding box center [563, 243] width 109 height 35
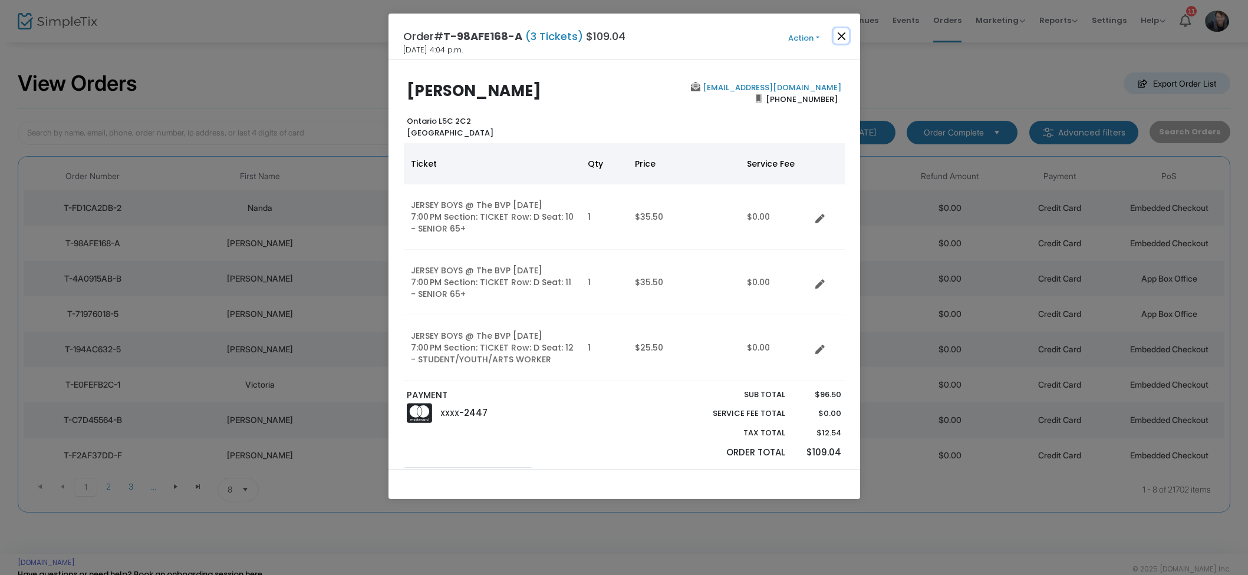
click at [838, 29] on button "Close" at bounding box center [841, 35] width 15 height 15
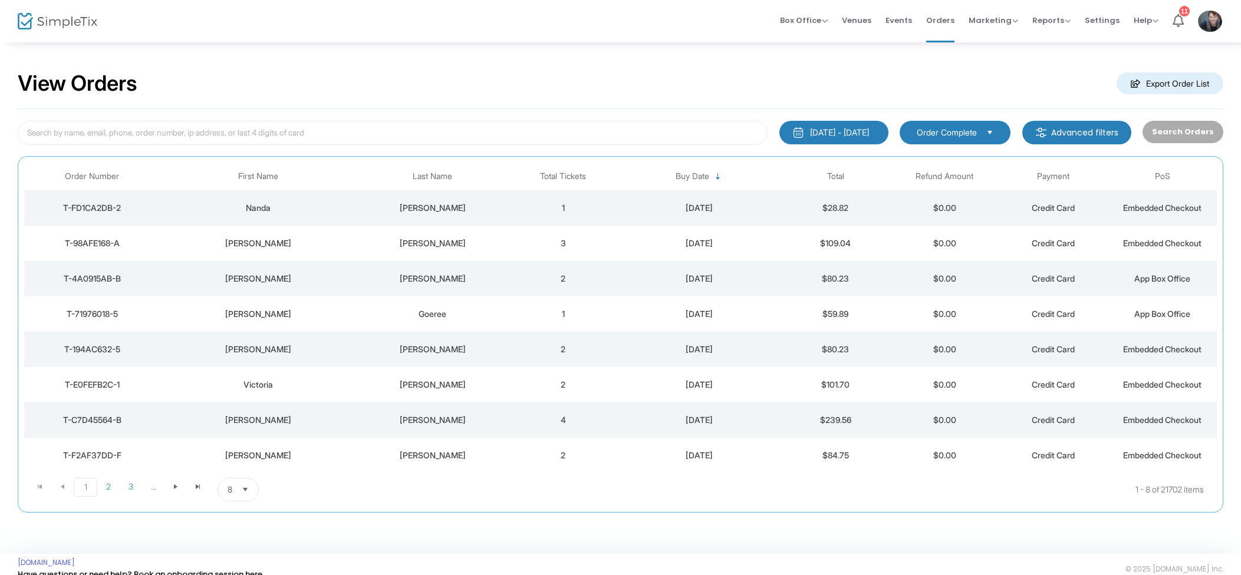
click at [907, 16] on span "Events" at bounding box center [899, 20] width 27 height 30
click at [897, 18] on span "Events" at bounding box center [899, 20] width 27 height 30
click at [221, 137] on input at bounding box center [393, 133] width 750 height 24
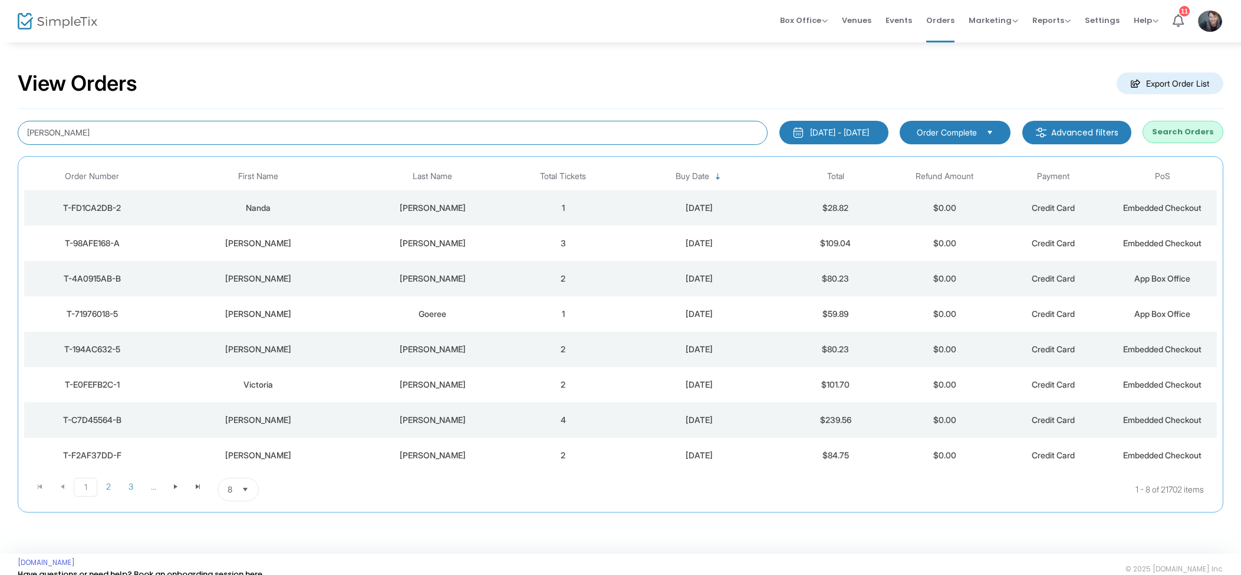
type input "Jane Foster"
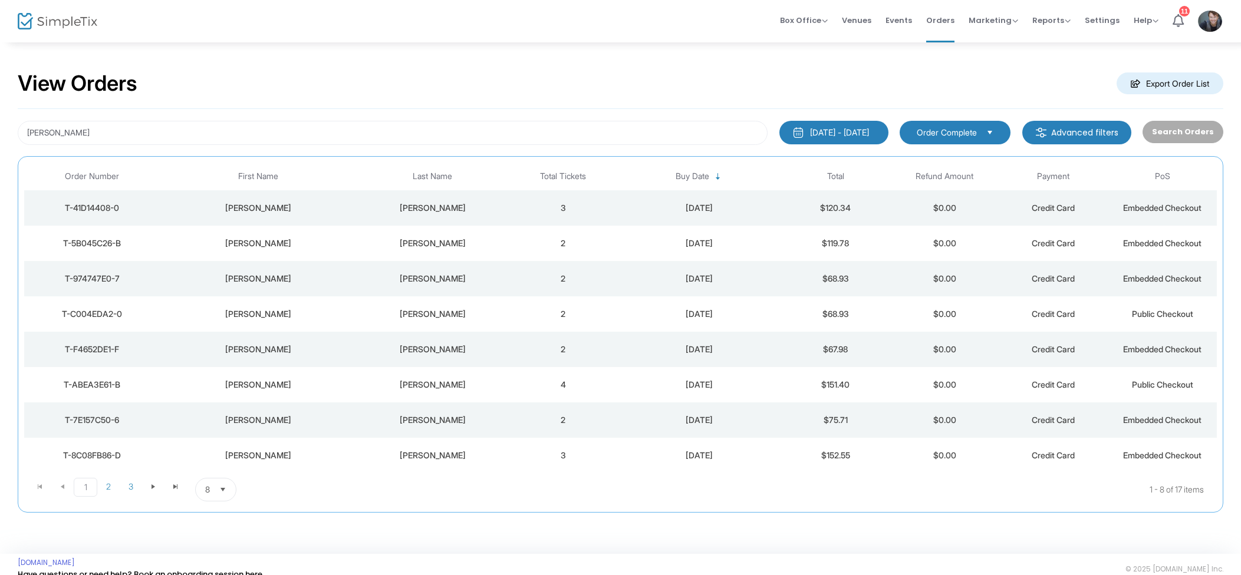
click at [650, 200] on td "2025-07-10" at bounding box center [699, 207] width 163 height 35
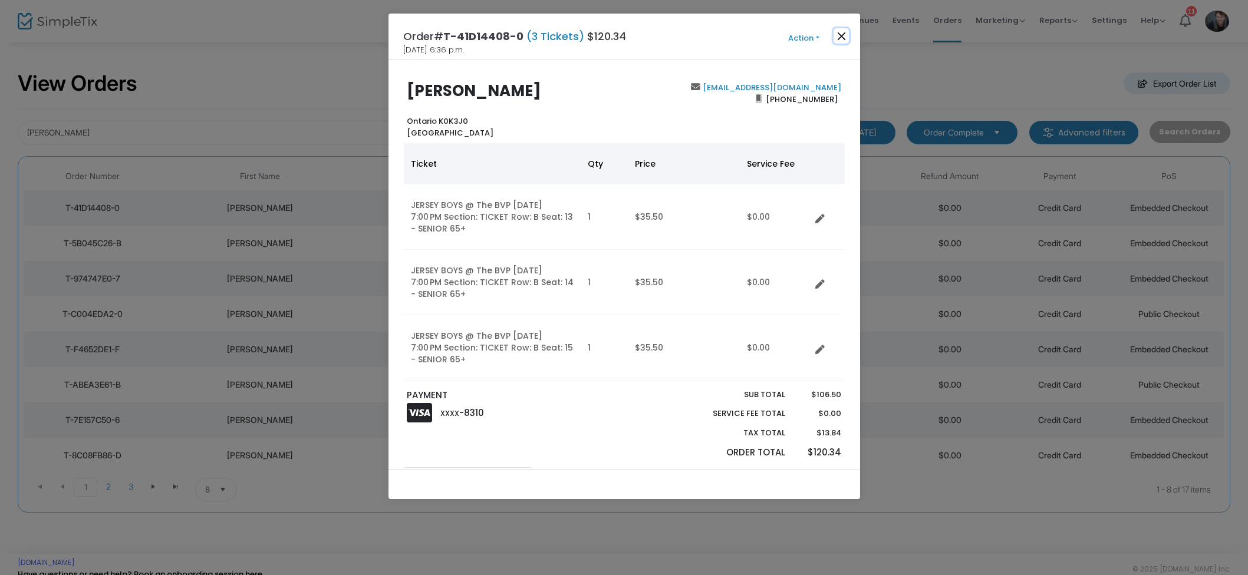
click at [844, 33] on button "Close" at bounding box center [841, 35] width 15 height 15
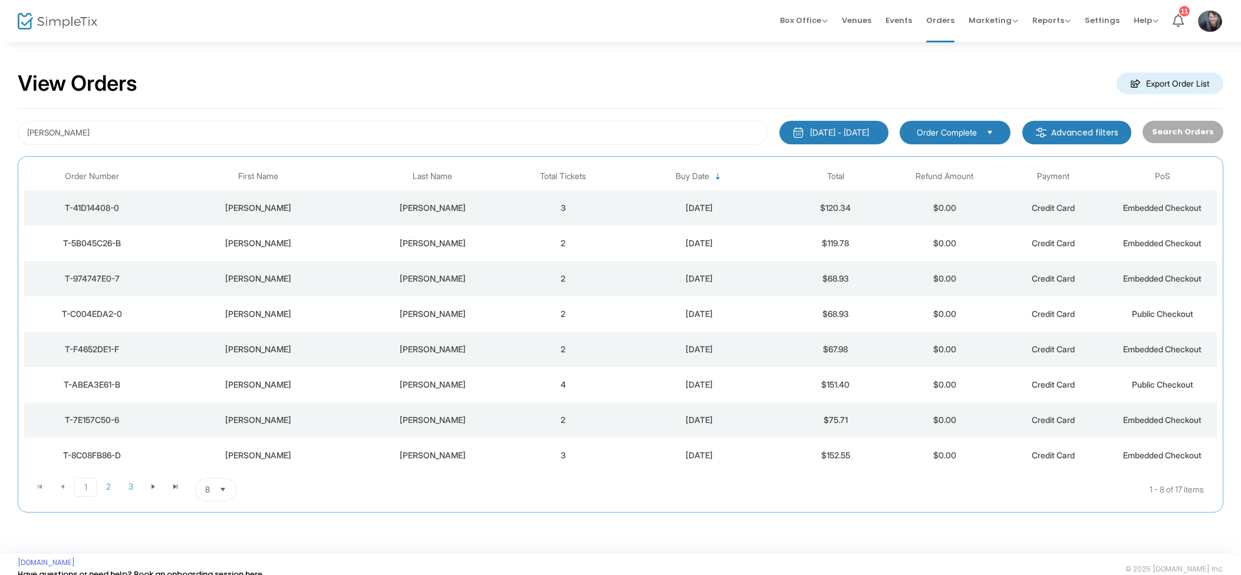
click at [973, 134] on span "Order Complete" at bounding box center [947, 133] width 60 height 12
click at [972, 208] on li "Not Complete" at bounding box center [959, 204] width 111 height 24
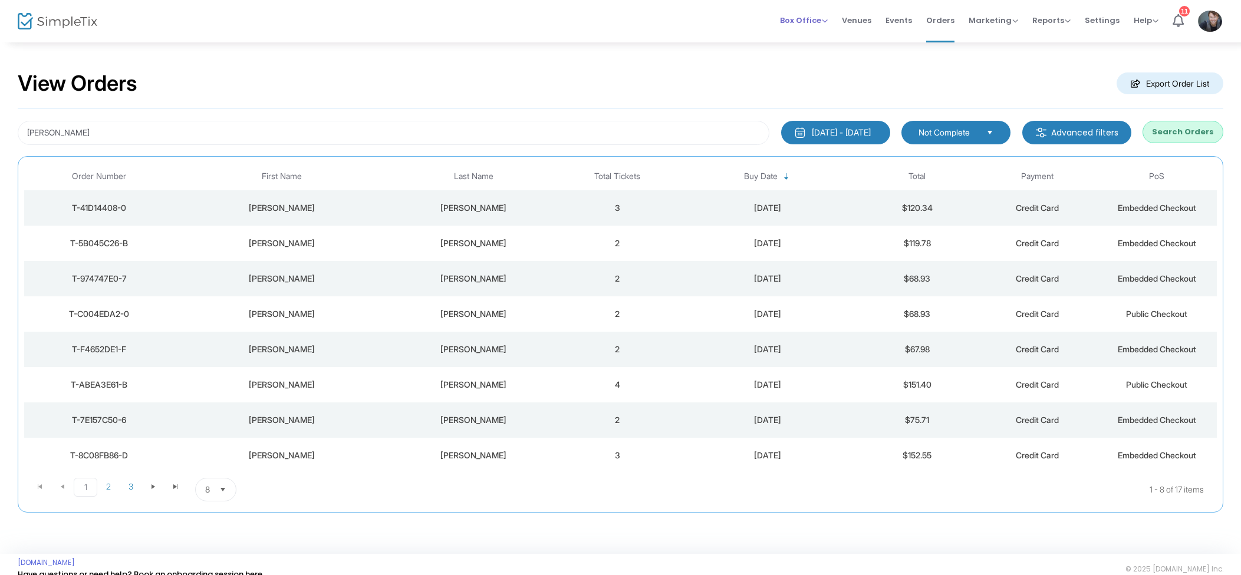
click at [818, 22] on span "Box Office" at bounding box center [804, 20] width 48 height 11
click at [825, 35] on li "Sell Tickets" at bounding box center [822, 39] width 84 height 23
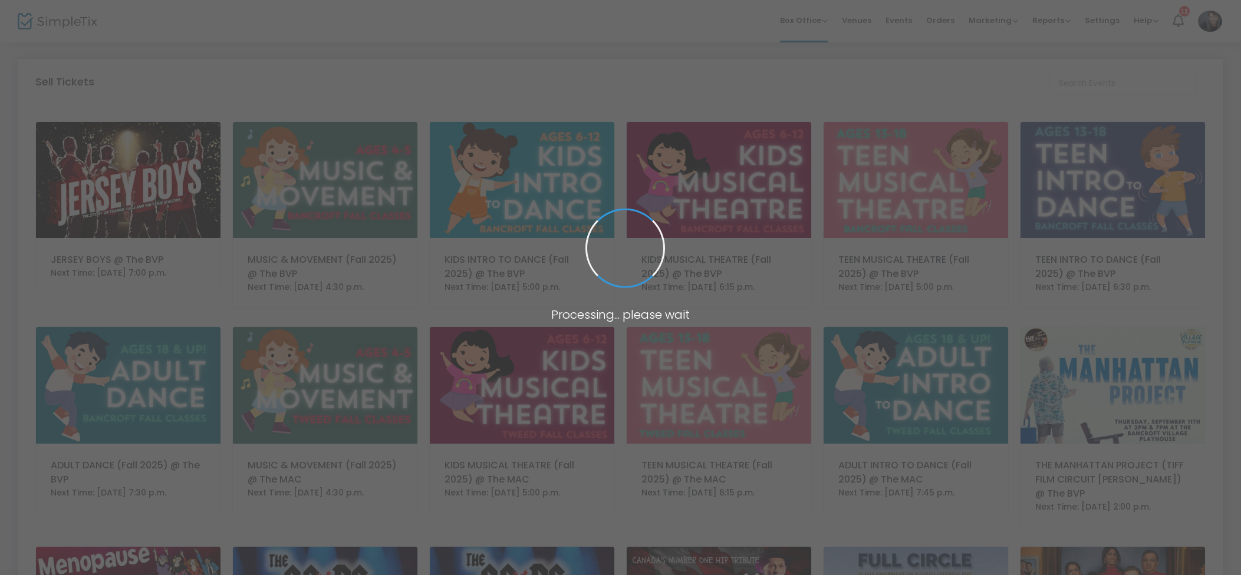
click at [151, 180] on img at bounding box center [128, 180] width 185 height 116
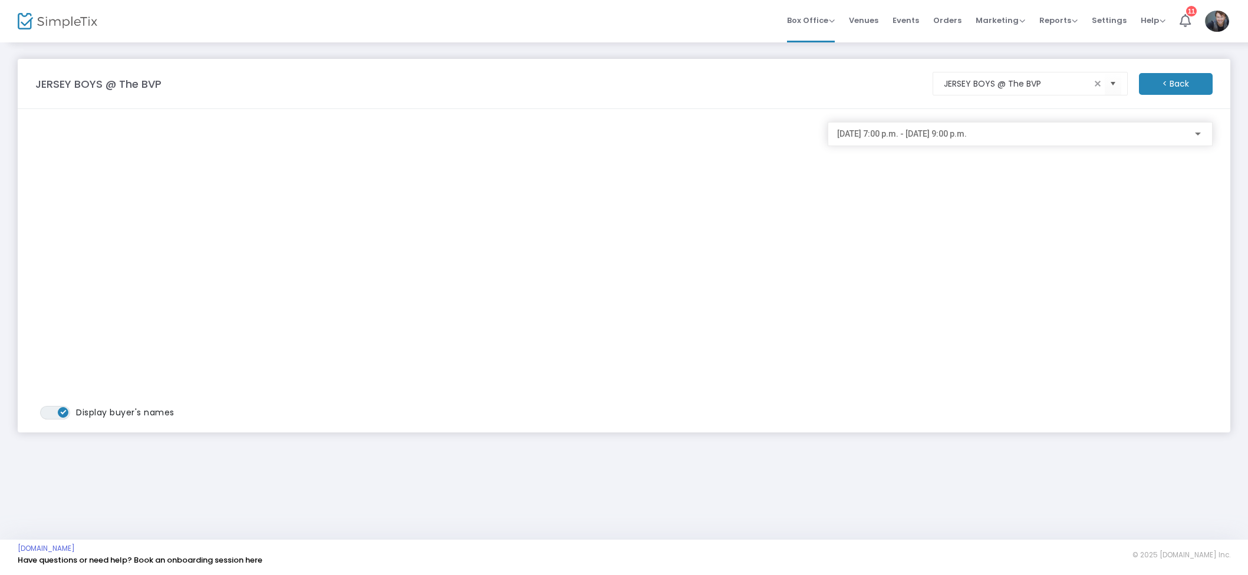
click at [957, 136] on span "2025-08-20 @ 7:00 p.m. - 2025-08-20 @ 9:00 p.m." at bounding box center [902, 133] width 130 height 9
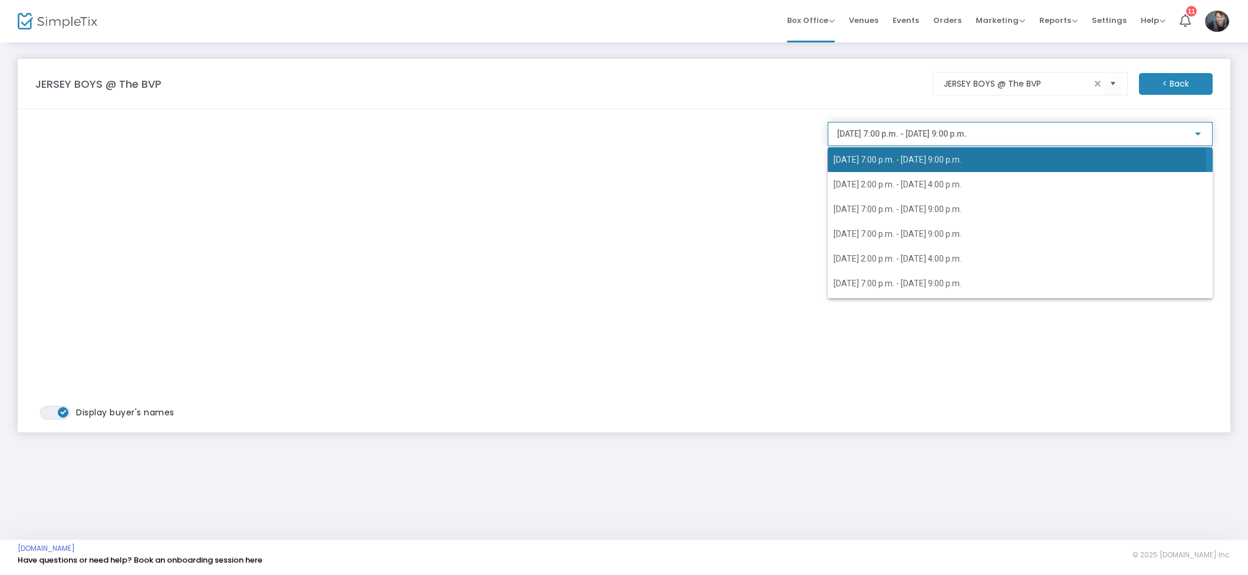
click at [926, 165] on span "2025-08-20 @ 7:00 p.m. - 2025-08-20 @ 9:00 p.m." at bounding box center [1020, 159] width 373 height 25
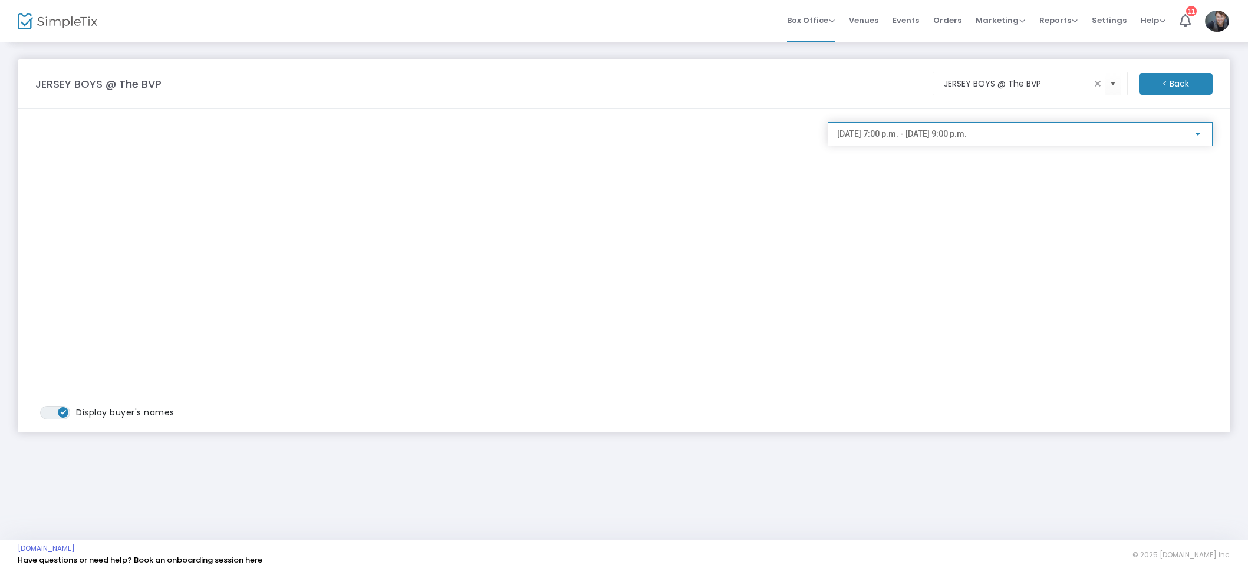
drag, startPoint x: 960, startPoint y: 14, endPoint x: 953, endPoint y: 19, distance: 9.2
click at [960, 14] on span "Orders" at bounding box center [947, 20] width 28 height 30
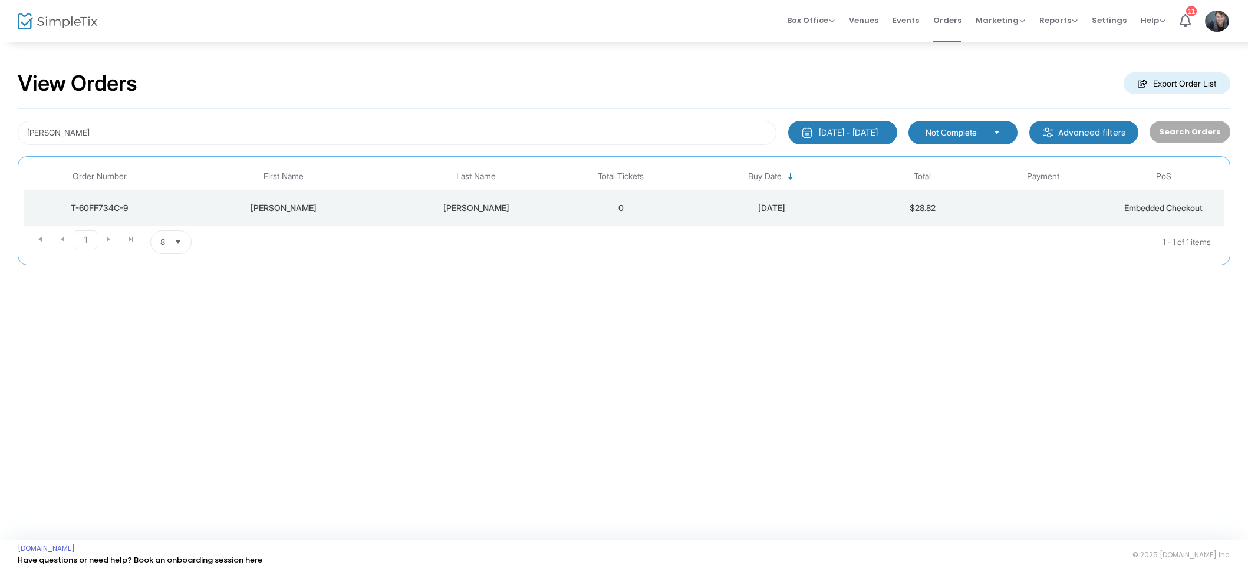
click at [680, 206] on td "0" at bounding box center [621, 207] width 121 height 35
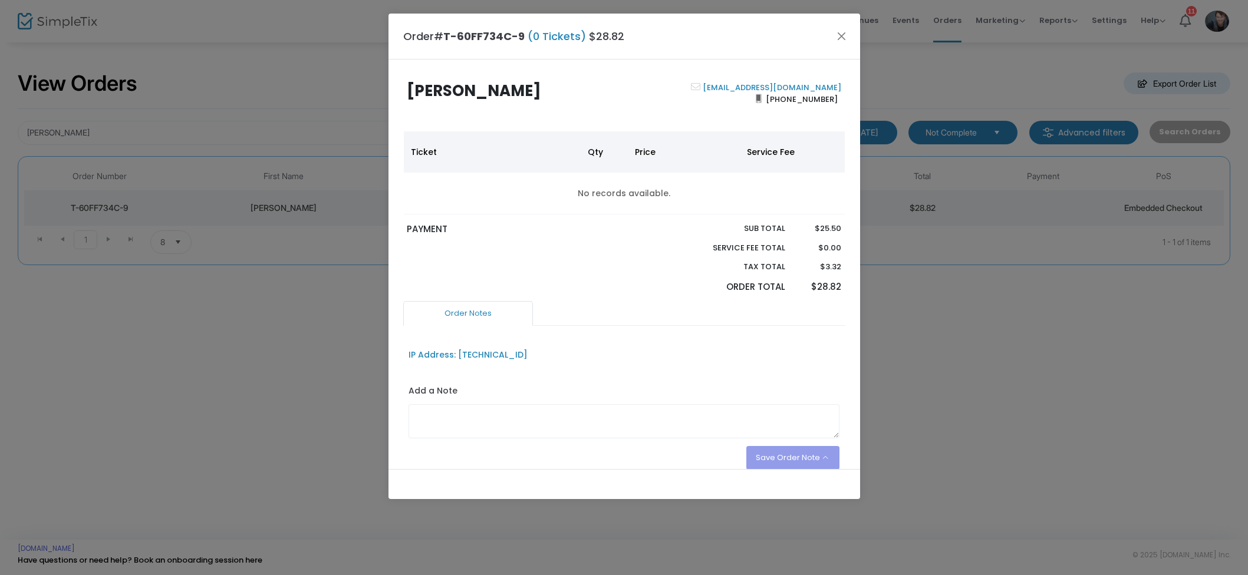
scroll to position [1, 0]
click at [840, 33] on button "Close" at bounding box center [841, 35] width 15 height 15
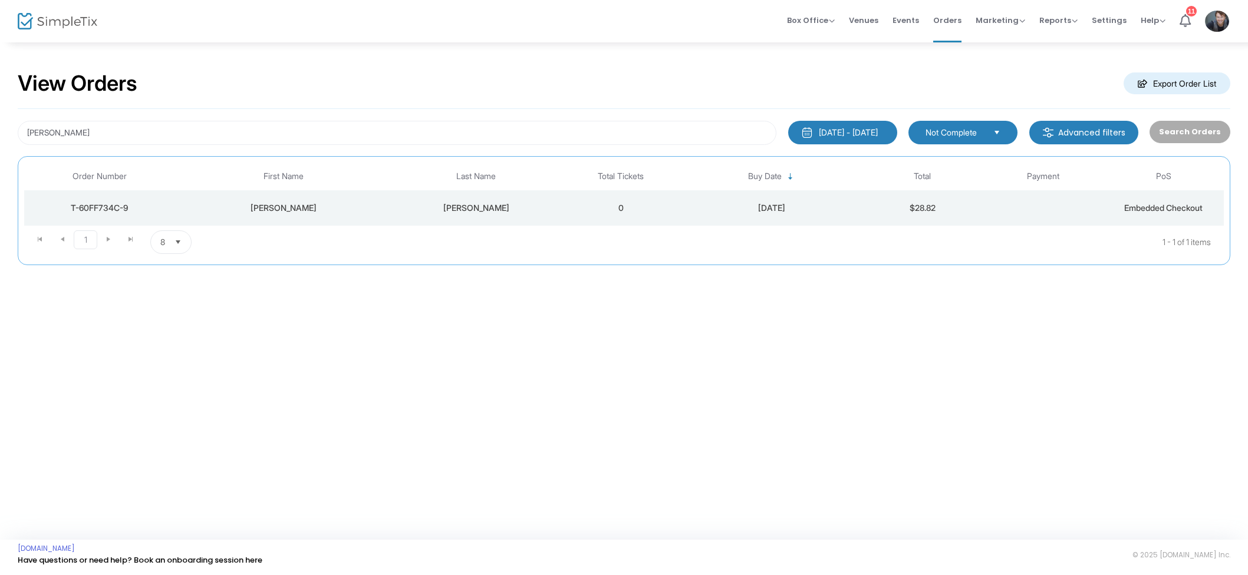
click at [955, 136] on span "Not Complete" at bounding box center [955, 133] width 58 height 12
drag, startPoint x: 948, startPoint y: 156, endPoint x: 941, endPoint y: 156, distance: 6.5
click at [948, 156] on span "Order Complete" at bounding box center [959, 157] width 69 height 12
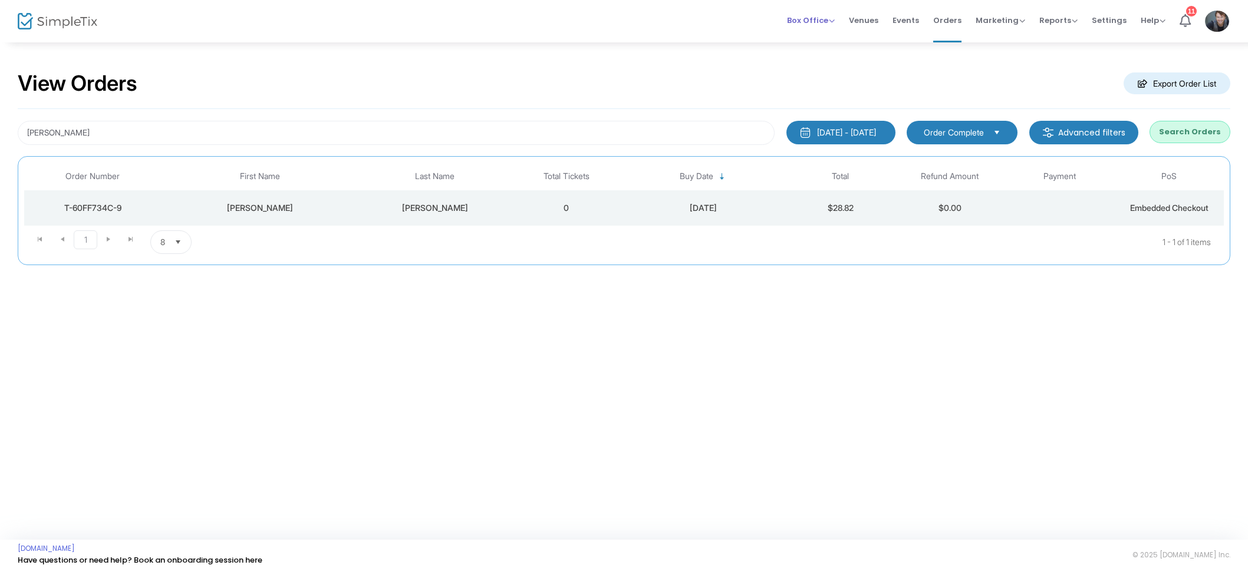
click at [810, 12] on span "Box Office Sell Tickets Bookings Sell Season Pass" at bounding box center [811, 20] width 48 height 30
click at [818, 24] on span "Box Office" at bounding box center [811, 20] width 48 height 11
click at [825, 34] on li "Sell Tickets" at bounding box center [829, 39] width 84 height 23
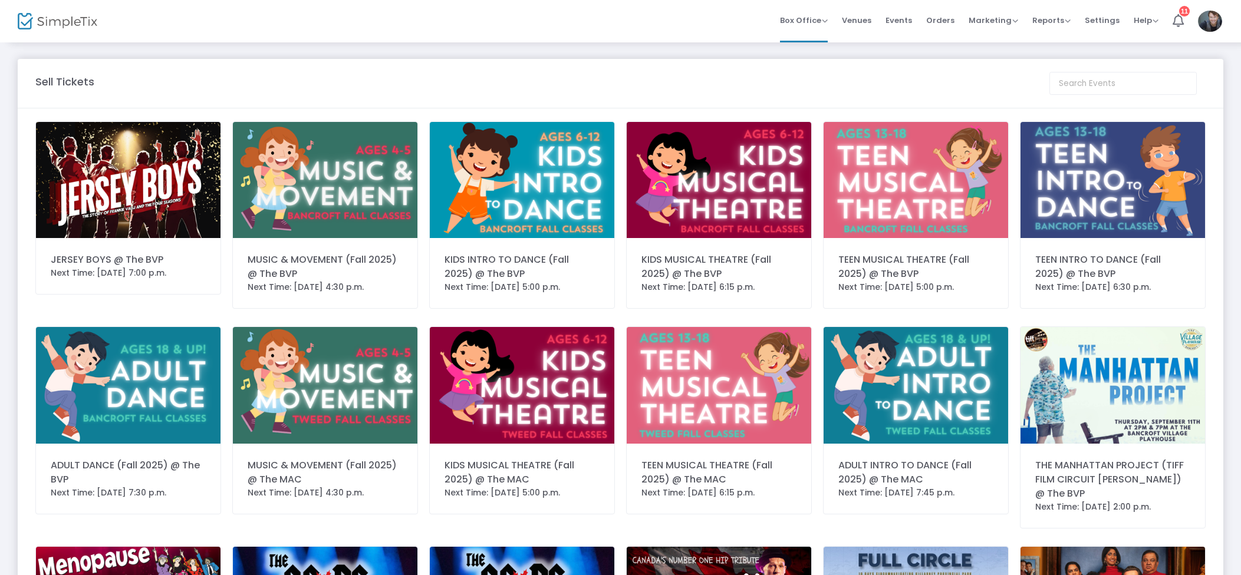
click at [100, 195] on img at bounding box center [128, 180] width 185 height 116
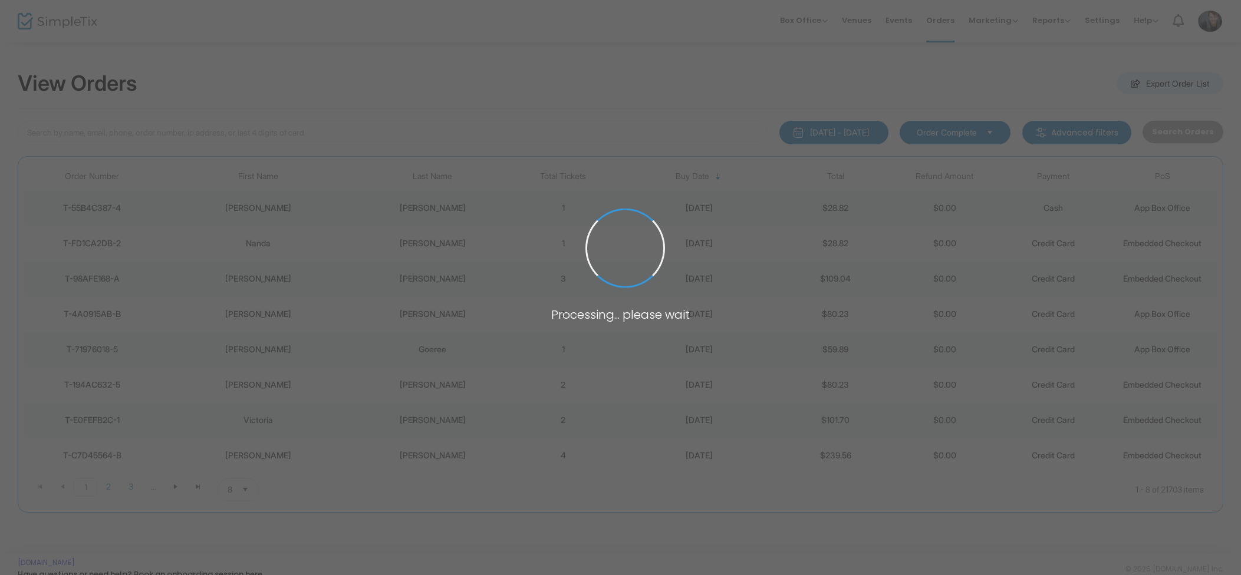
scroll to position [1, 0]
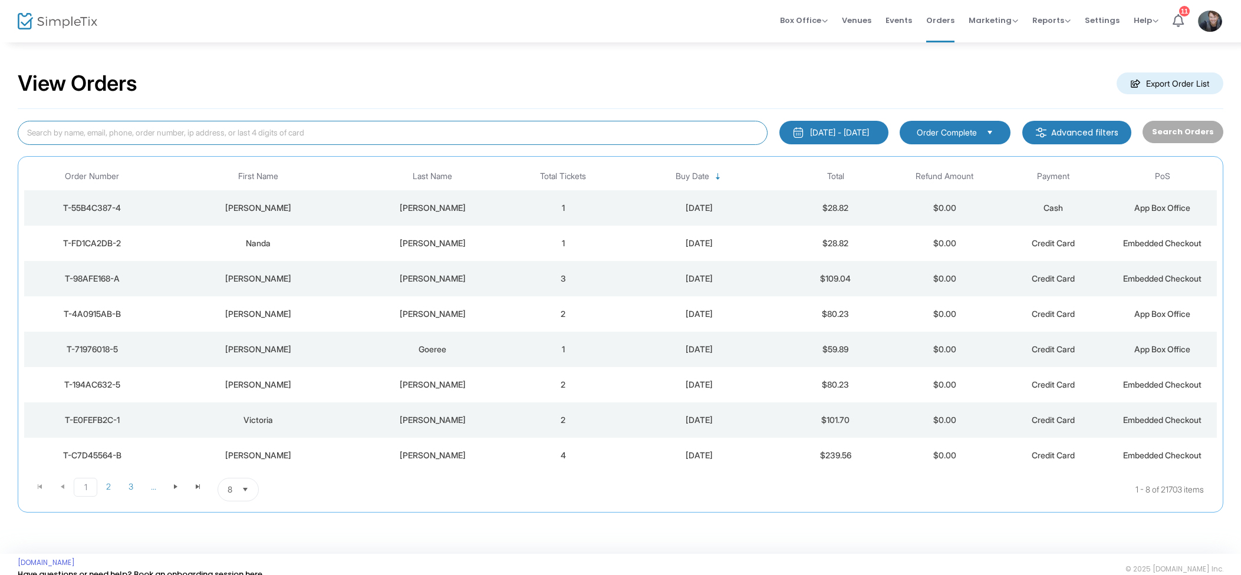
click at [407, 130] on input at bounding box center [393, 133] width 750 height 24
type input "[PERSON_NAME]"
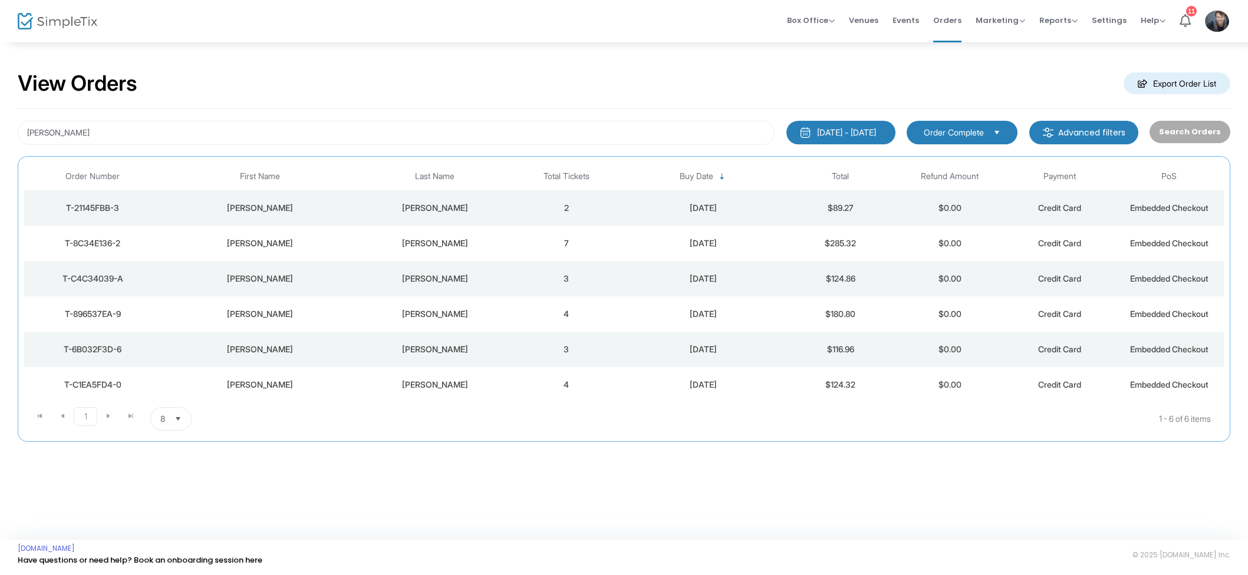
click at [557, 212] on td "2" at bounding box center [567, 207] width 110 height 35
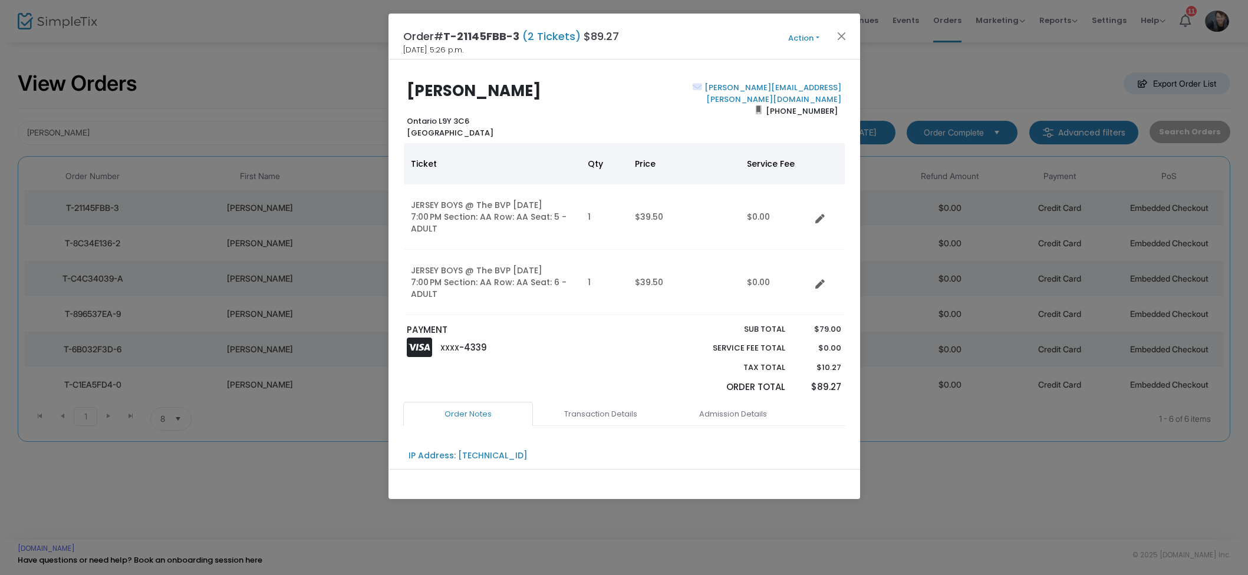
click at [827, 212] on link "Data table" at bounding box center [824, 217] width 12 height 12
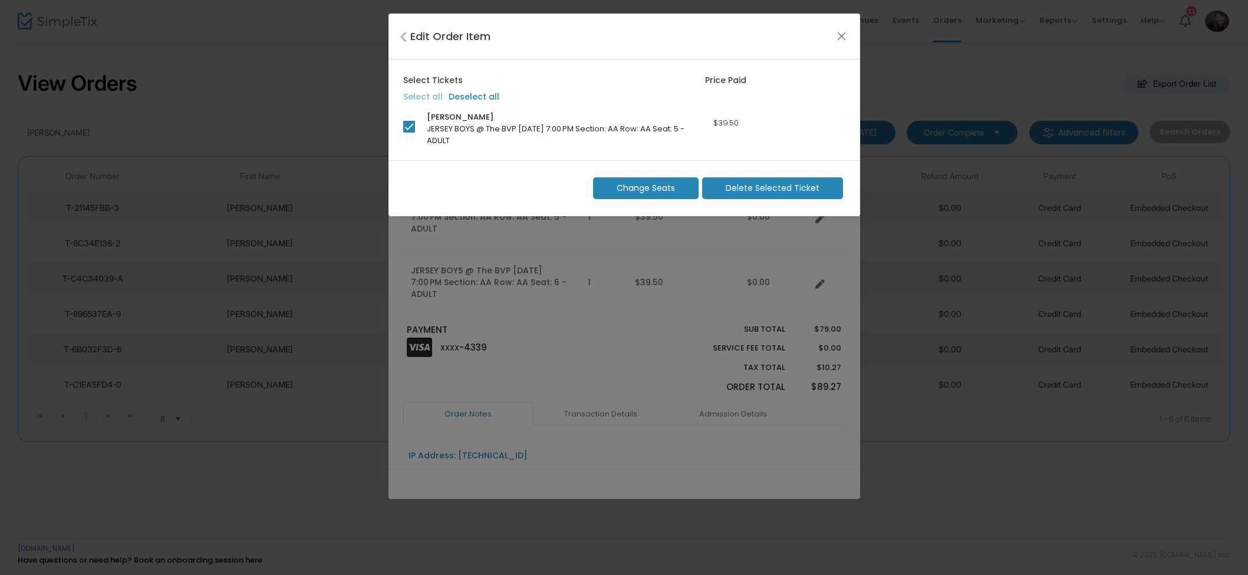
click at [672, 189] on span "Change Seats" at bounding box center [646, 188] width 58 height 12
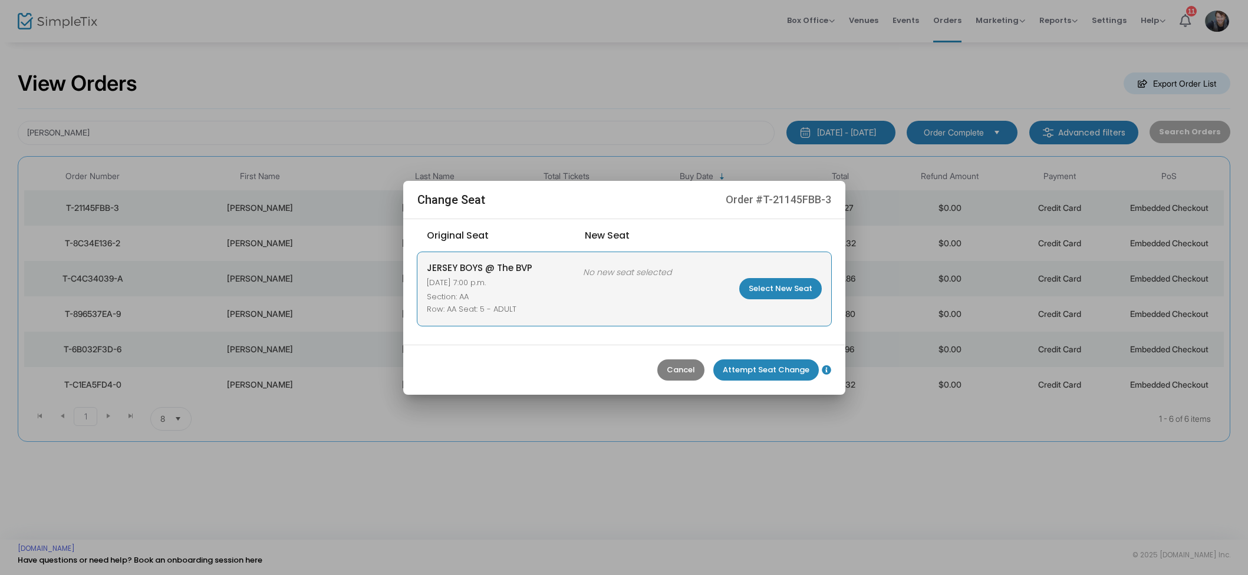
click at [779, 301] on div "JERSEY BOYS @ The BVP 2025-08-20 @ 7:00 p.m. Section: AA Row: AA Seat: 5 - ADUL…" at bounding box center [624, 289] width 414 height 74
click at [788, 292] on m-button "Select New Seat" at bounding box center [780, 288] width 83 height 21
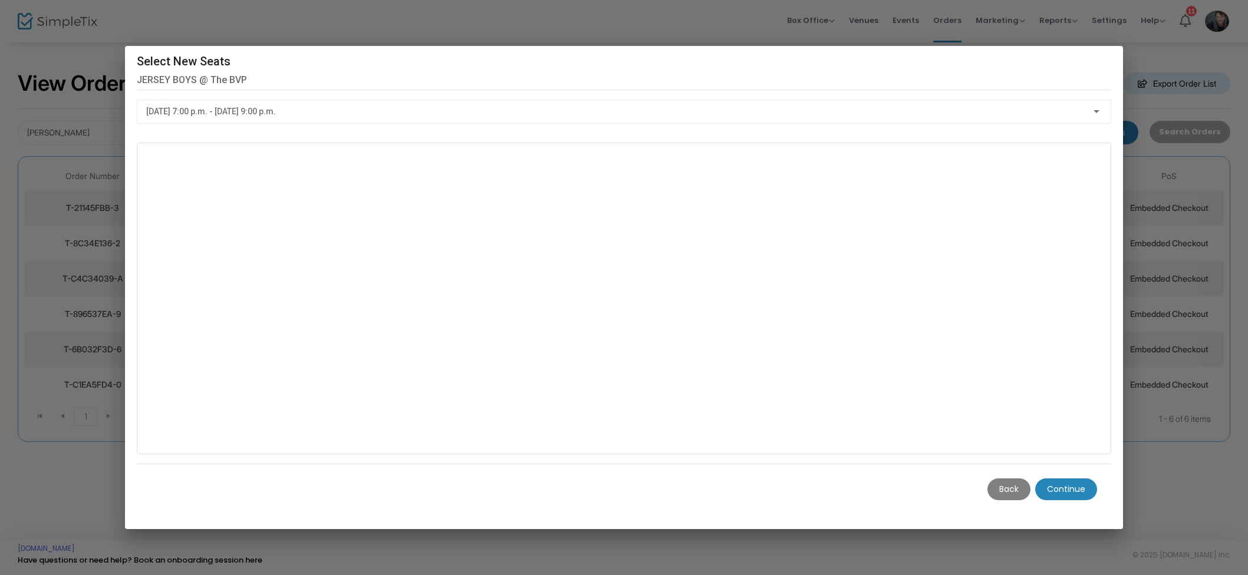
click at [1065, 484] on m-button "Continue" at bounding box center [1066, 490] width 62 height 22
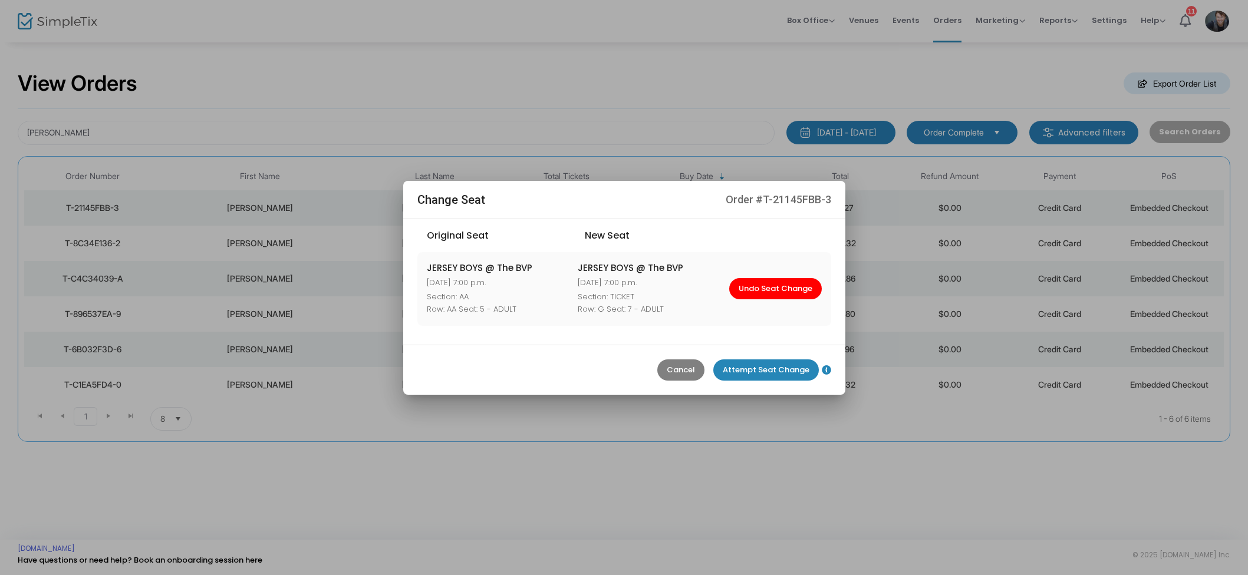
click at [792, 366] on m-button "Attempt Seat Change" at bounding box center [766, 370] width 106 height 21
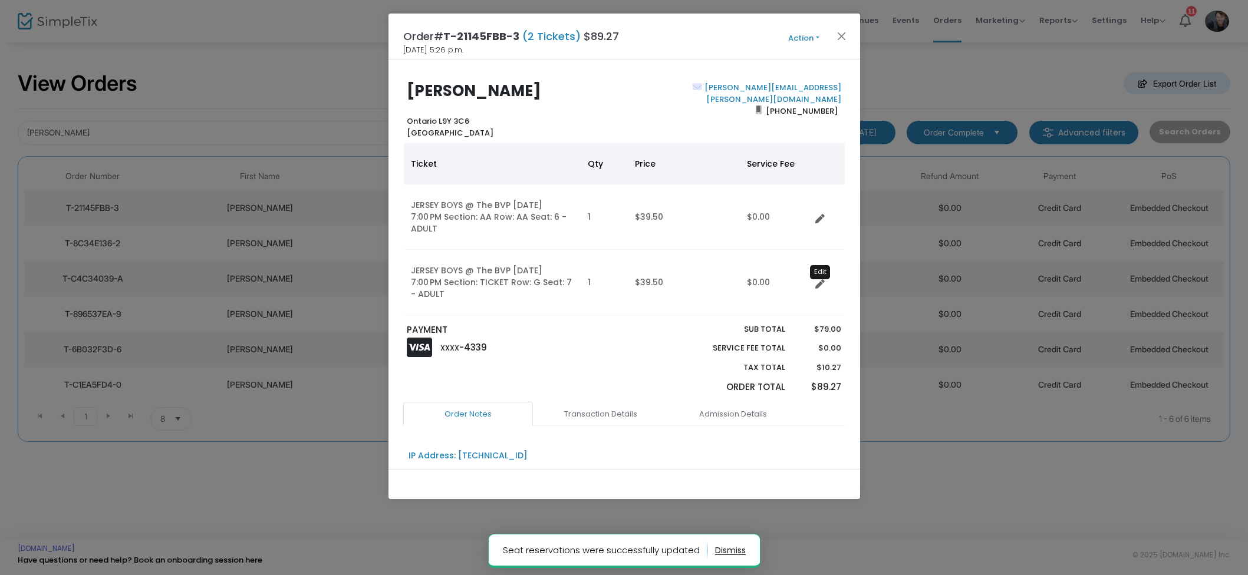
click at [817, 284] on icon "Data table" at bounding box center [819, 284] width 9 height 9
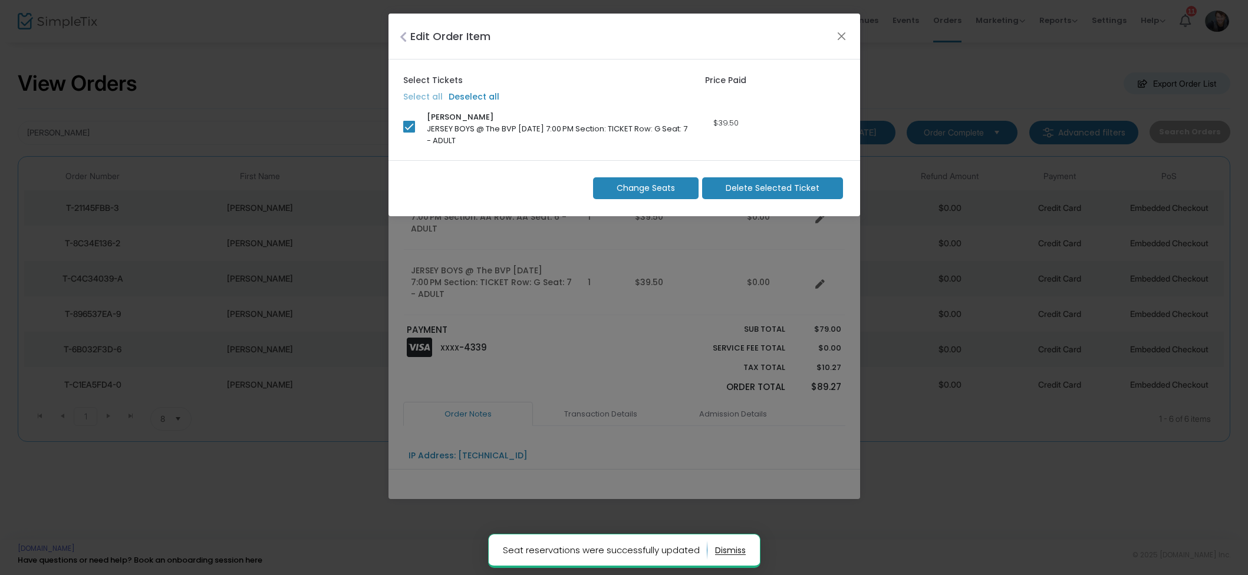
click at [667, 195] on m-button "Change Seats" at bounding box center [646, 188] width 106 height 22
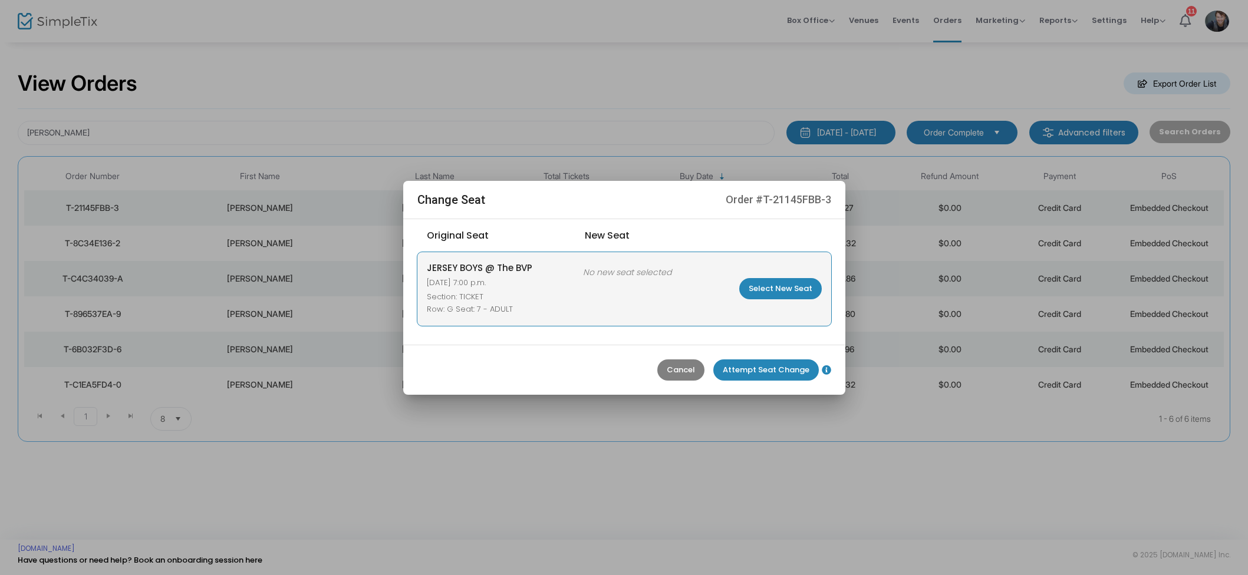
click at [778, 293] on m-button "Select New Seat" at bounding box center [780, 288] width 83 height 21
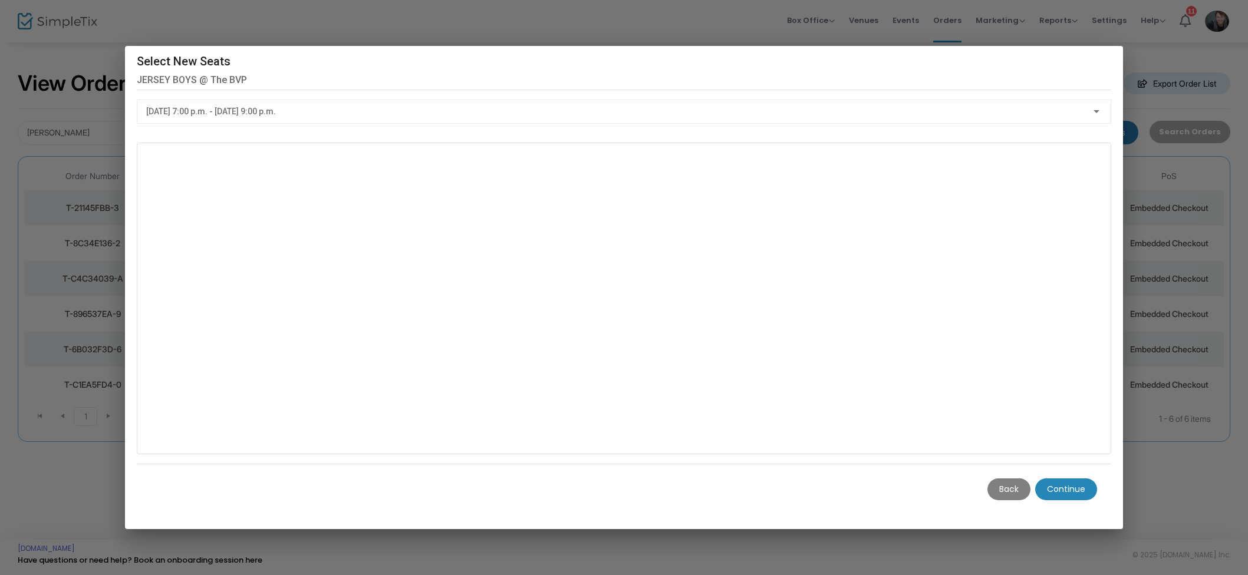
click at [1094, 489] on m-button "Continue" at bounding box center [1066, 490] width 62 height 22
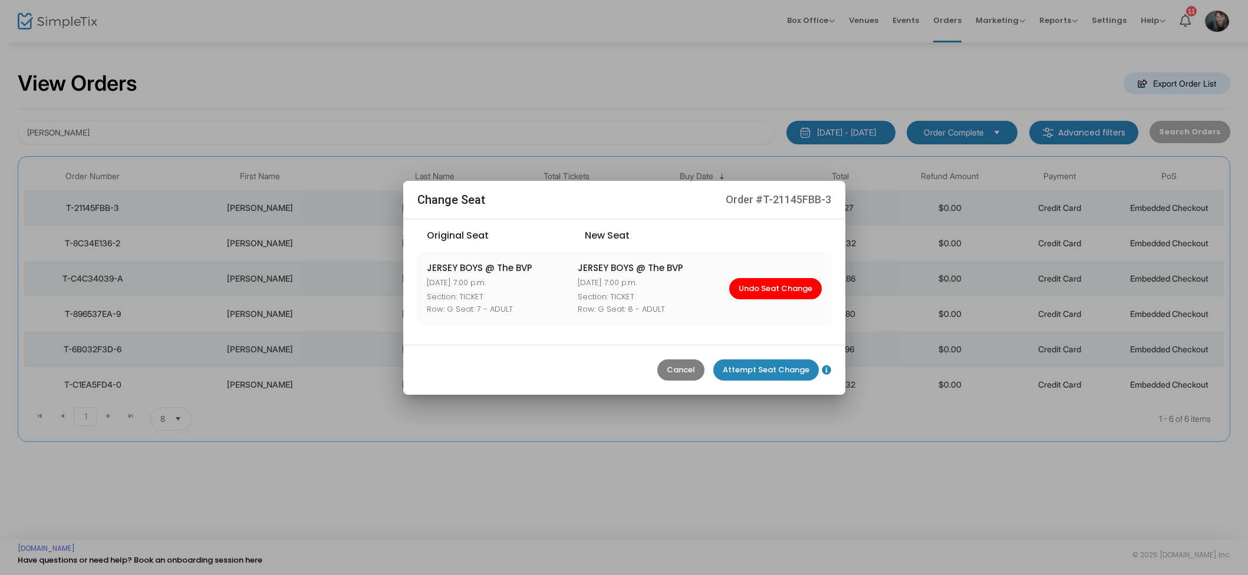
click at [771, 367] on m-button "Attempt Seat Change" at bounding box center [766, 370] width 106 height 21
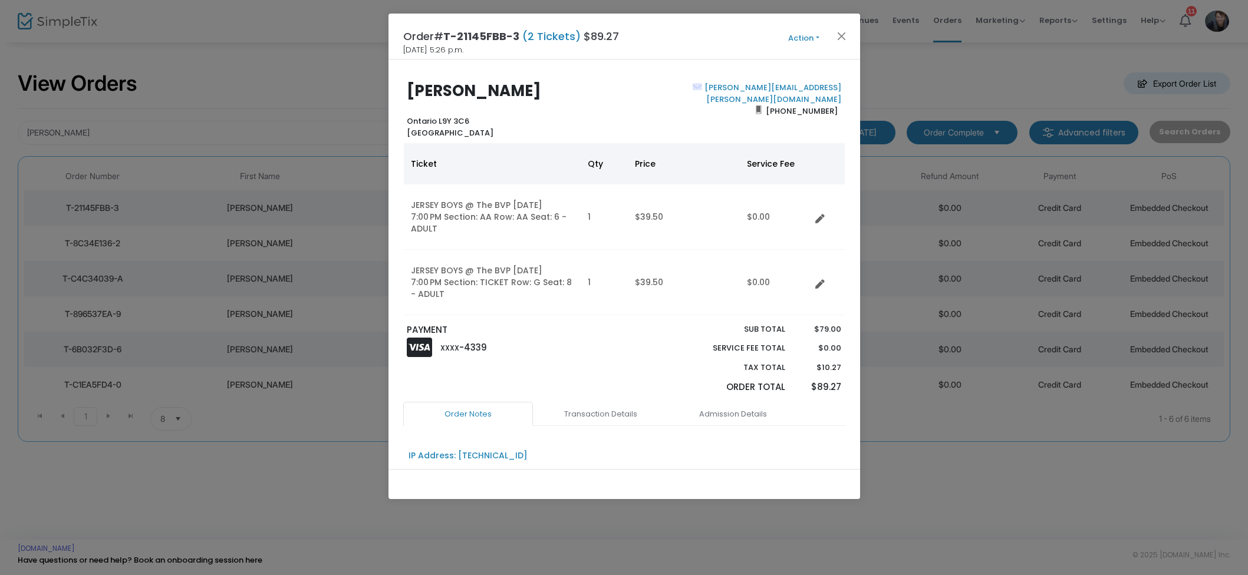
click at [825, 218] on link "Data table" at bounding box center [824, 217] width 12 height 12
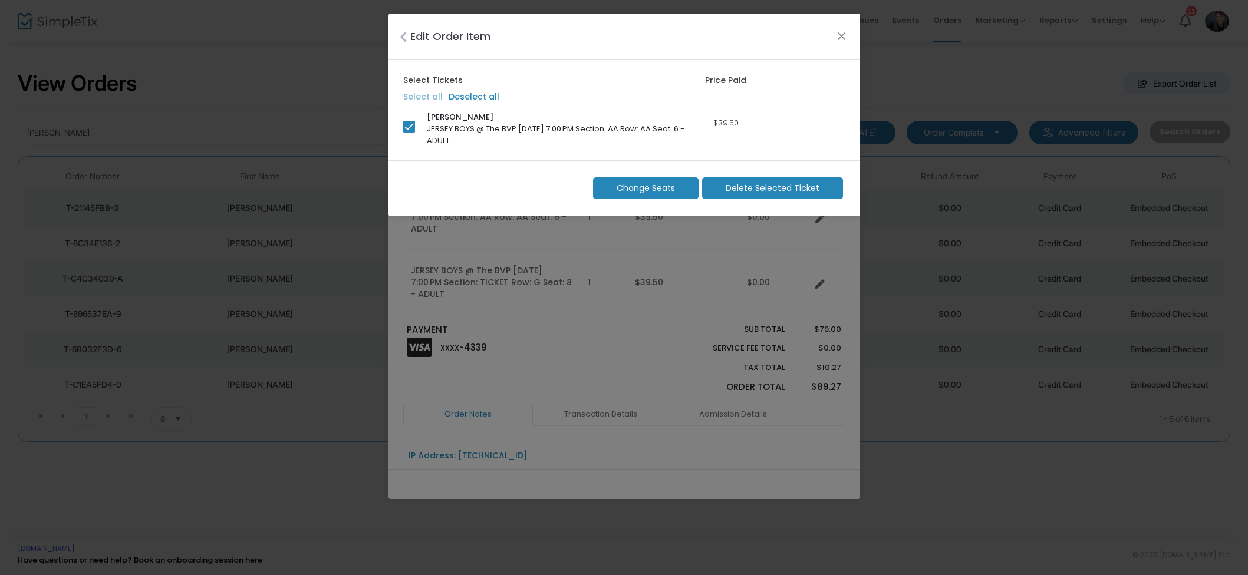
click at [688, 191] on m-button "Change Seats" at bounding box center [646, 188] width 106 height 22
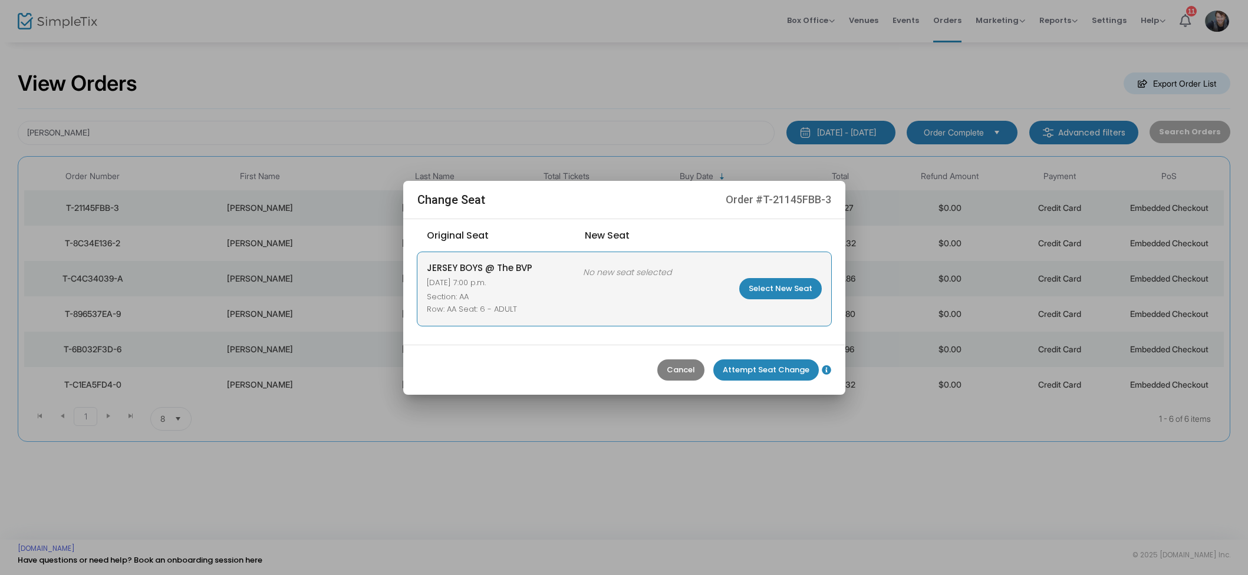
click at [786, 291] on m-button "Select New Seat" at bounding box center [780, 288] width 83 height 21
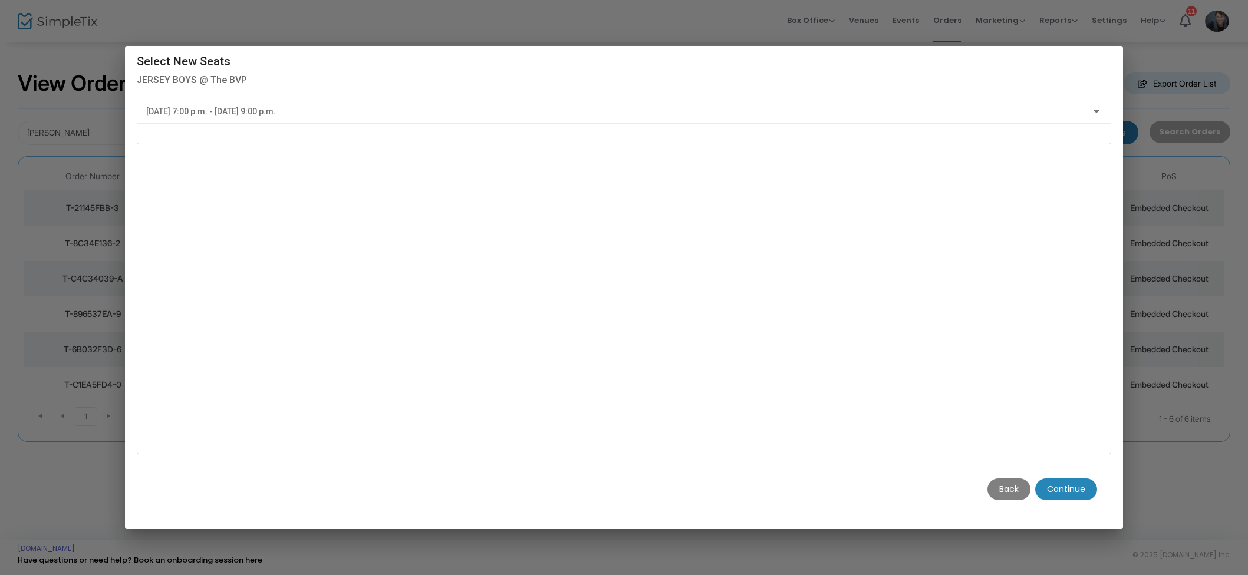
click at [1077, 479] on m-button "Continue" at bounding box center [1066, 490] width 62 height 22
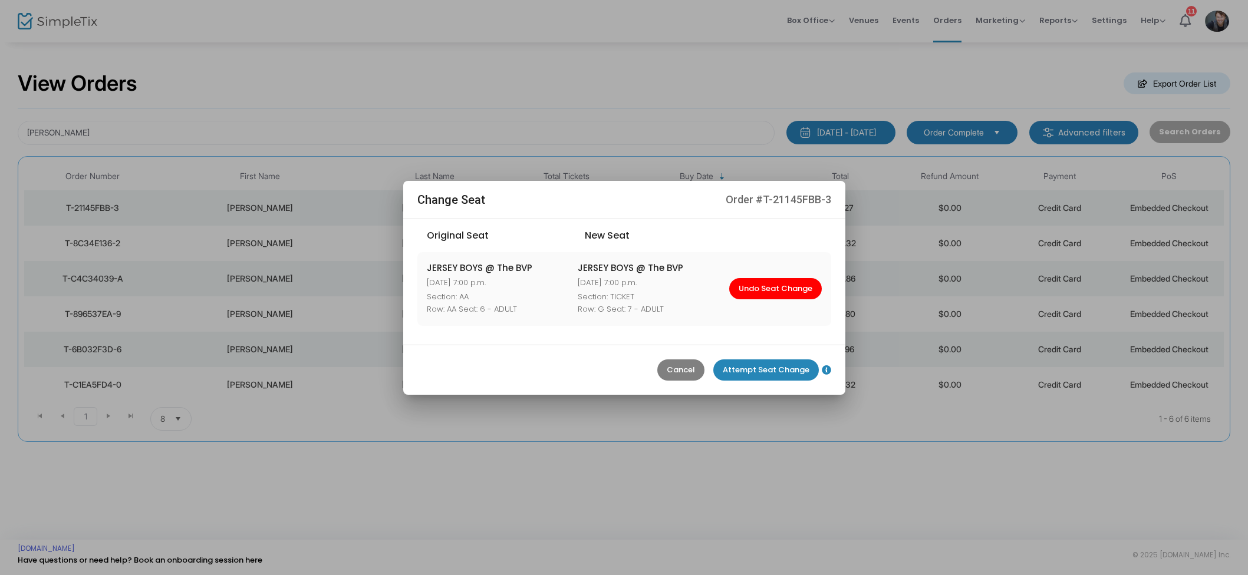
click at [773, 370] on m-button "Attempt Seat Change" at bounding box center [766, 370] width 106 height 21
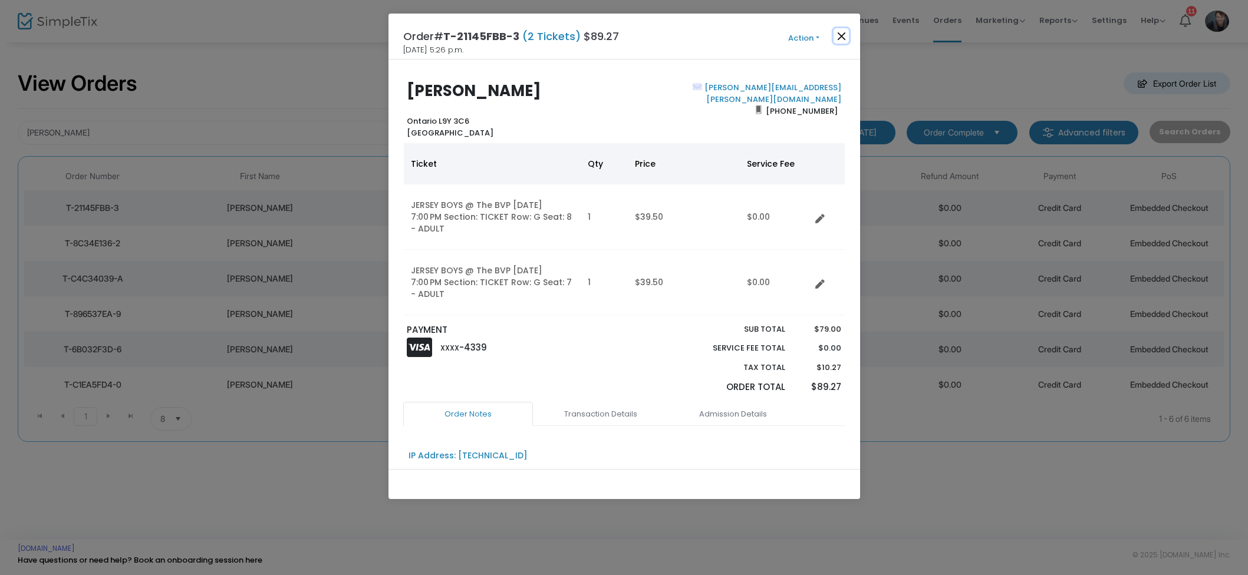
click at [836, 40] on button "Close" at bounding box center [841, 35] width 15 height 15
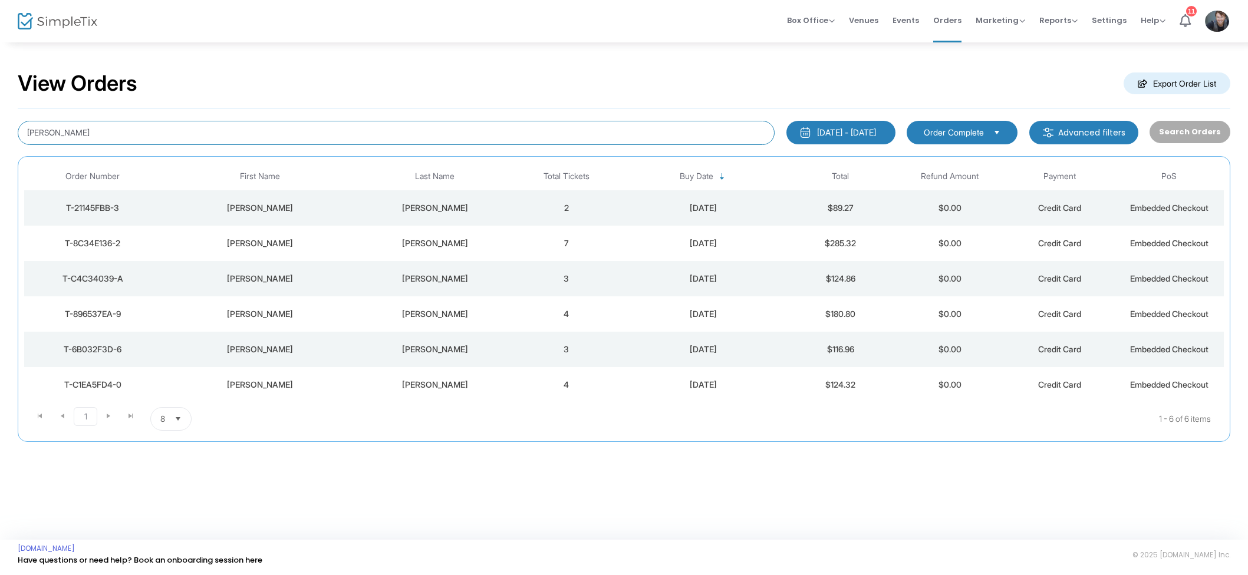
click at [118, 124] on input "Langman" at bounding box center [396, 133] width 757 height 24
